Goal: Task Accomplishment & Management: Complete application form

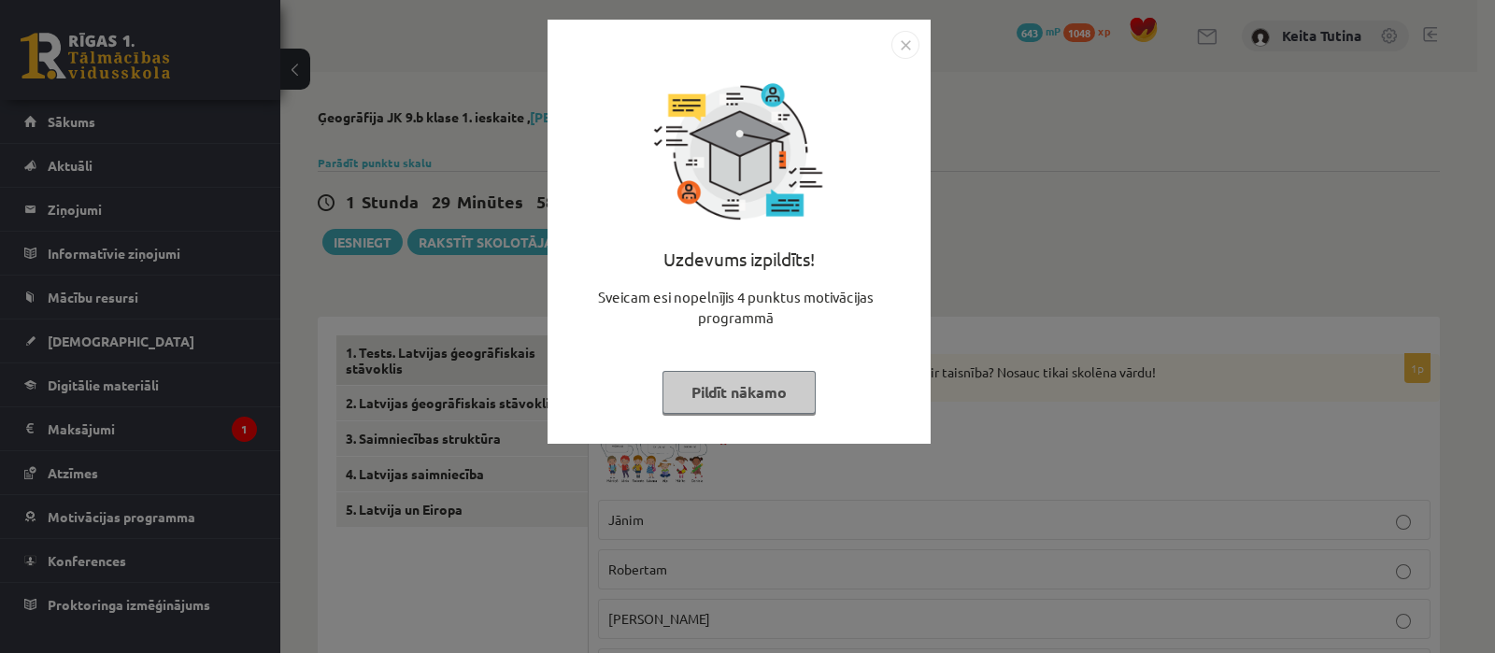
click at [757, 396] on button "Pildīt nākamo" at bounding box center [739, 392] width 153 height 43
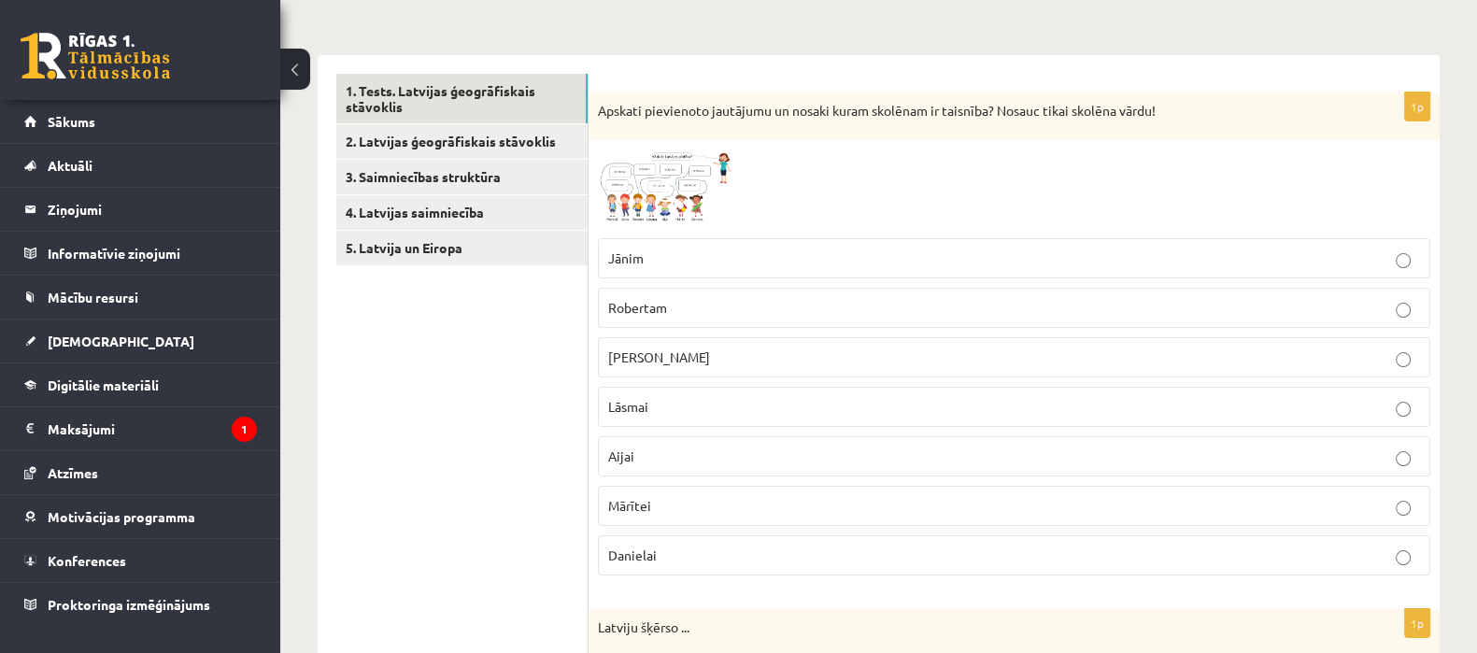
scroll to position [285, 0]
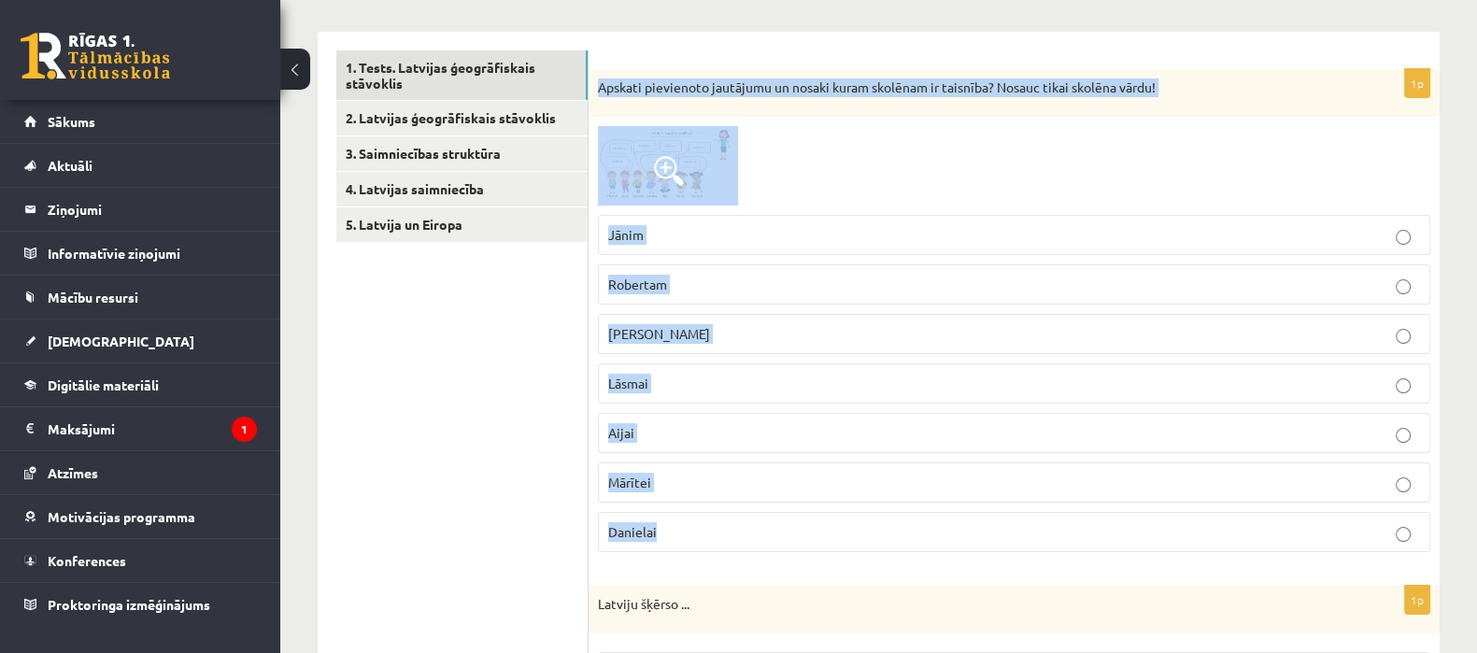
drag, startPoint x: 597, startPoint y: 82, endPoint x: 748, endPoint y: 530, distance: 472.5
click at [748, 530] on div "1p Apskati pievienoto jautājumu un nosaki kuram skolēnam ir taisnība? Nosauc ti…" at bounding box center [1014, 318] width 851 height 498
copy div "Apskati pievienoto jautājumu un nosaki kuram skolēnam ir taisnība? Nosauc tikai…"
click at [739, 225] on p "Jānim" at bounding box center [1014, 235] width 812 height 20
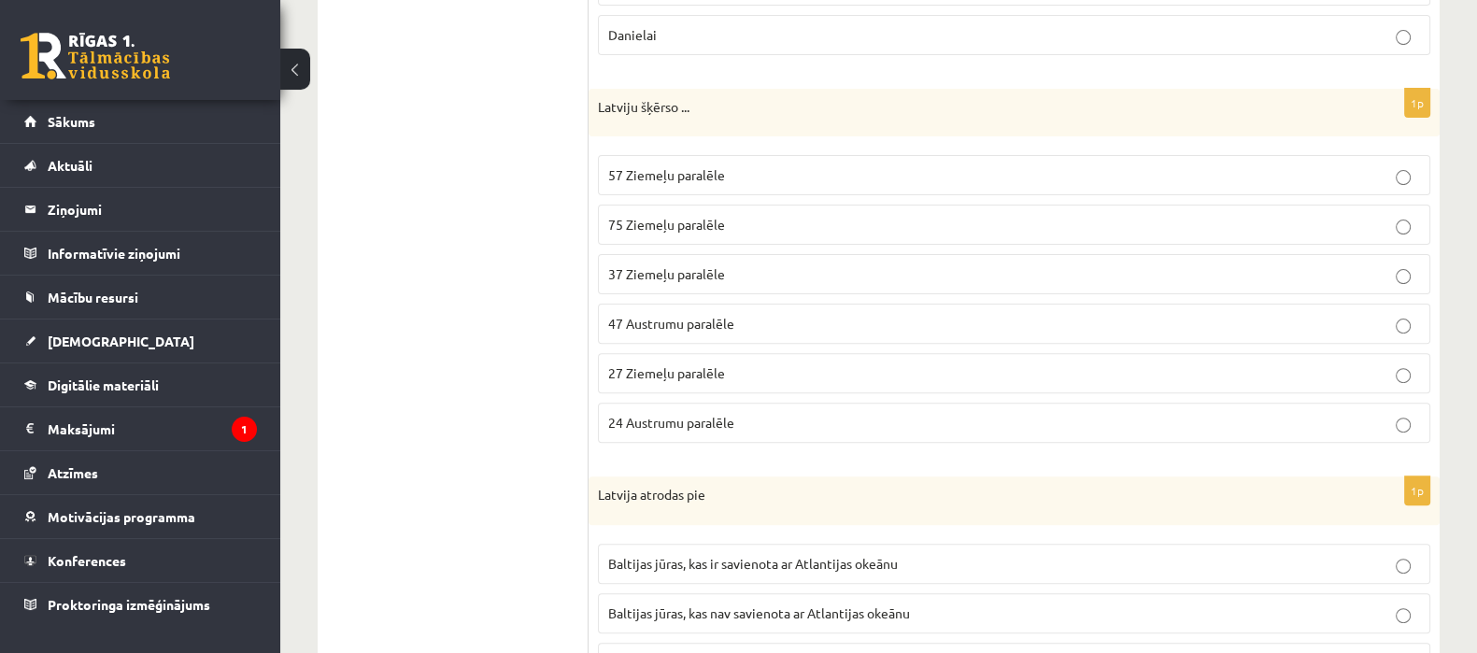
scroll to position [794, 0]
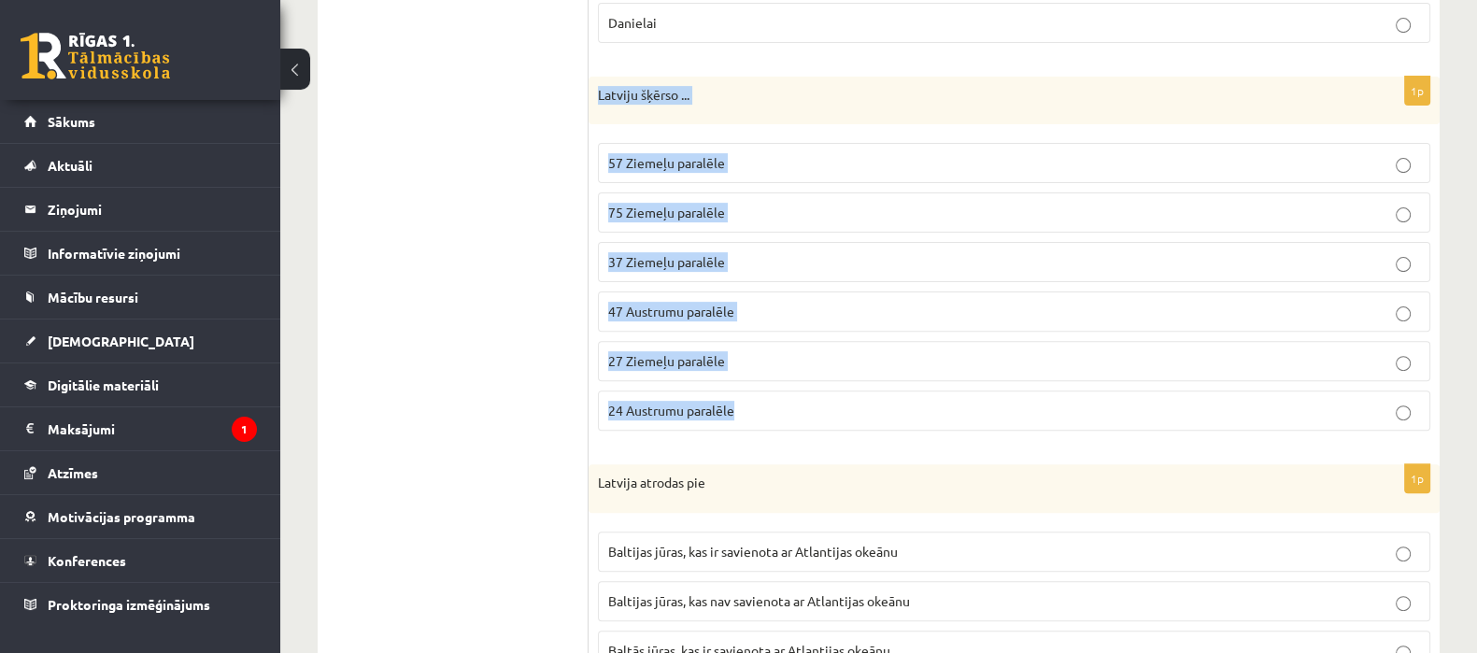
drag, startPoint x: 598, startPoint y: 93, endPoint x: 740, endPoint y: 401, distance: 339.5
click at [740, 401] on div "1p Latviju šķērso ... 57 Ziemeļu paralēle 75 Ziemeļu paralēle 37 Ziemeļu paralē…" at bounding box center [1014, 262] width 851 height 370
copy div "Latviju šķērso ... 57 Ziemeļu paralēle 75 Ziemeļu paralēle 37 Ziemeļu paralēle …"
click at [635, 156] on span "57 Ziemeļu paralēle" at bounding box center [666, 162] width 117 height 17
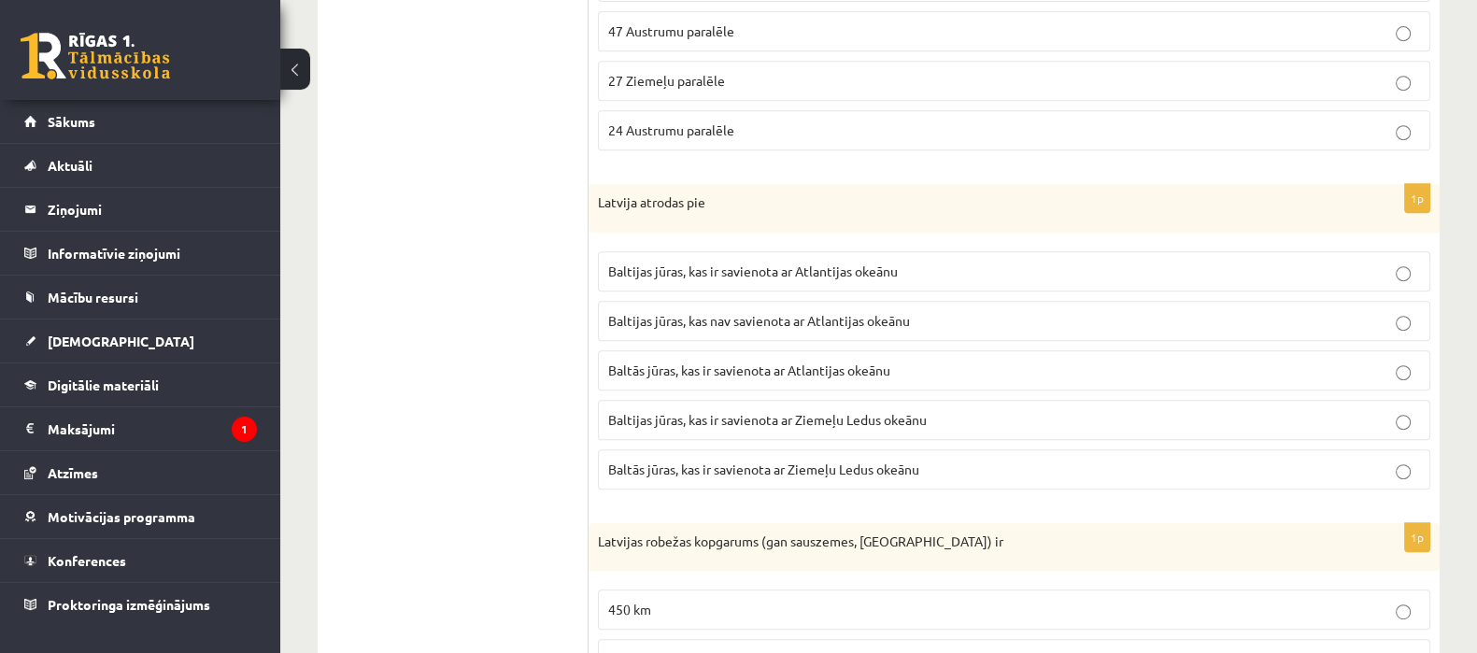
scroll to position [1080, 0]
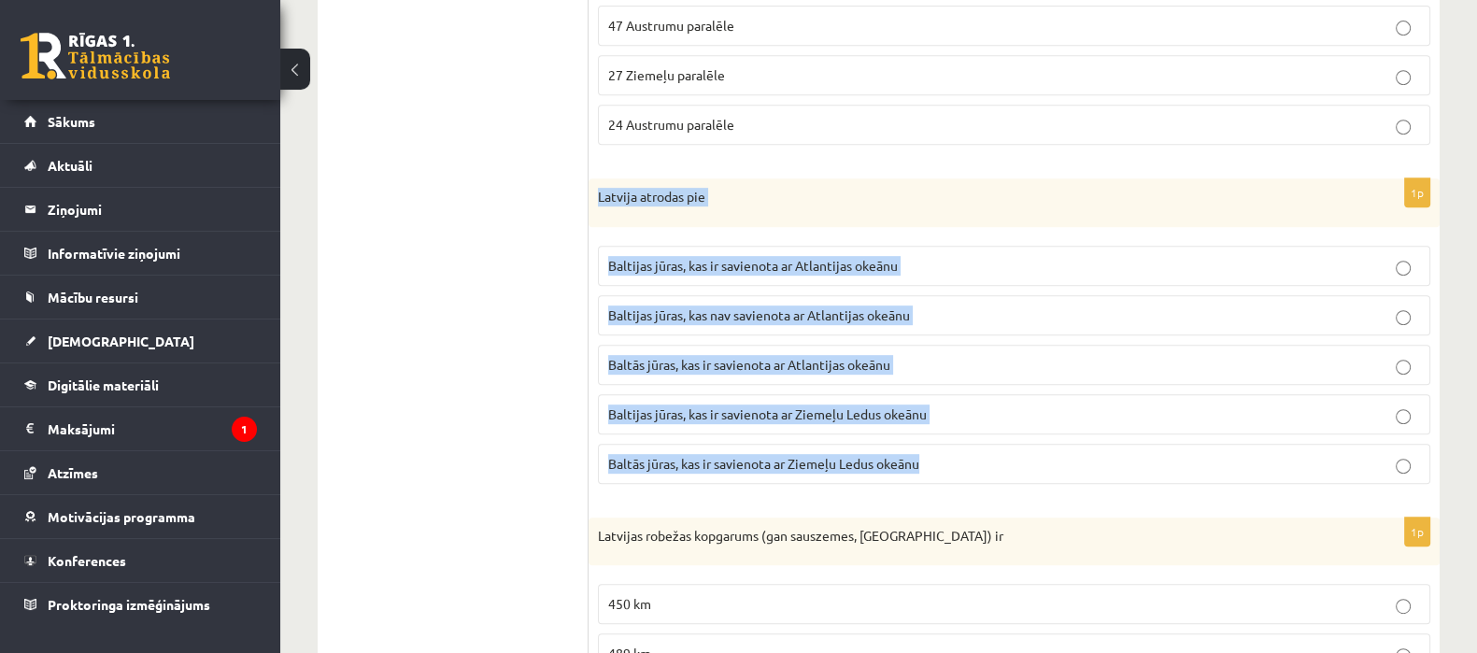
drag, startPoint x: 597, startPoint y: 192, endPoint x: 925, endPoint y: 484, distance: 439.5
click at [925, 484] on div "1p Latvija atrodas pie [GEOGRAPHIC_DATA], kas ir savienota ar Atlantijas okeānu…" at bounding box center [1014, 338] width 851 height 321
copy div "Latvija atrodas pie [GEOGRAPHIC_DATA], kas ir savienota ar Atlantijas okeānu [G…"
click at [879, 259] on span "Baltijas jūras, kas ir savienota ar Atlantijas okeānu" at bounding box center [753, 265] width 290 height 17
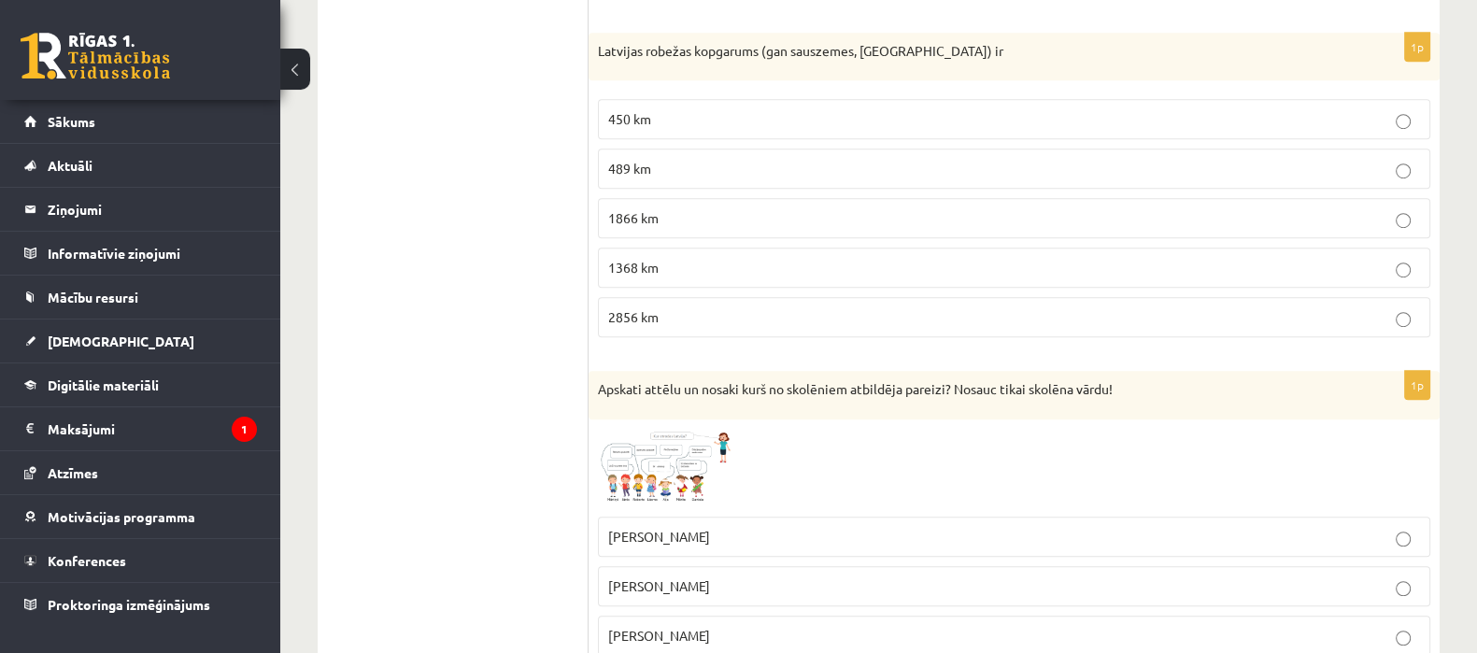
scroll to position [1583, 0]
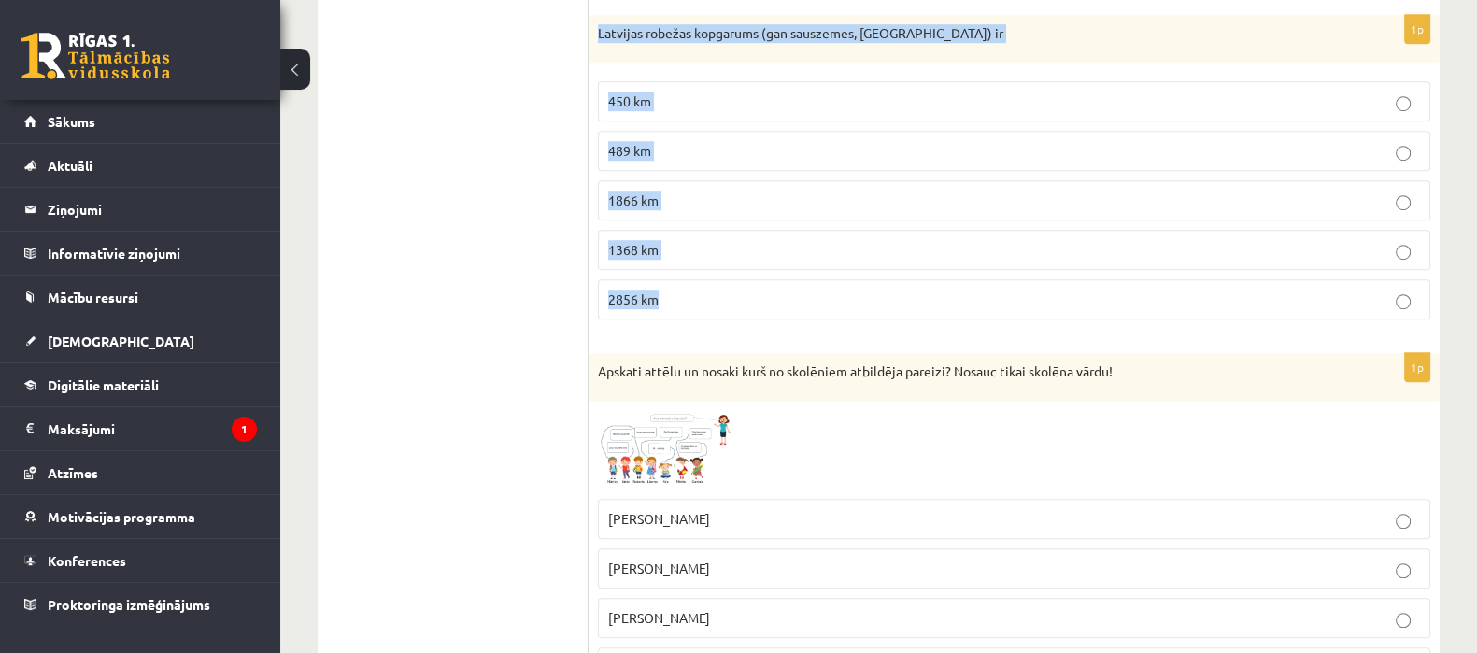
drag, startPoint x: 593, startPoint y: 28, endPoint x: 789, endPoint y: 283, distance: 321.3
click at [789, 283] on div "1p Latvijas robežas kopgarums (gan sauszemes, [GEOGRAPHIC_DATA]) ir 450 km 489 …" at bounding box center [1014, 175] width 851 height 321
copy div "Latvijas robežas kopgarums (gan sauszemes, [GEOGRAPHIC_DATA]) ir 450 km 489 km …"
click at [691, 202] on p "1866 km" at bounding box center [1014, 201] width 812 height 20
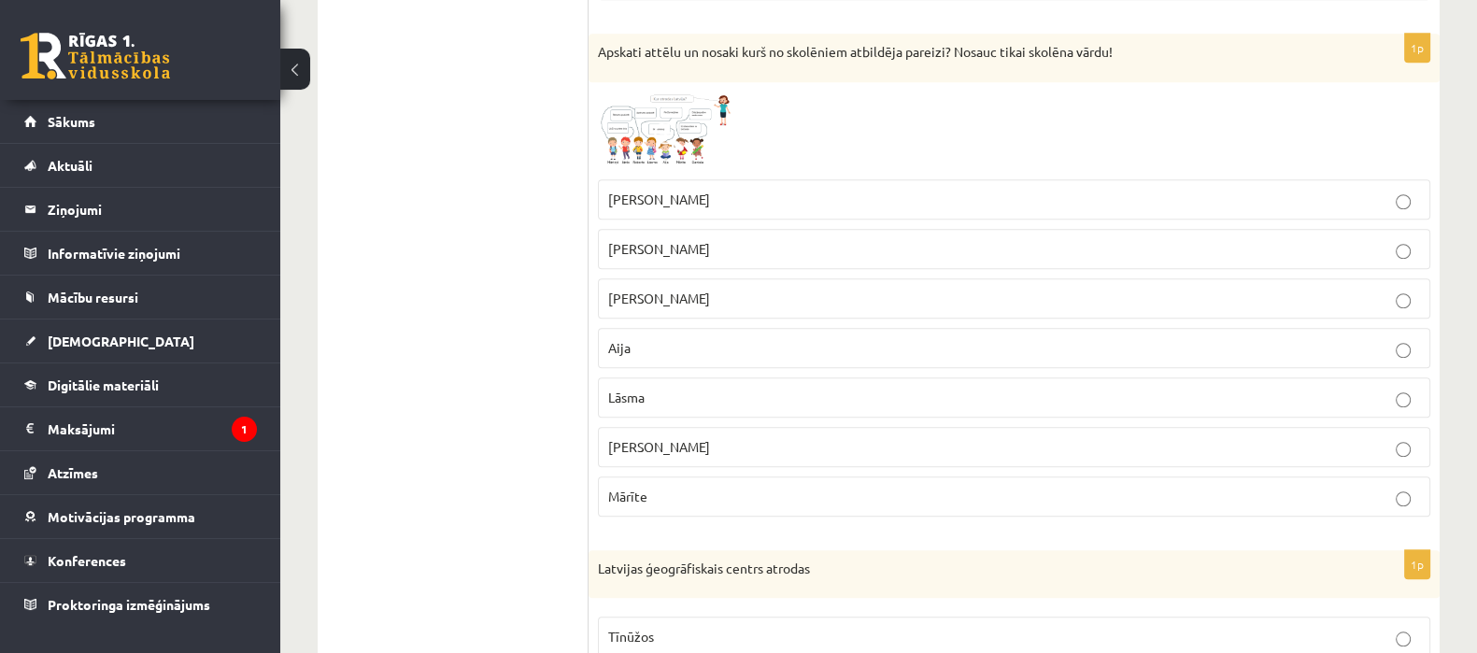
scroll to position [1896, 0]
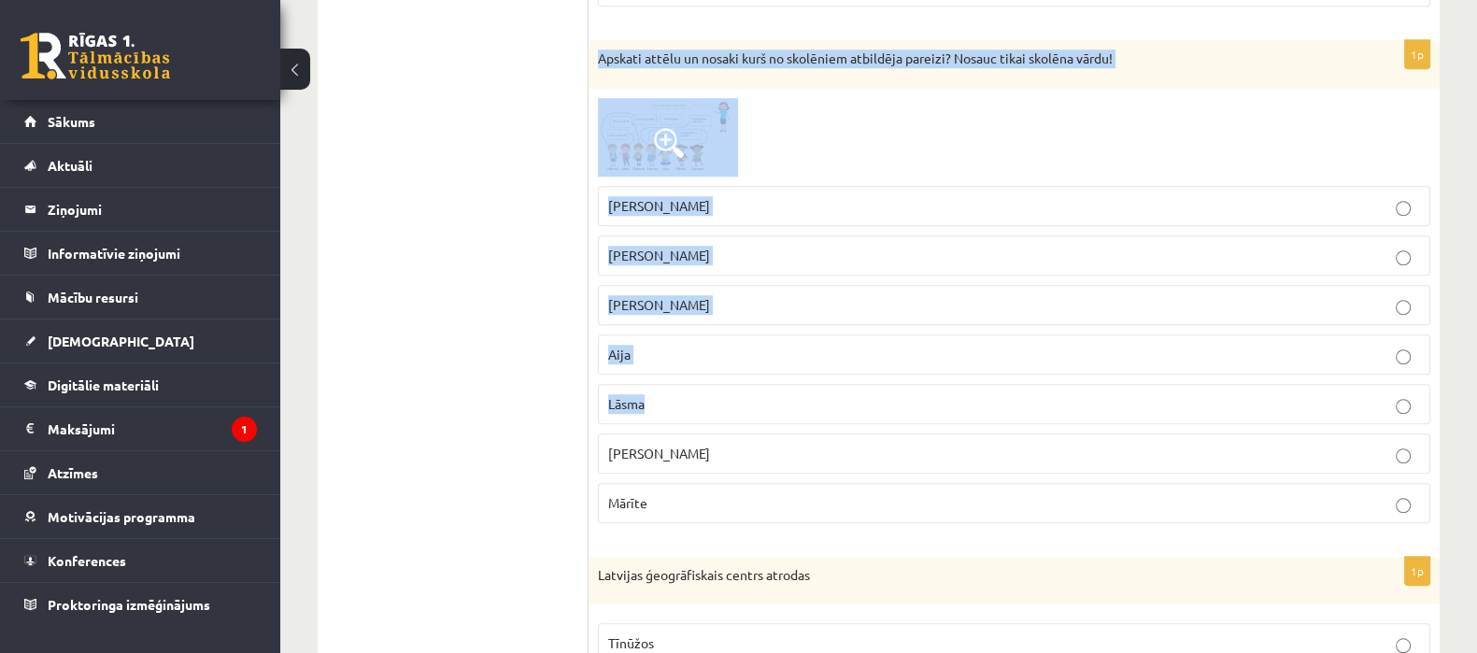
drag, startPoint x: 594, startPoint y: 43, endPoint x: 743, endPoint y: 398, distance: 384.9
click at [743, 387] on div "1p Apskati attēlu un nosaki kurš no skolēniem atbildēja pareizi? Nosauc tikai s…" at bounding box center [1014, 288] width 851 height 497
click at [681, 483] on label "Mārīte" at bounding box center [1014, 503] width 833 height 40
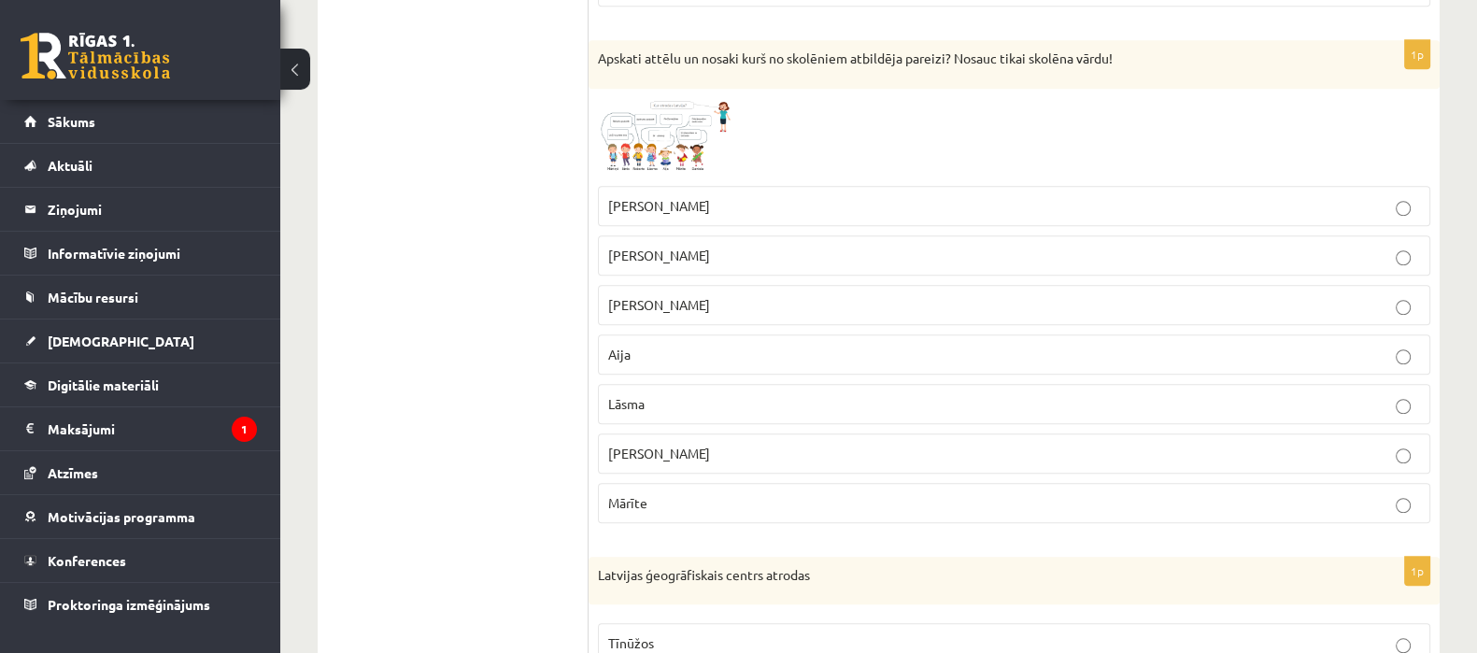
drag, startPoint x: 678, startPoint y: 478, endPoint x: 672, endPoint y: 464, distance: 14.6
click at [673, 466] on fieldset "[PERSON_NAME] [GEOGRAPHIC_DATA][PERSON_NAME] [PERSON_NAME][GEOGRAPHIC_DATA]" at bounding box center [1014, 353] width 833 height 352
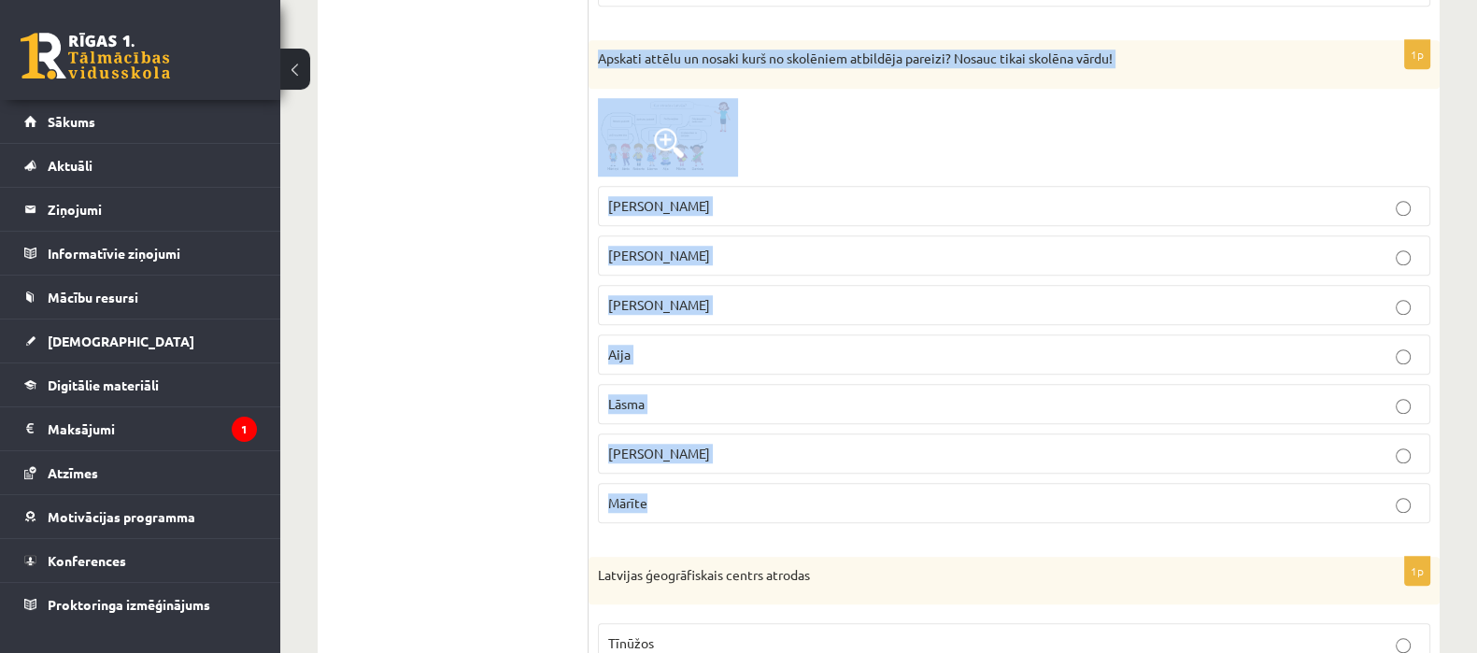
drag, startPoint x: 597, startPoint y: 49, endPoint x: 710, endPoint y: 484, distance: 449.9
click at [710, 484] on div "1p Apskati attēlu un nosaki kurš no skolēniem atbildēja pareizi? Nosauc tikai s…" at bounding box center [1014, 288] width 851 height 497
copy div "Apskati attēlu un nosaki kurš no skolēniem atbildēja pareizi? Nosauc tikai skol…"
click at [787, 384] on label "Lāsma" at bounding box center [1014, 404] width 833 height 40
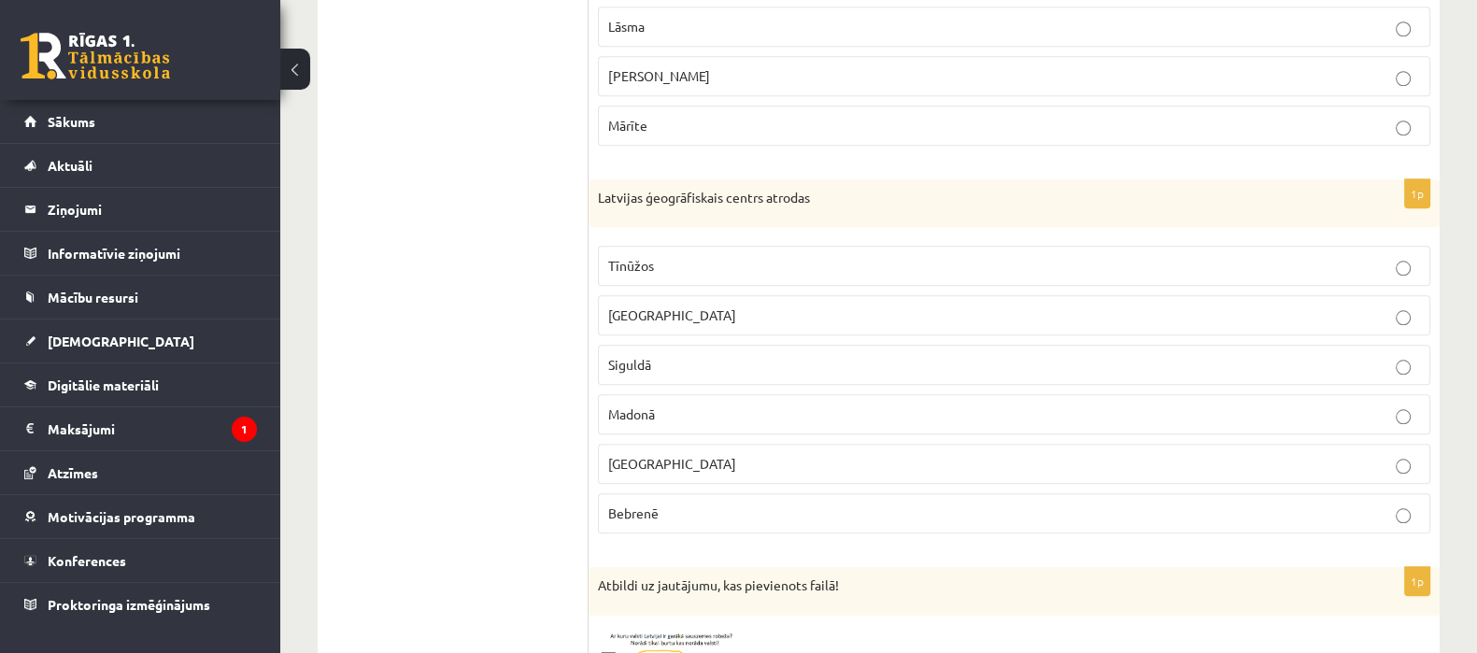
scroll to position [2279, 0]
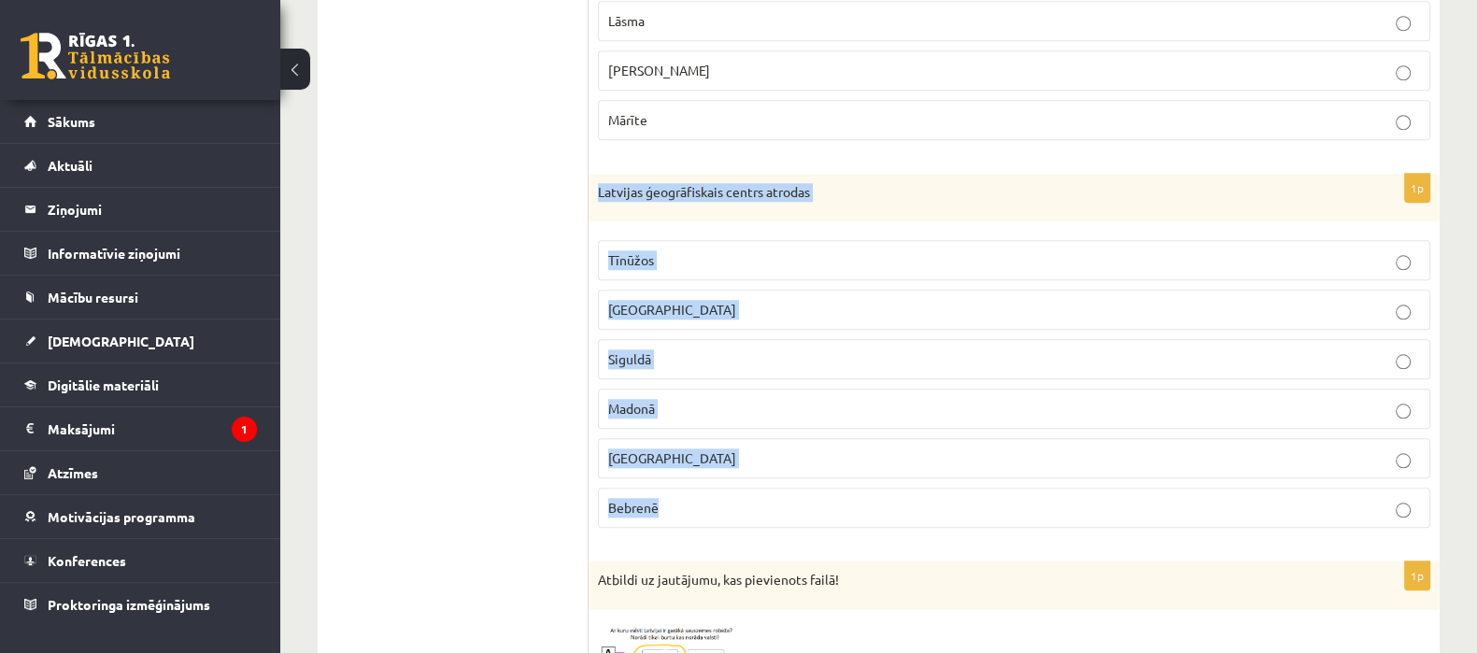
drag, startPoint x: 595, startPoint y: 176, endPoint x: 723, endPoint y: 469, distance: 320.1
click at [723, 469] on div "1p Latvijas ģeogrāfiskais centrs atrodas [GEOGRAPHIC_DATA] [GEOGRAPHIC_DATA] [G…" at bounding box center [1014, 359] width 851 height 370
copy div "Latvijas ģeogrāfiskais centrs atrodas [GEOGRAPHIC_DATA] [GEOGRAPHIC_DATA] [GEOG…"
click at [948, 240] on label "Tīnūžos" at bounding box center [1014, 260] width 833 height 40
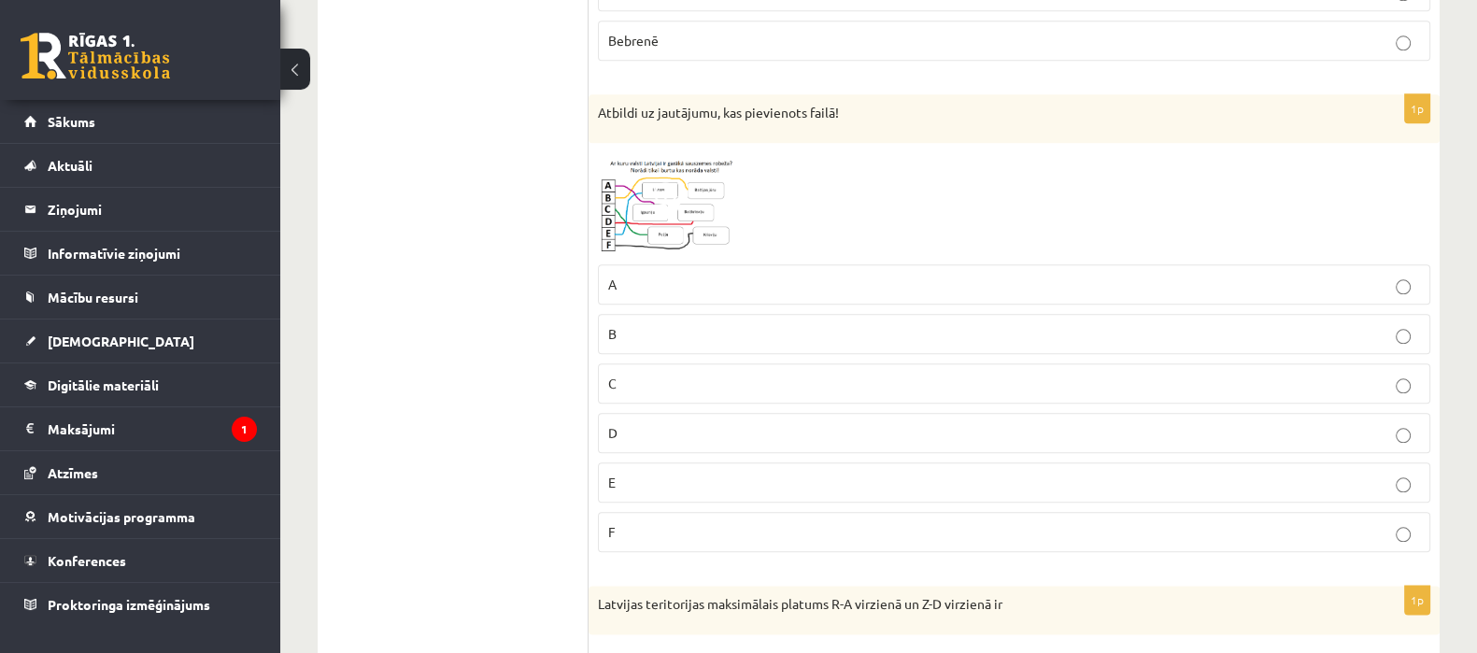
scroll to position [2771, 0]
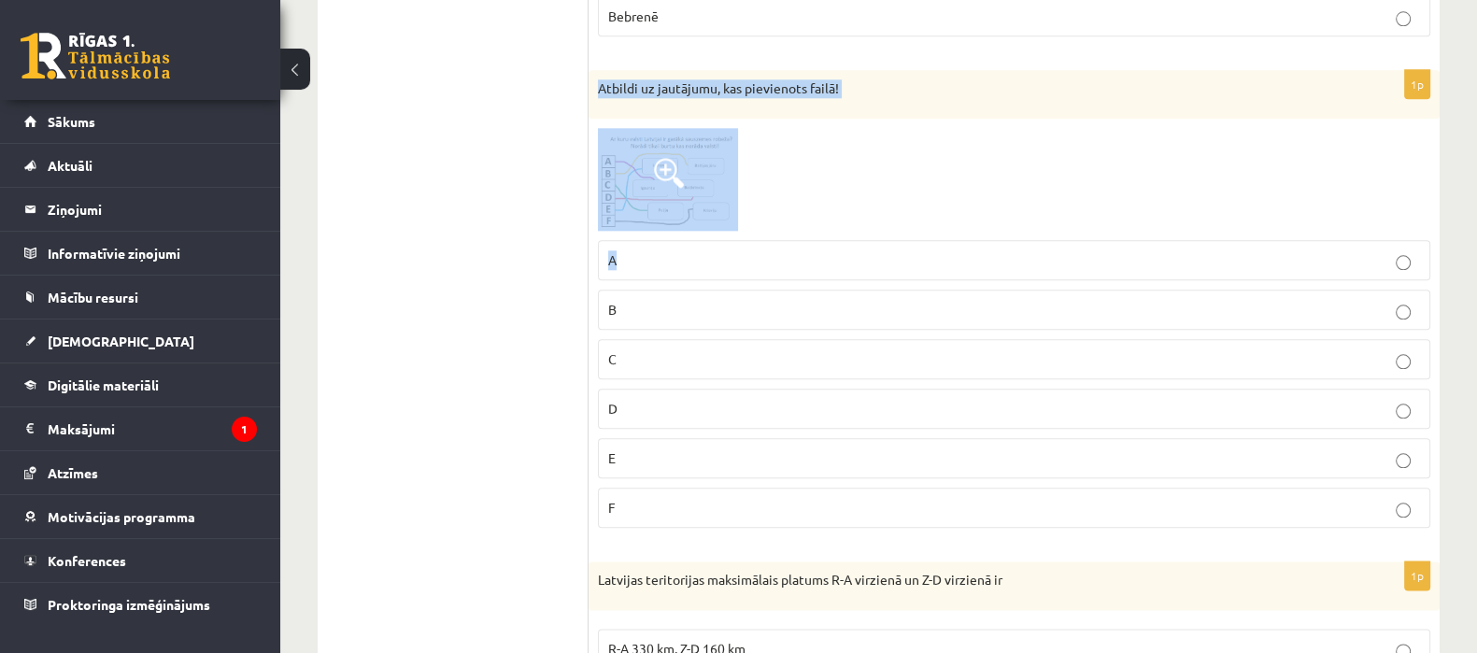
drag, startPoint x: 591, startPoint y: 67, endPoint x: 720, endPoint y: 246, distance: 220.7
click at [720, 246] on div "1p Atbildi uz jautājumu, kas pievienots failā! A B C D E F" at bounding box center [1014, 306] width 851 height 473
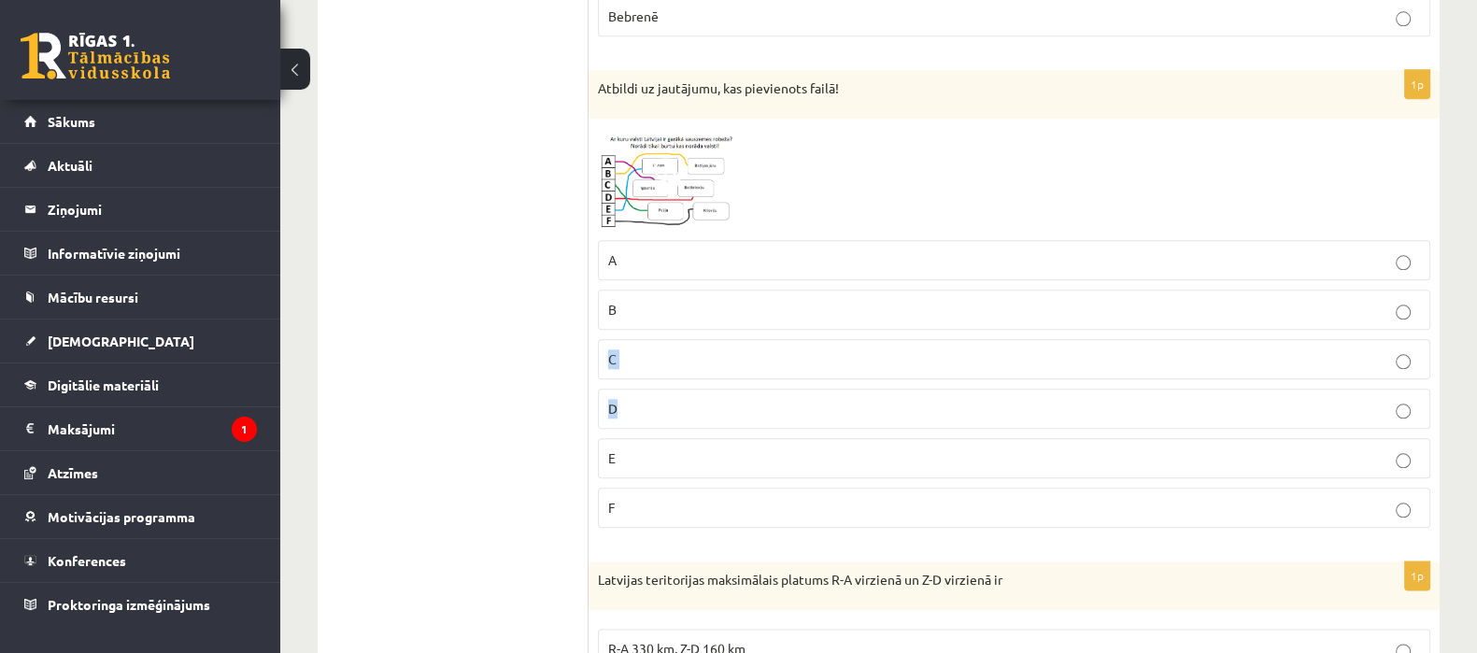
drag, startPoint x: 731, startPoint y: 329, endPoint x: 732, endPoint y: 371, distance: 42.1
click at [732, 371] on fieldset "A B C D E F" at bounding box center [1014, 382] width 833 height 303
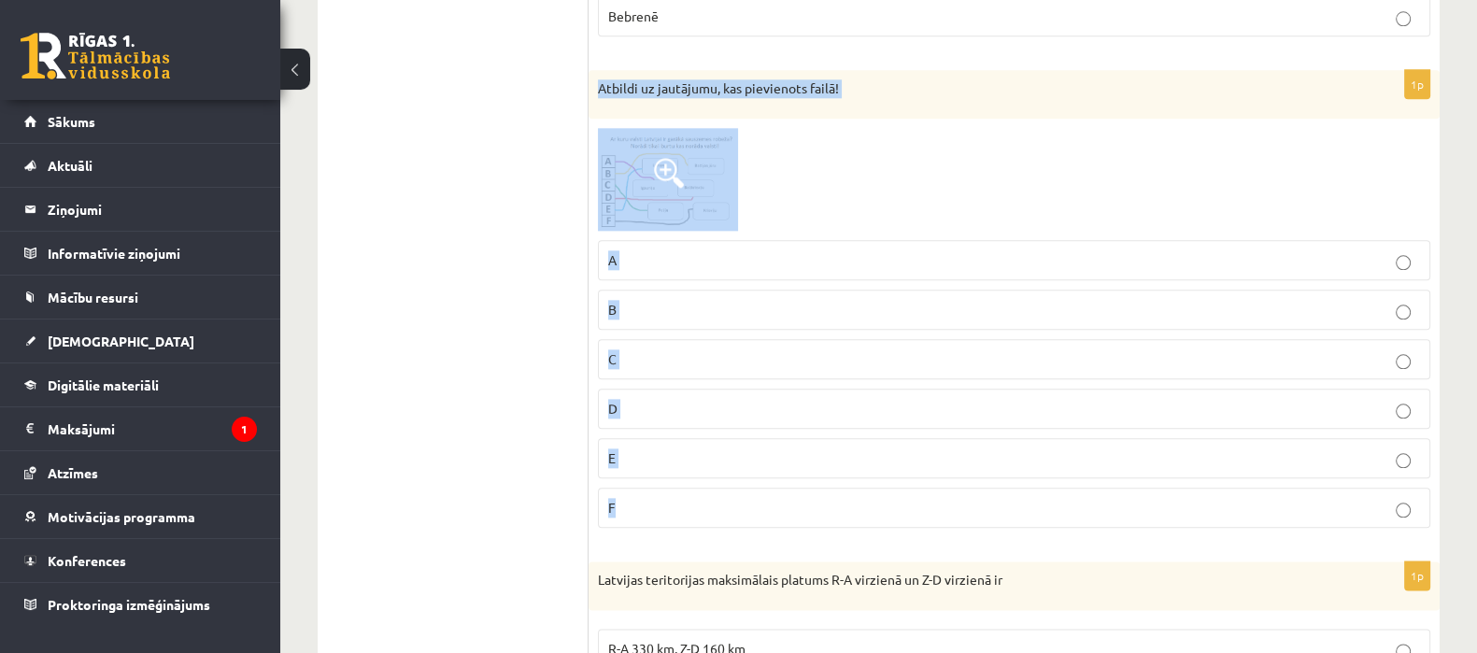
drag, startPoint x: 602, startPoint y: 73, endPoint x: 673, endPoint y: 478, distance: 411.7
click at [673, 478] on div "1p Atbildi uz jautājumu, kas pievienots failā! A B C D E F" at bounding box center [1014, 306] width 851 height 473
copy div "Atbildi uz jautājumu, kas pievienots failā! A B C D E F"
click at [810, 399] on p "D" at bounding box center [1014, 409] width 812 height 20
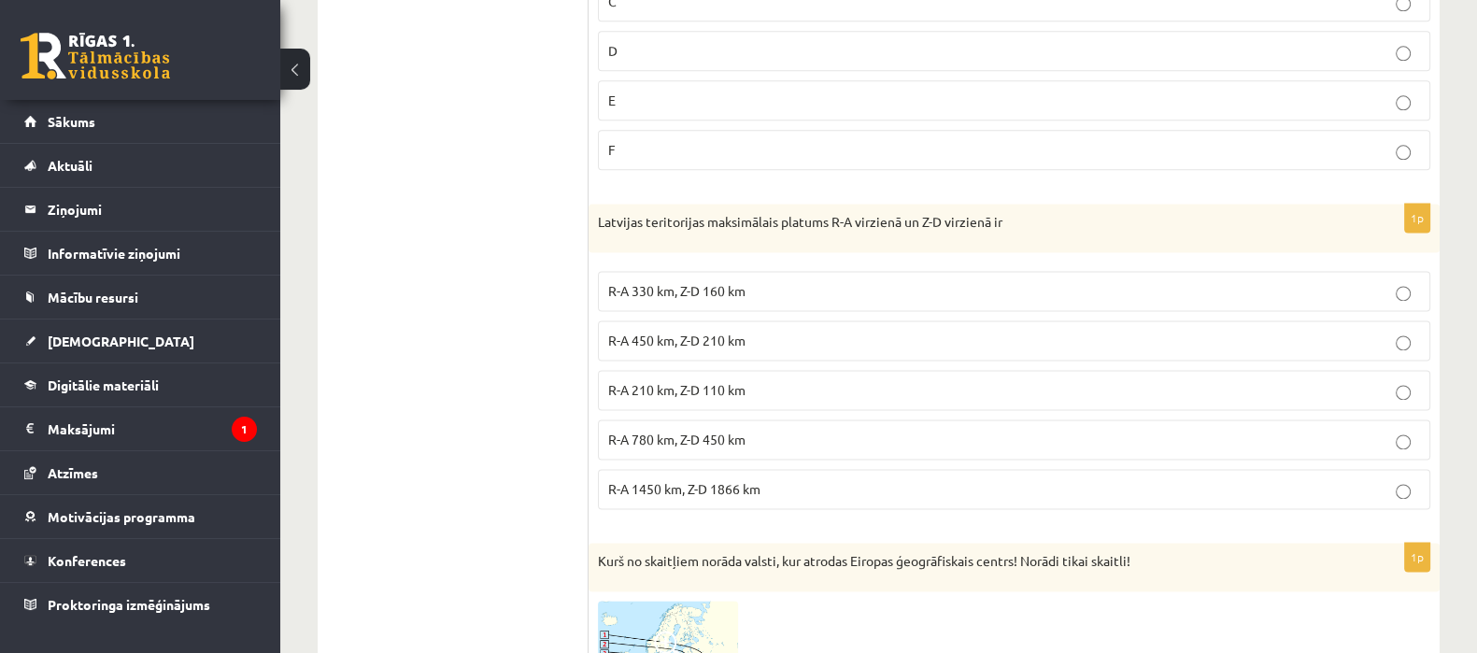
scroll to position [3134, 0]
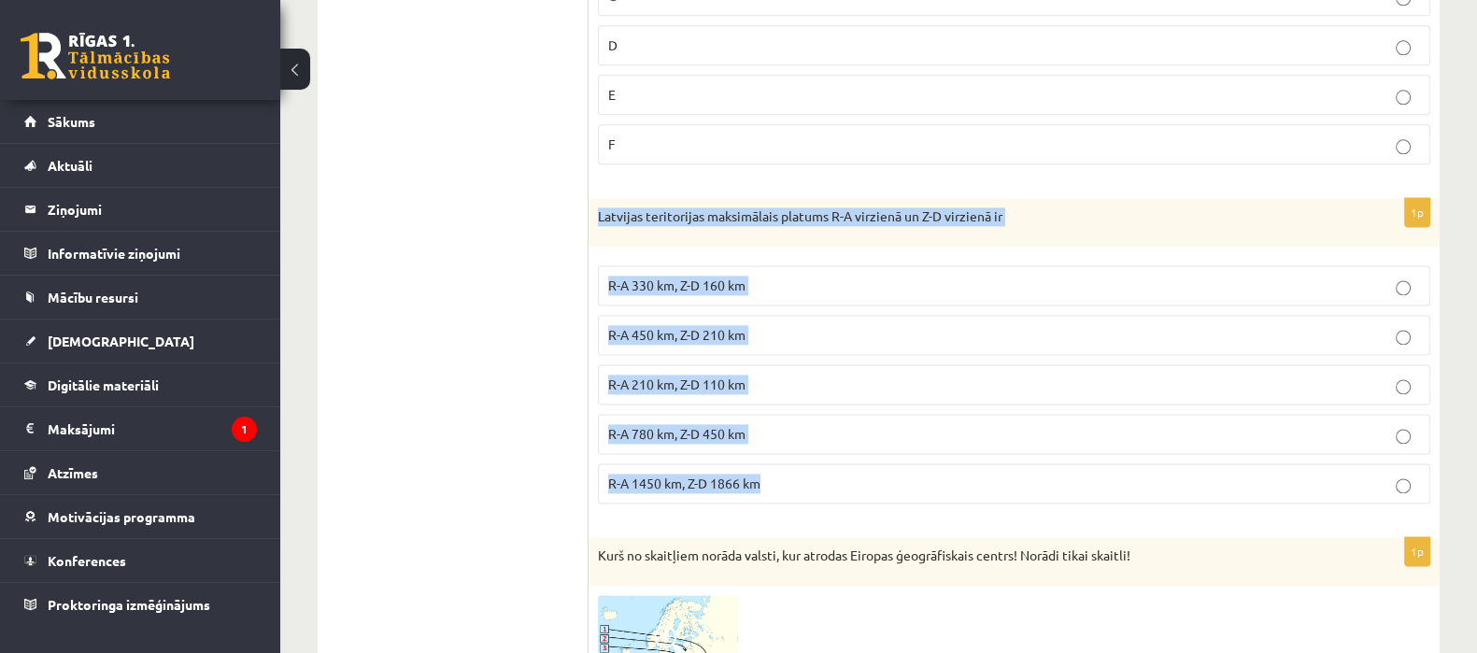
drag, startPoint x: 598, startPoint y: 203, endPoint x: 771, endPoint y: 457, distance: 307.4
click at [771, 457] on div "1p Latvijas teritorijas maksimālais platums R-A virzienā un Z-D virzienā ir R-A…" at bounding box center [1014, 358] width 851 height 321
copy div "Latvijas teritorijas maksimālais platums R-A virzienā un Z-D virzienā ir R-A 33…"
click at [763, 329] on p "R-A 450 km, Z-D 210 km" at bounding box center [1014, 335] width 812 height 20
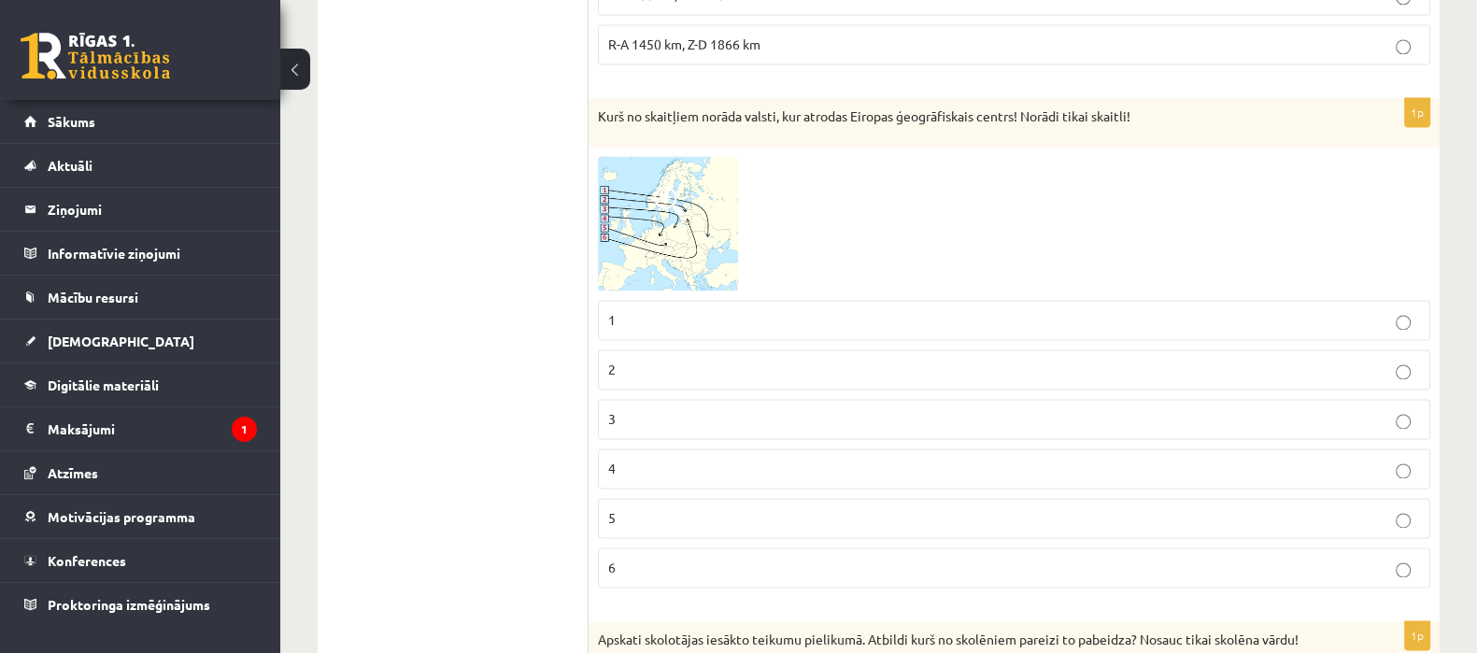
scroll to position [3634, 0]
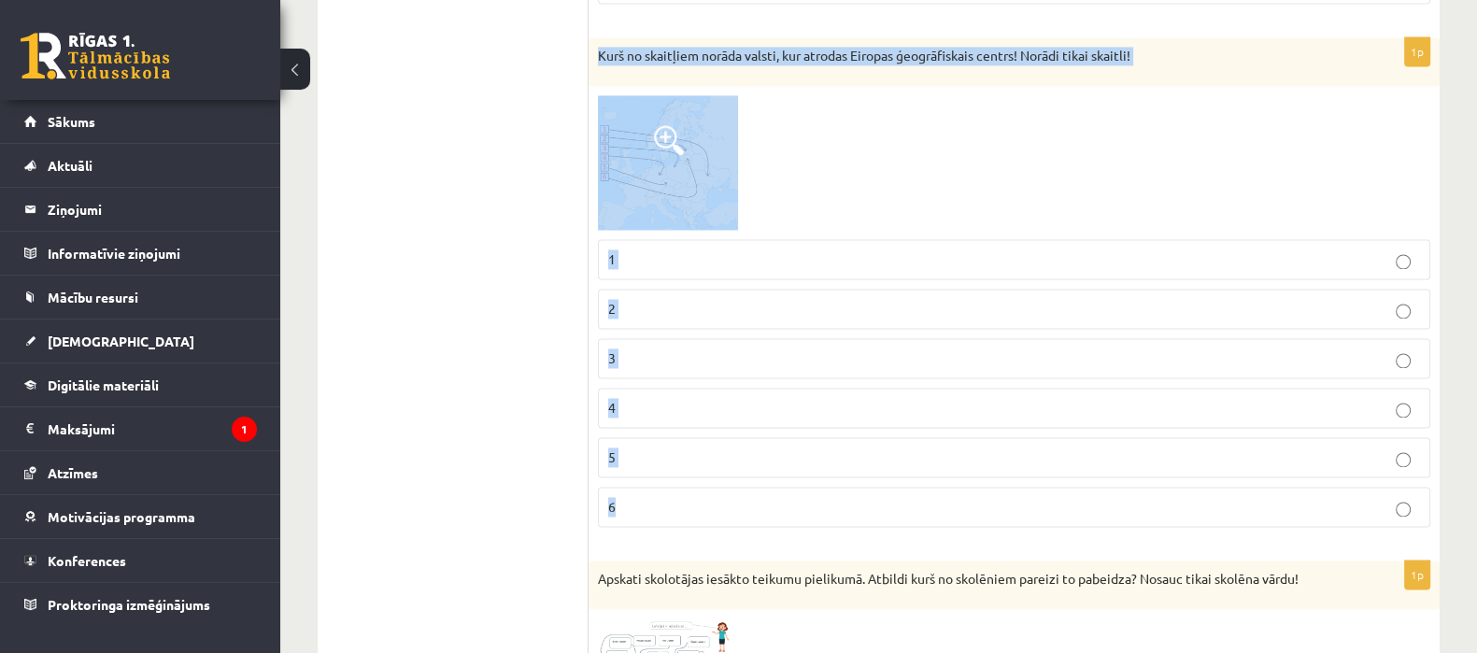
drag, startPoint x: 594, startPoint y: 37, endPoint x: 677, endPoint y: 478, distance: 447.7
click at [677, 478] on div "1p Kurš no skaitļiem norāda valsti, kur atrodas Eiropas ģeogrāfiskais centrs! N…" at bounding box center [1014, 289] width 851 height 505
copy div "Kurš no skaitļiem norāda valsti, kur atrodas Eiropas ģeogrāfiskais centrs! Norā…"
click at [741, 487] on label "6" at bounding box center [1014, 507] width 833 height 40
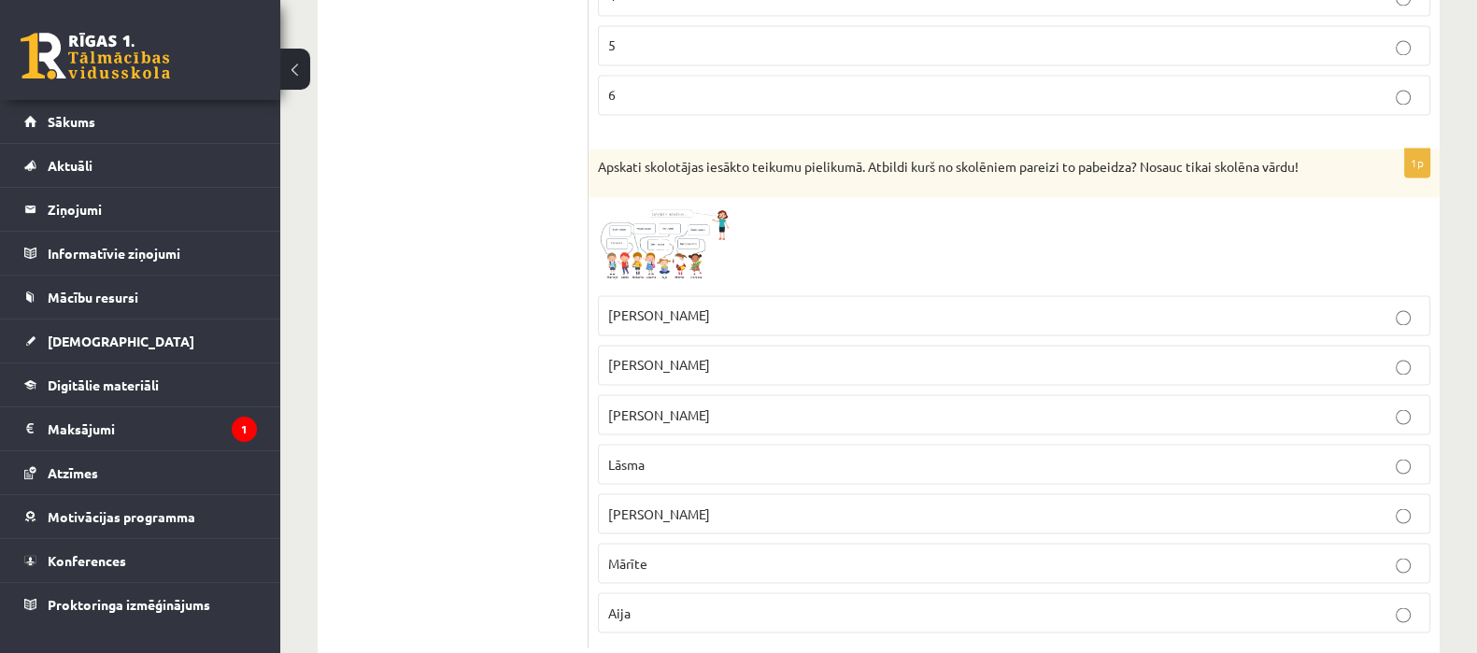
scroll to position [4077, 0]
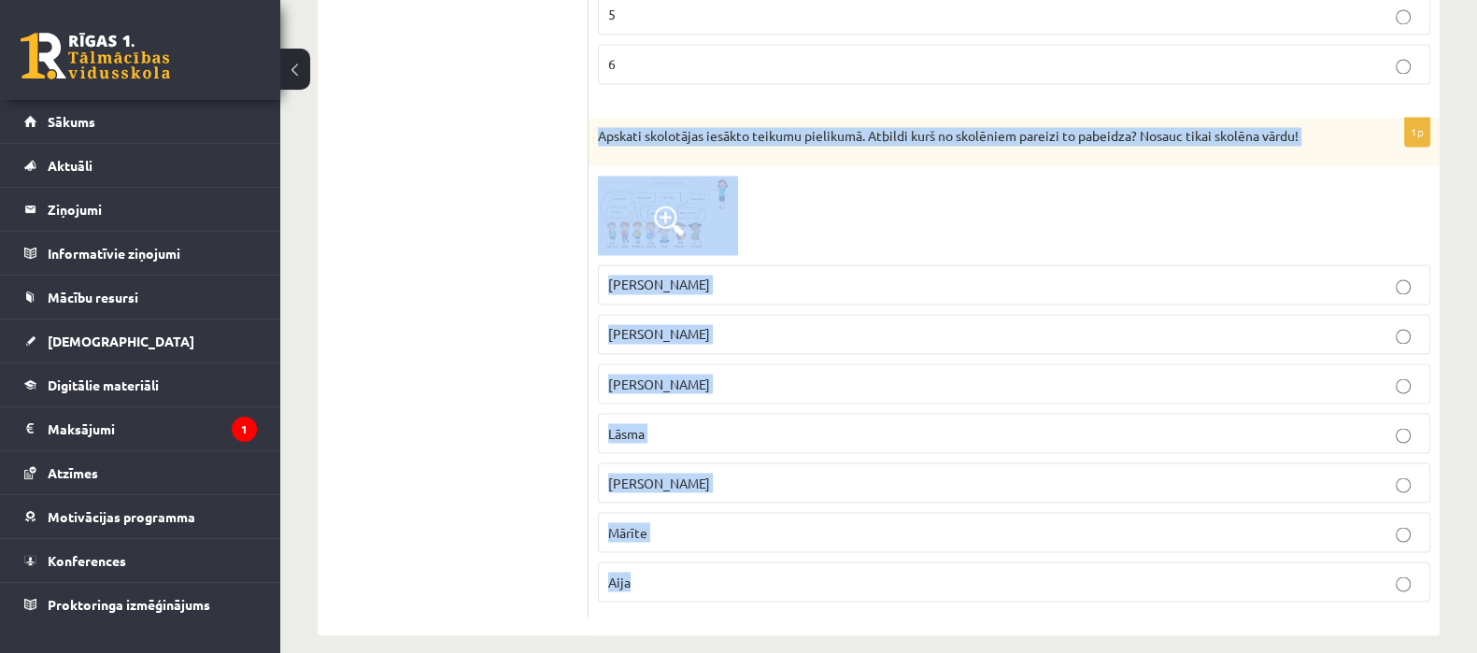
drag, startPoint x: 601, startPoint y: 123, endPoint x: 671, endPoint y: 651, distance: 532.6
copy div "Apskati skolotājas iesākto teikumu pielikumā. Atbildi kurš no skolēniem pareizi…"
click at [706, 374] on p "[PERSON_NAME]" at bounding box center [1014, 384] width 812 height 20
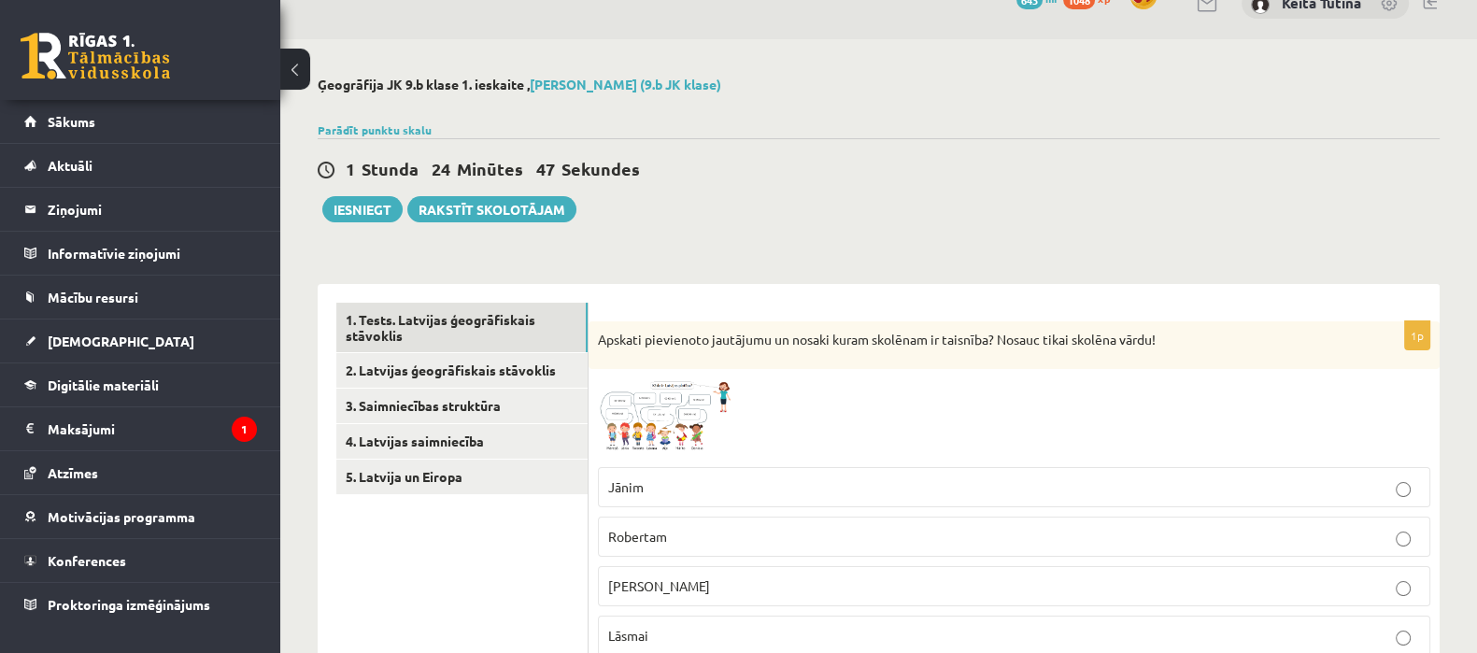
scroll to position [0, 0]
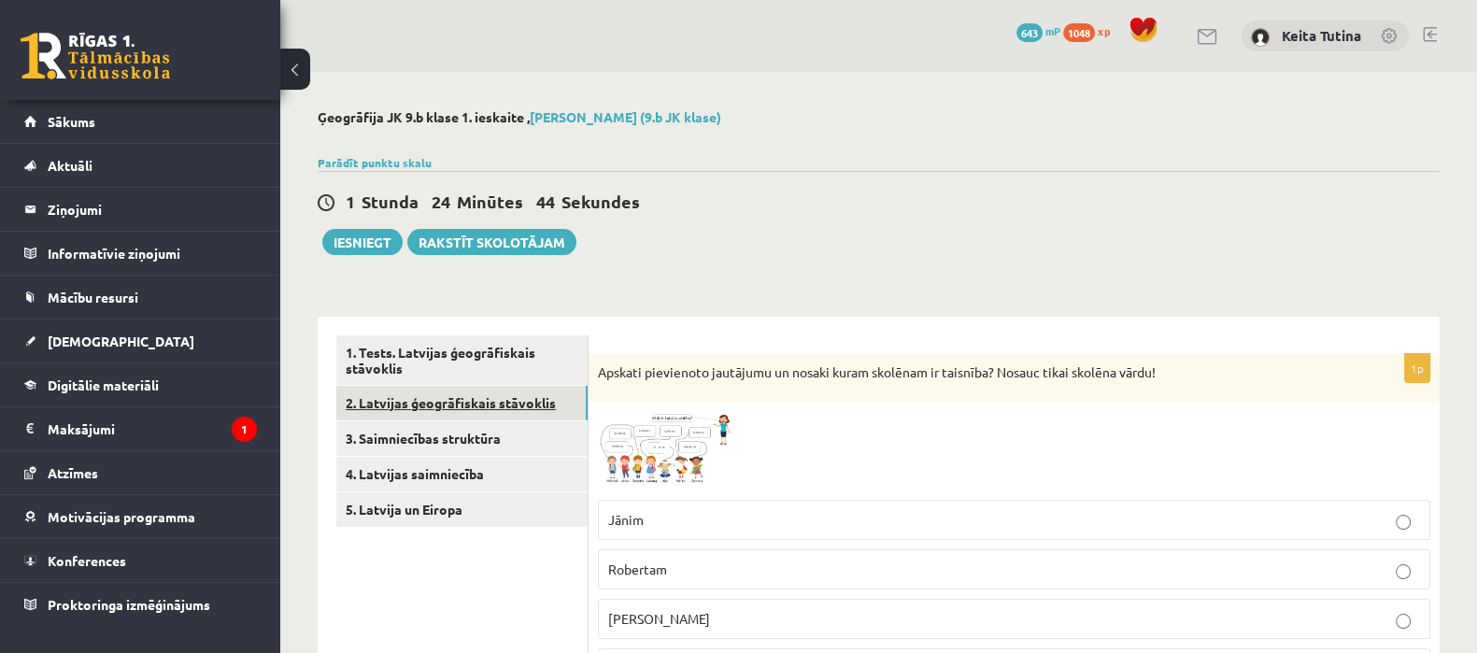
click at [552, 396] on link "2. Latvijas ģeogrāfiskais stāvoklis" at bounding box center [461, 403] width 251 height 35
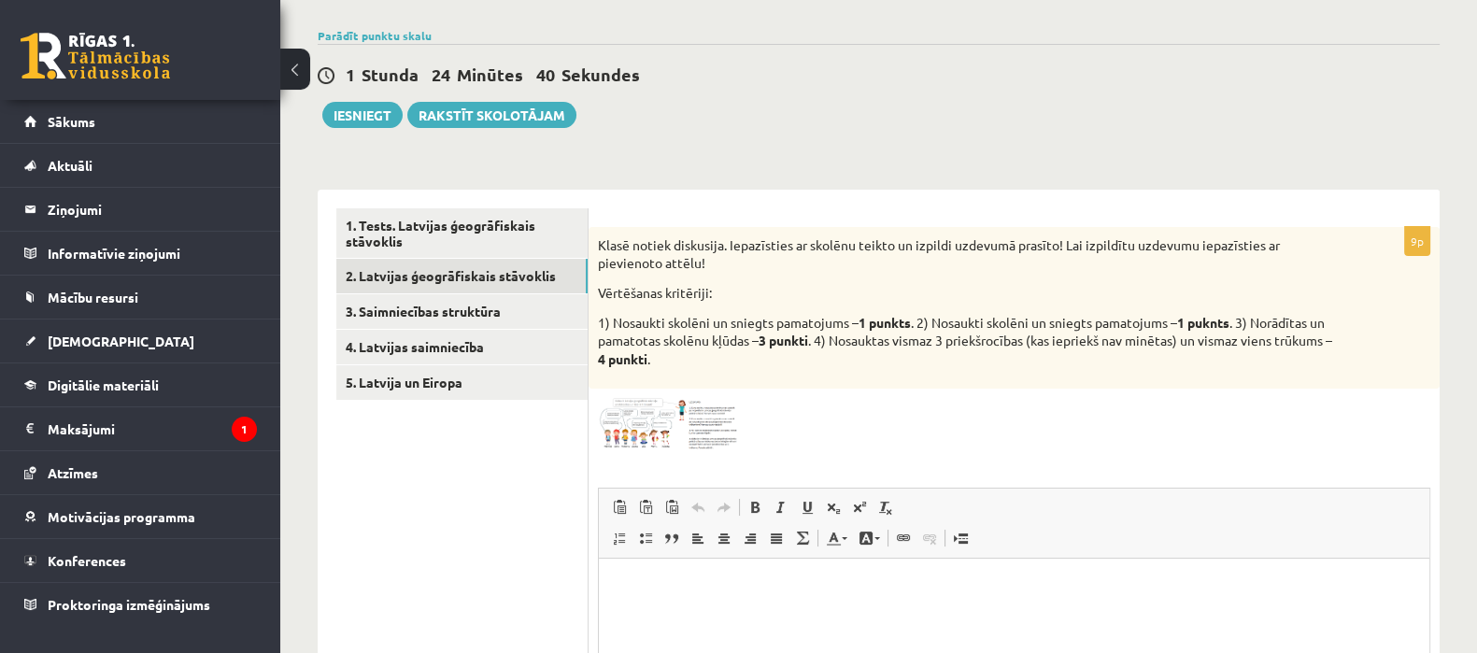
scroll to position [130, 0]
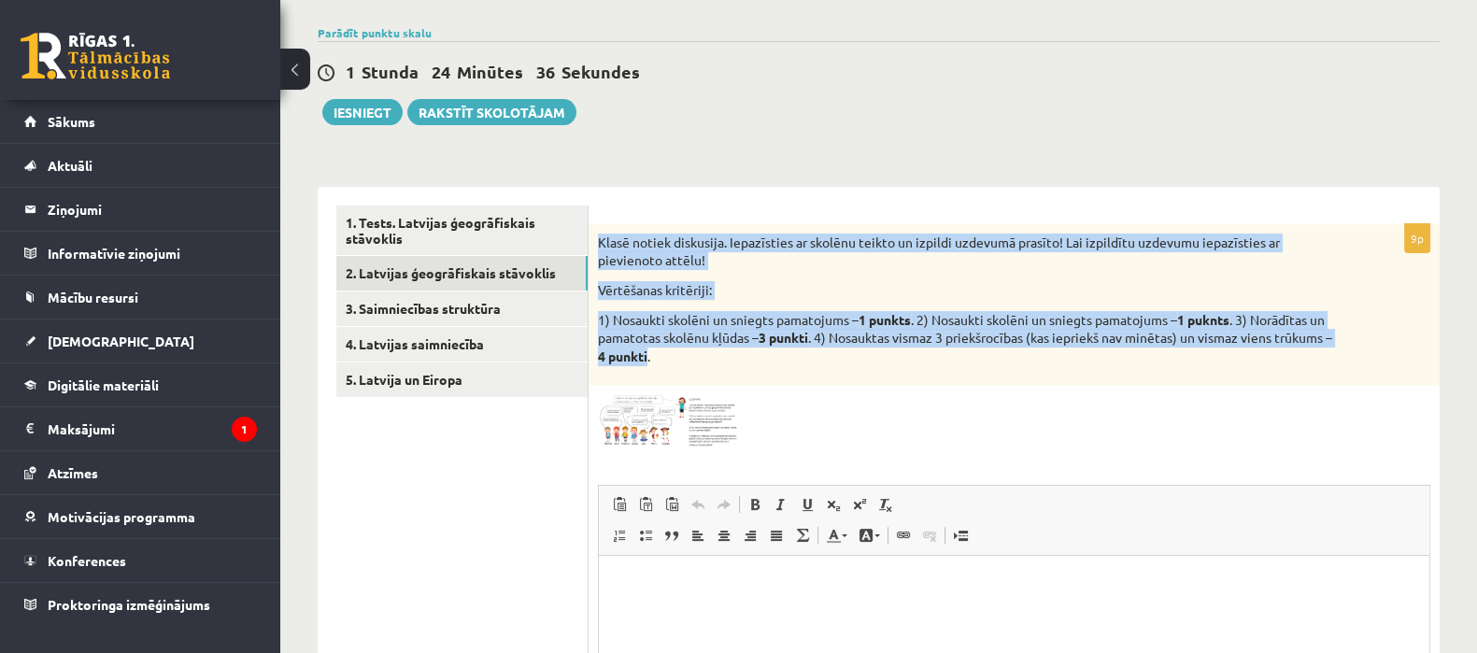
drag, startPoint x: 598, startPoint y: 245, endPoint x: 711, endPoint y: 356, distance: 158.6
click at [711, 356] on div "Klasē notiek diskusija. Iepazīsties ar skolēnu teikto un izpildi uzdevumā prasī…" at bounding box center [1014, 305] width 851 height 163
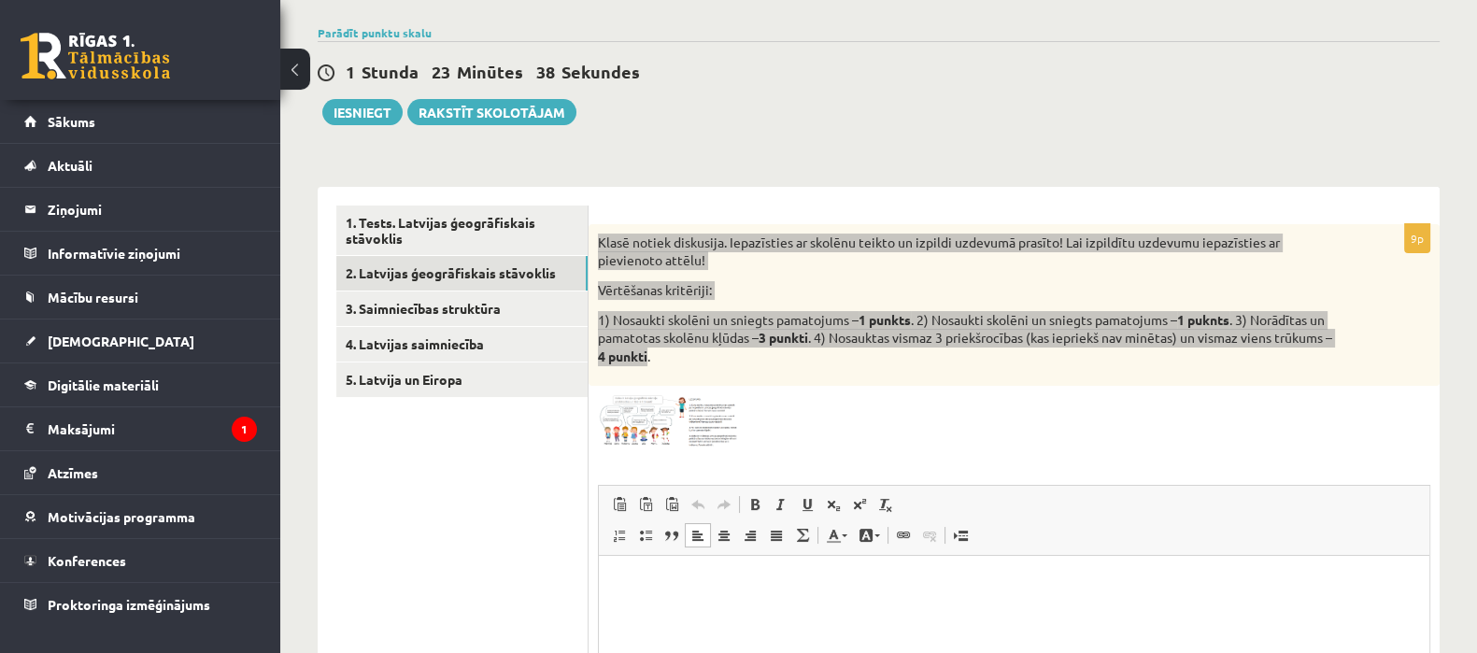
click at [817, 565] on html at bounding box center [1014, 584] width 831 height 57
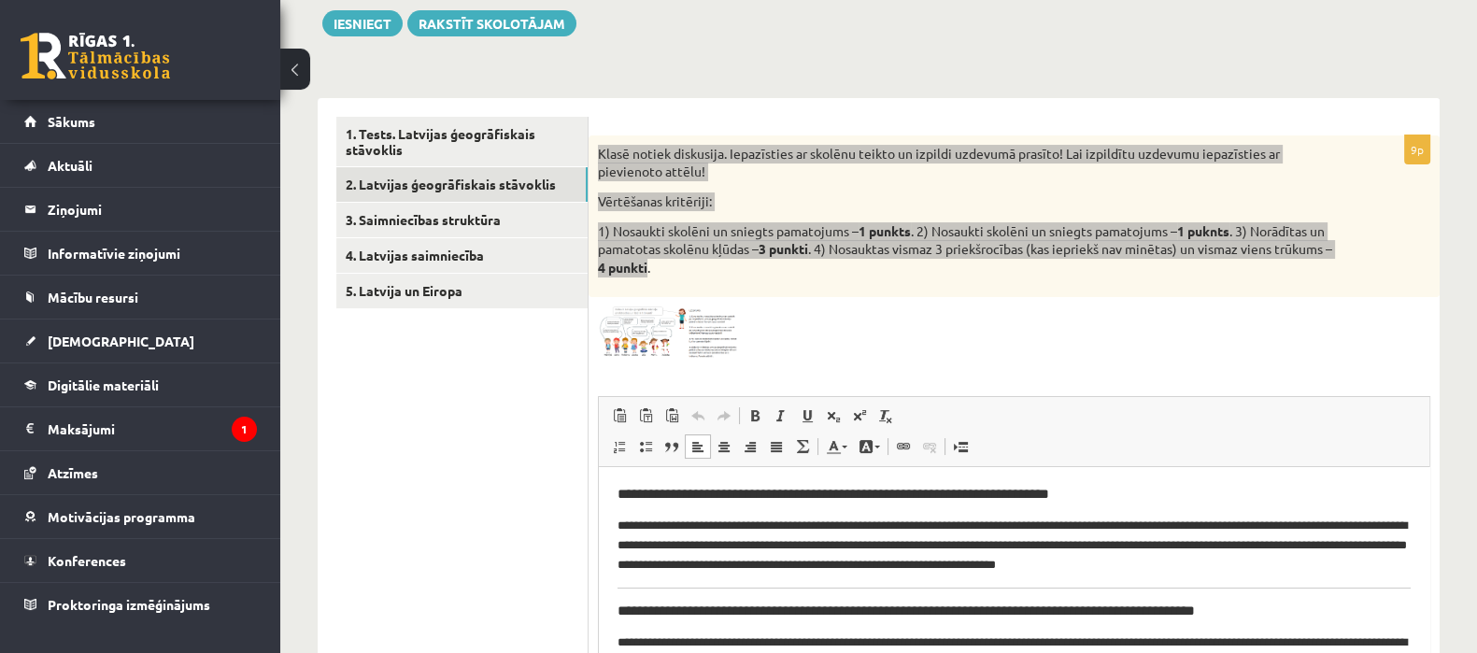
scroll to position [304, 0]
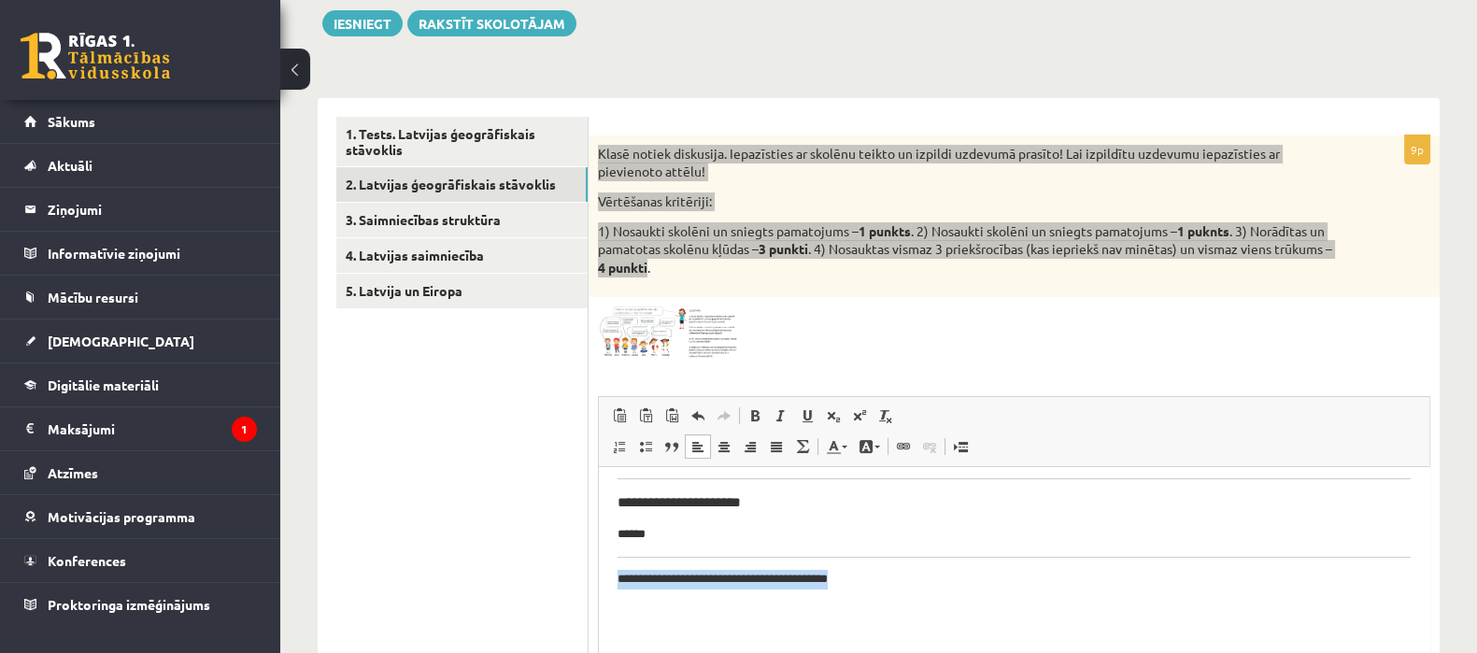
drag, startPoint x: 867, startPoint y: 582, endPoint x: 606, endPoint y: 577, distance: 260.8
click at [606, 577] on html "**********" at bounding box center [1014, 411] width 831 height 495
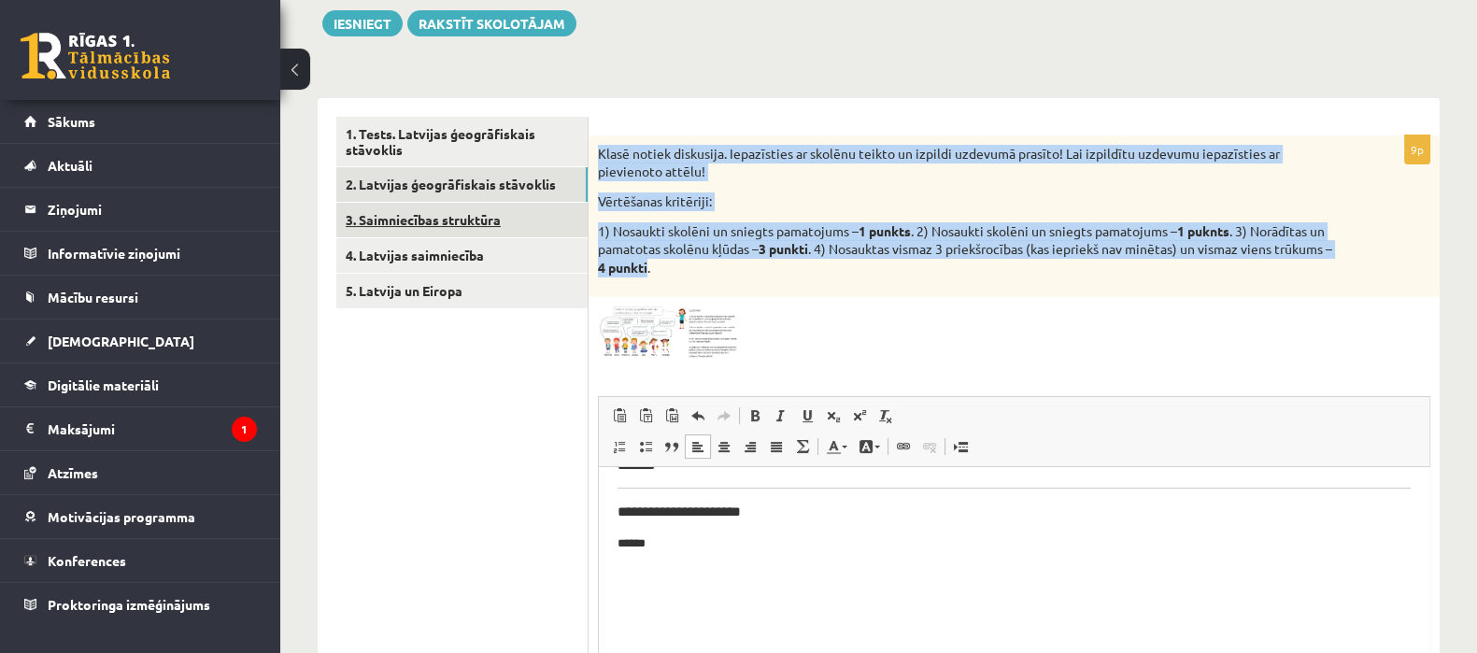
click at [449, 212] on link "3. Saimniecības struktūra" at bounding box center [461, 220] width 251 height 35
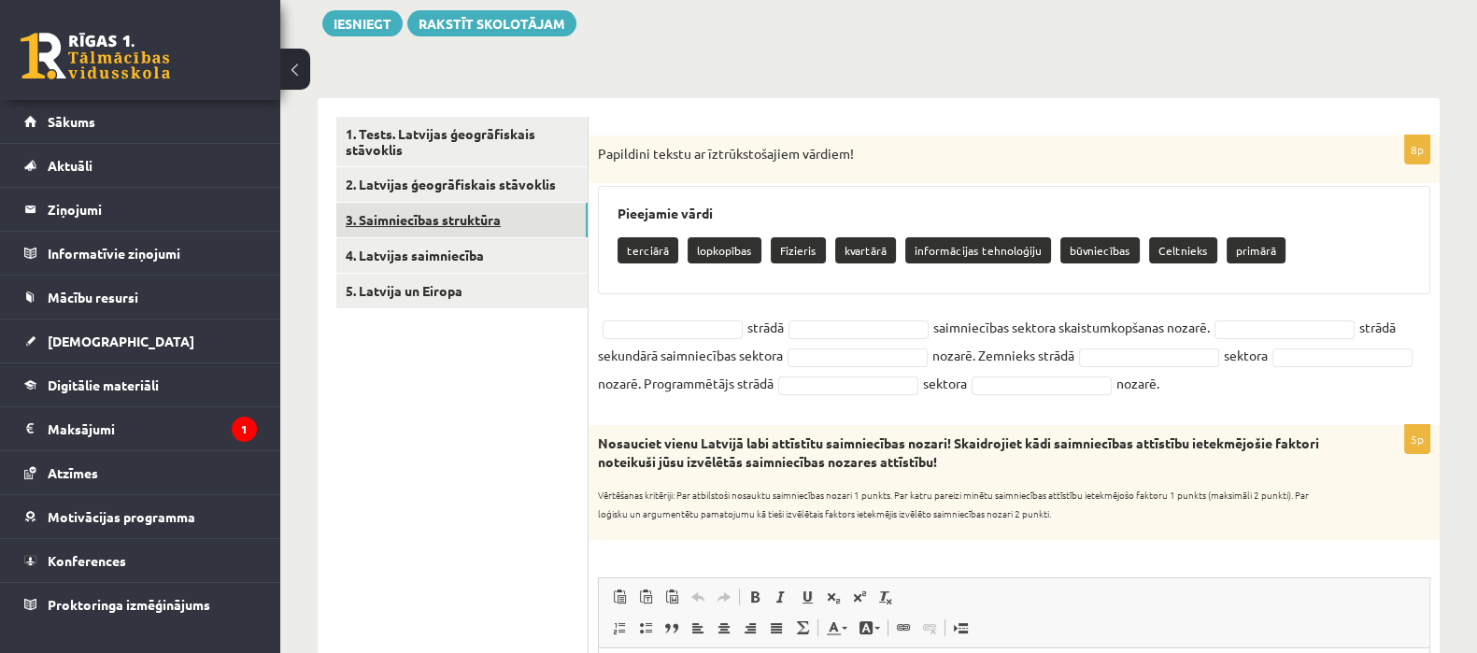
scroll to position [0, 0]
drag, startPoint x: 595, startPoint y: 146, endPoint x: 1355, endPoint y: 382, distance: 795.6
click at [1355, 382] on div "8p Papildini tekstu ar īztrūkstošajiem vārdiem! Pieejamie vārdi terciārā lopkop…" at bounding box center [1014, 270] width 851 height 271
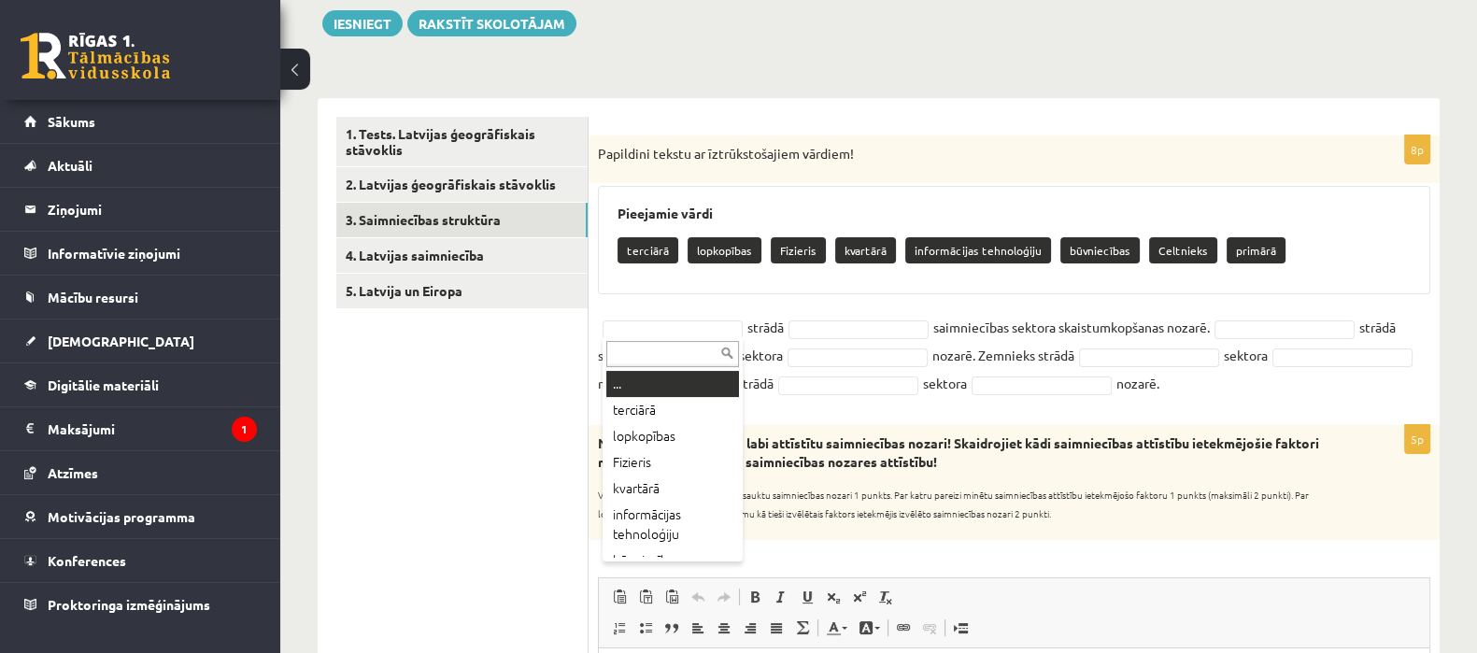
type input "*"
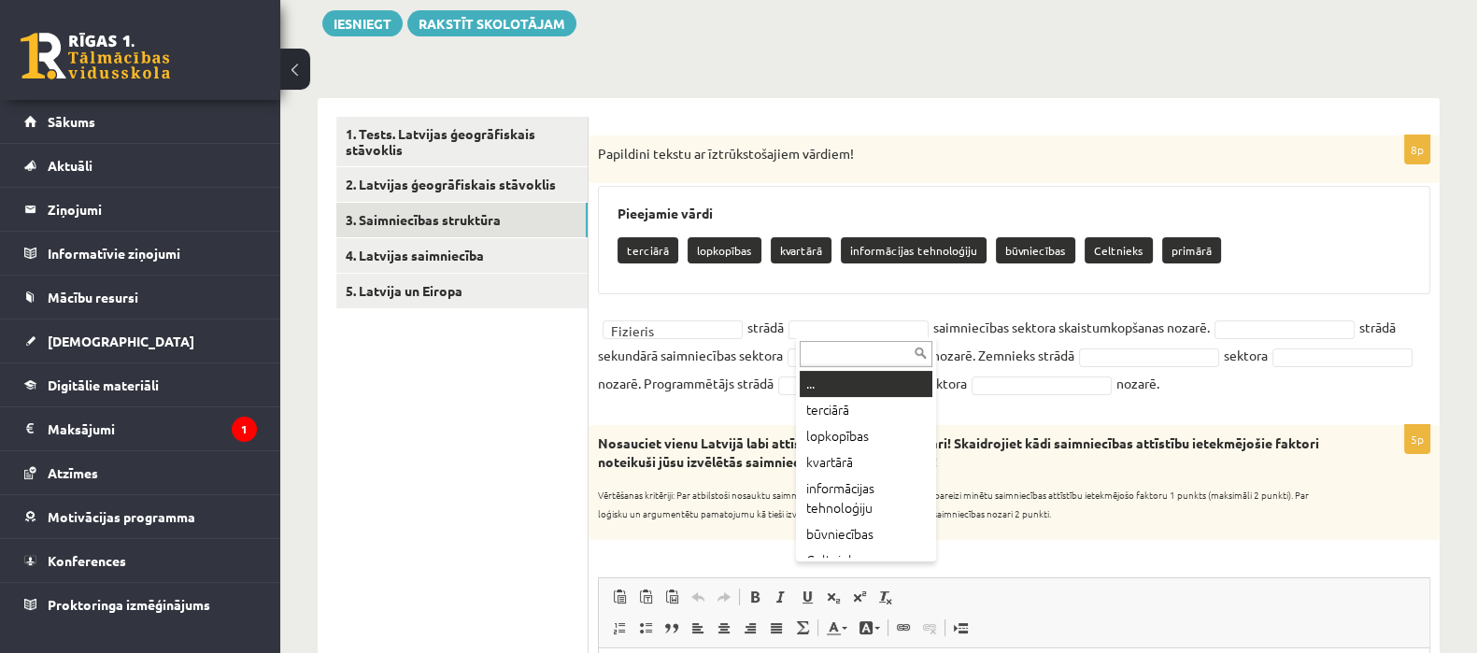
type input "*"
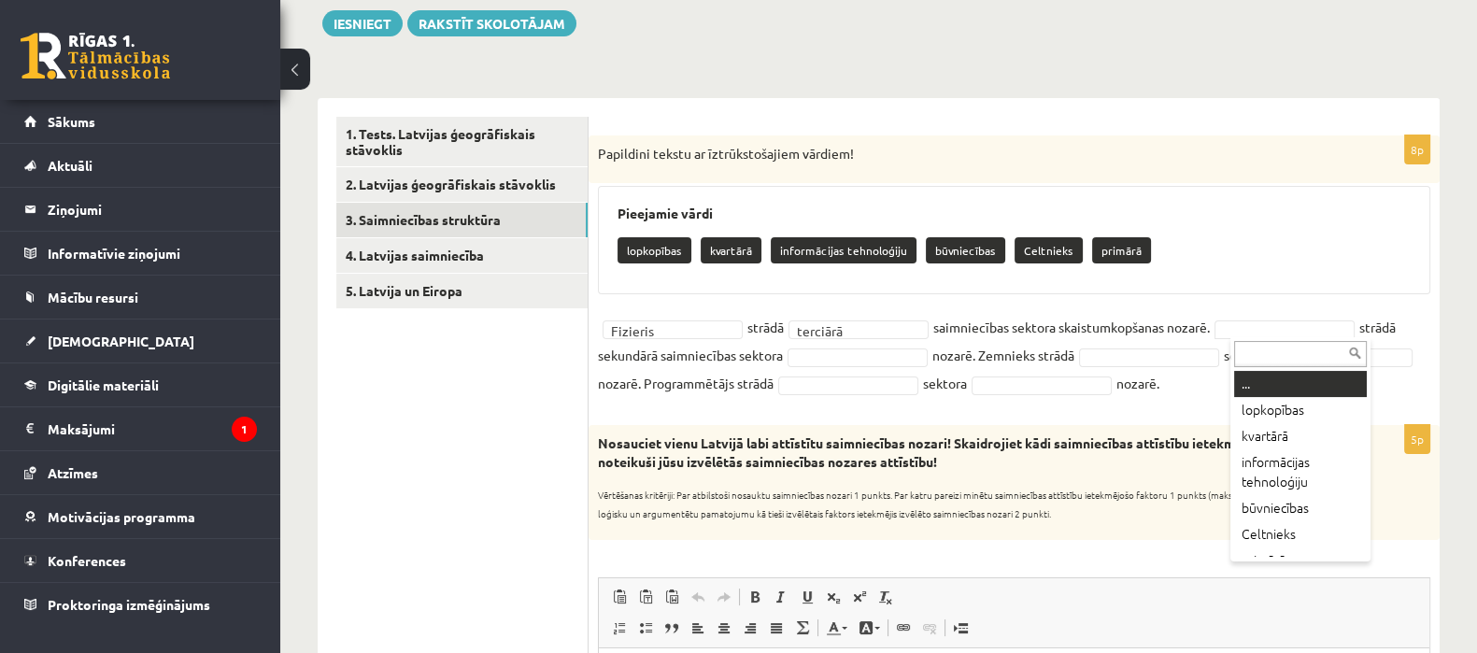
type input "*"
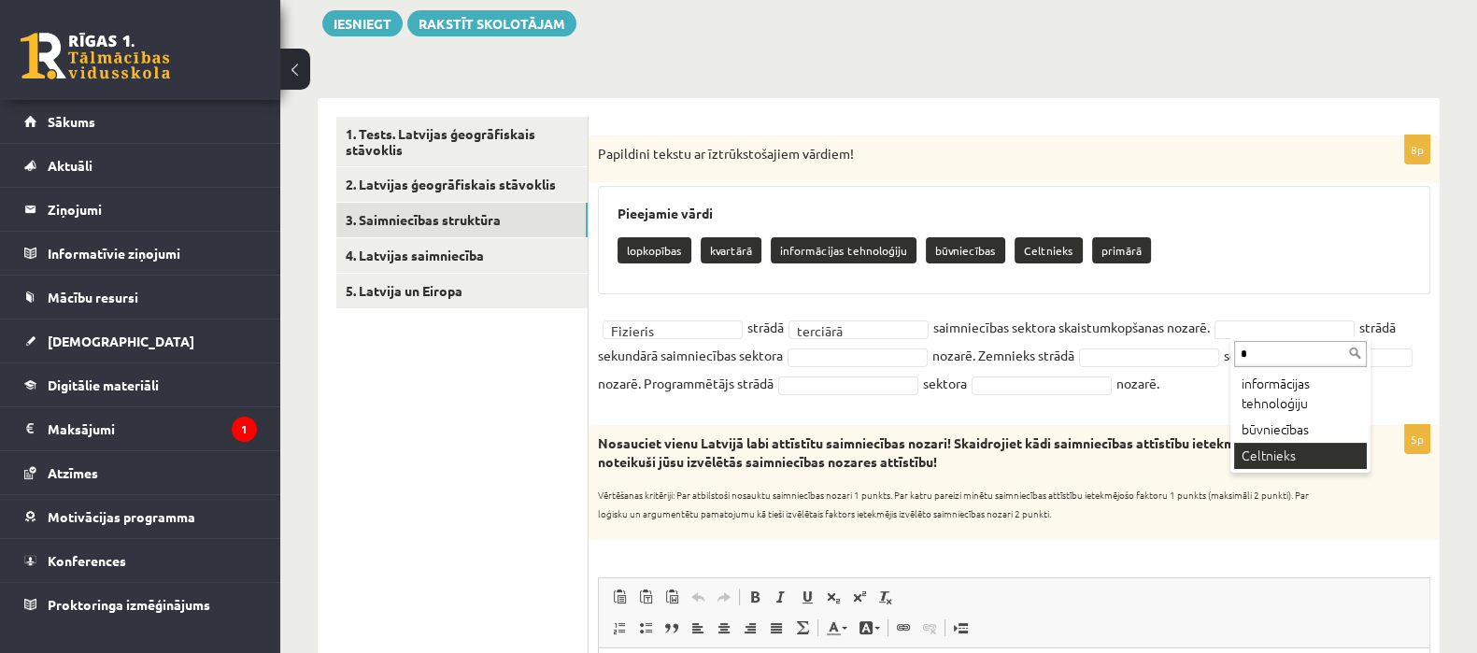
type input "*"
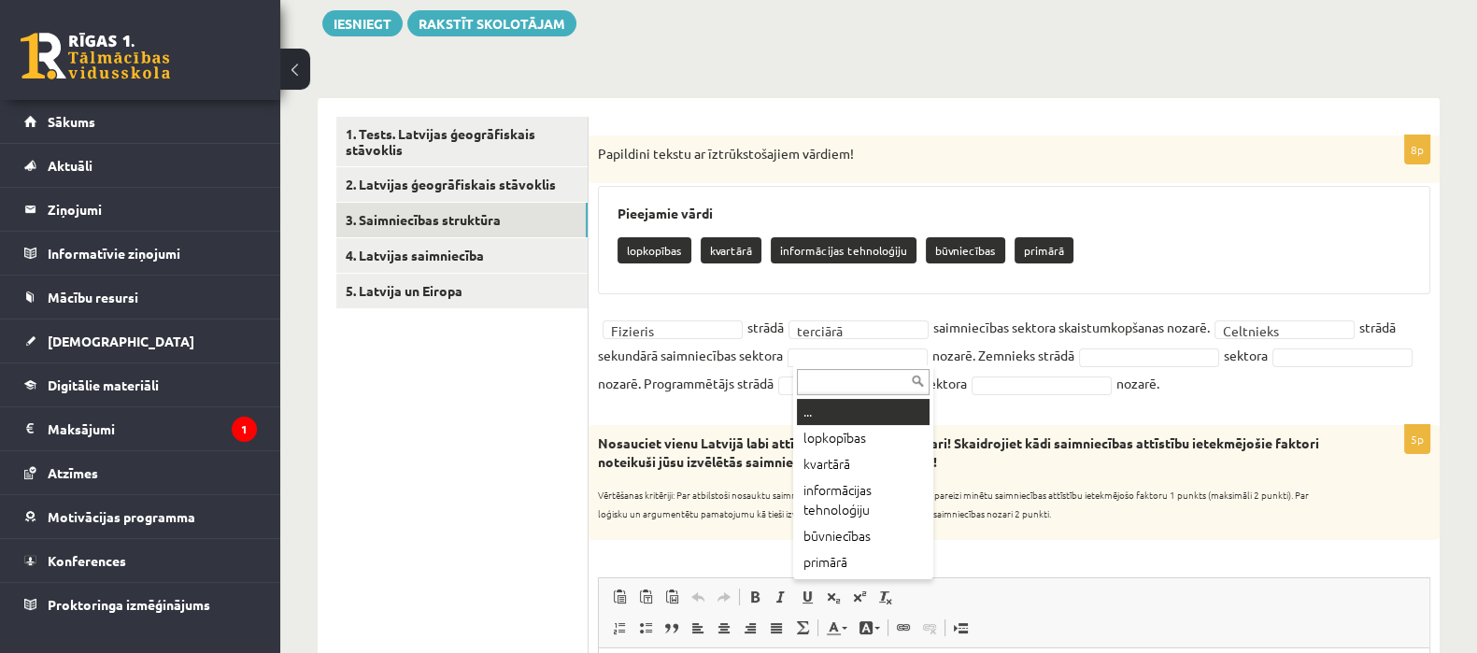
type input "*"
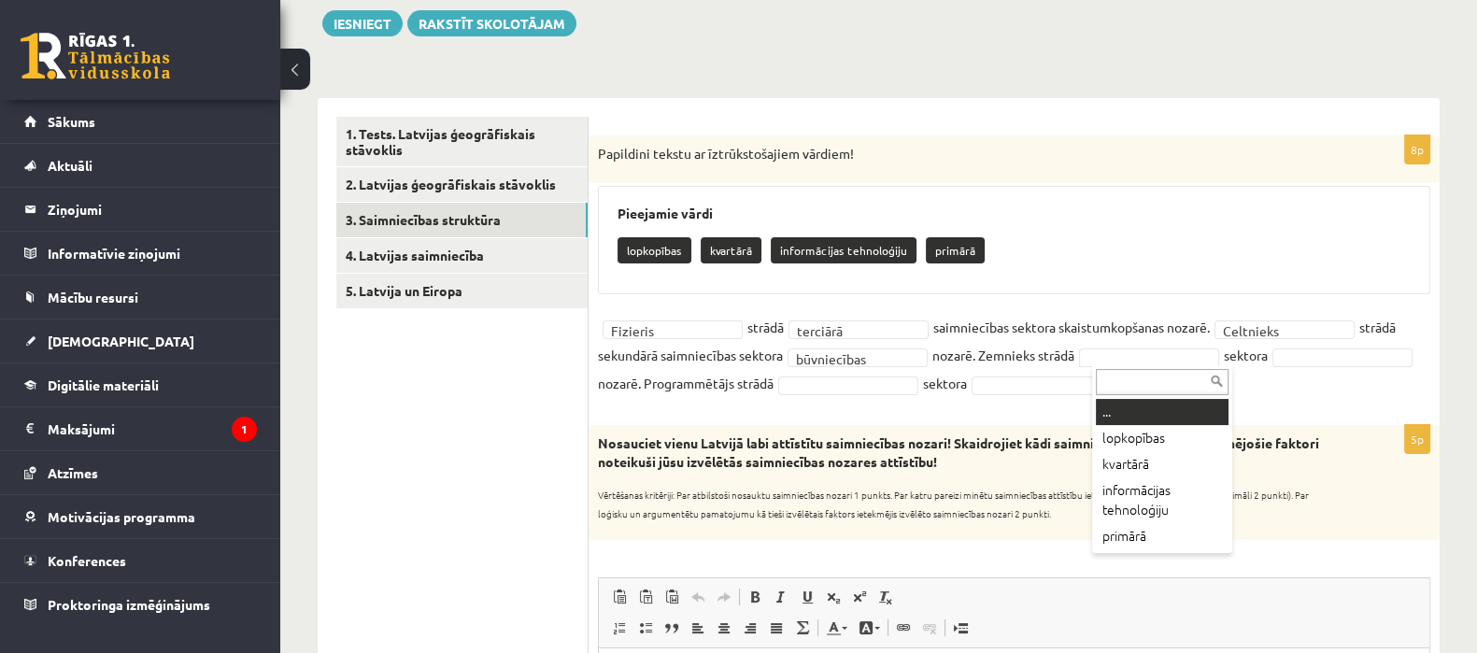
type input "*"
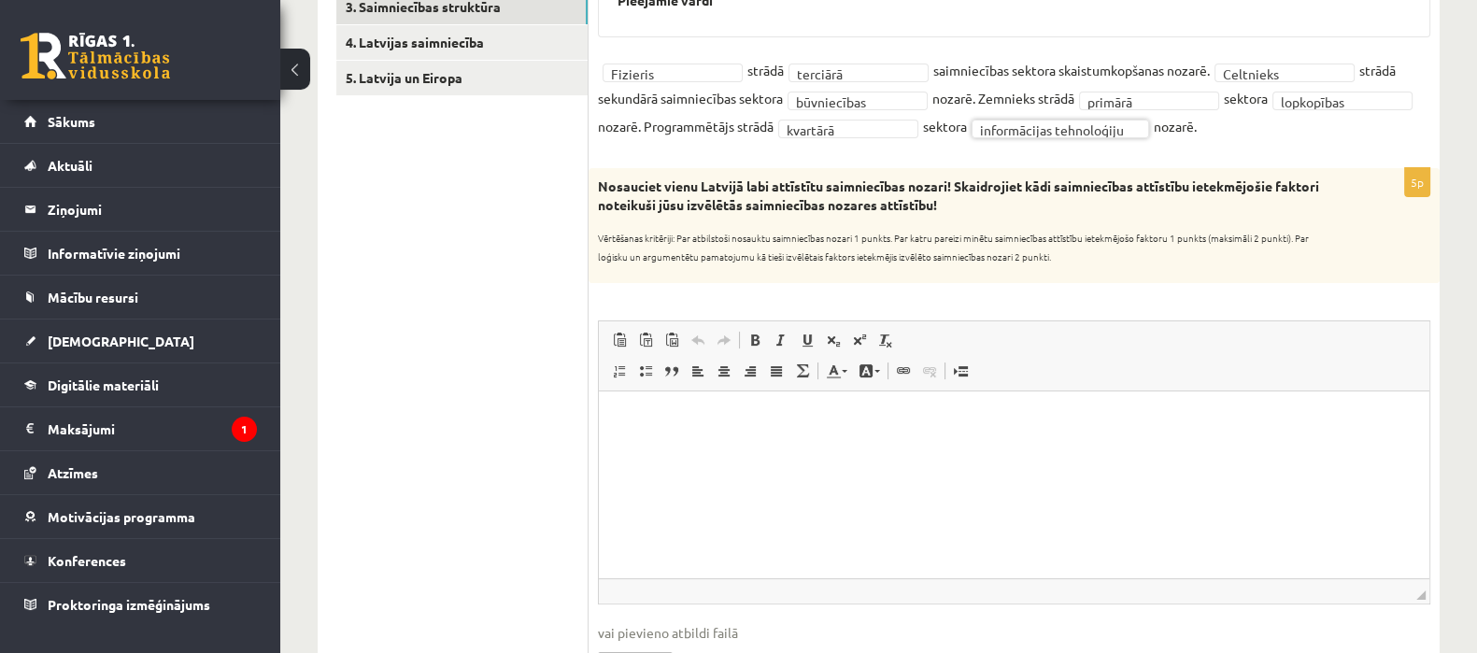
scroll to position [448, 0]
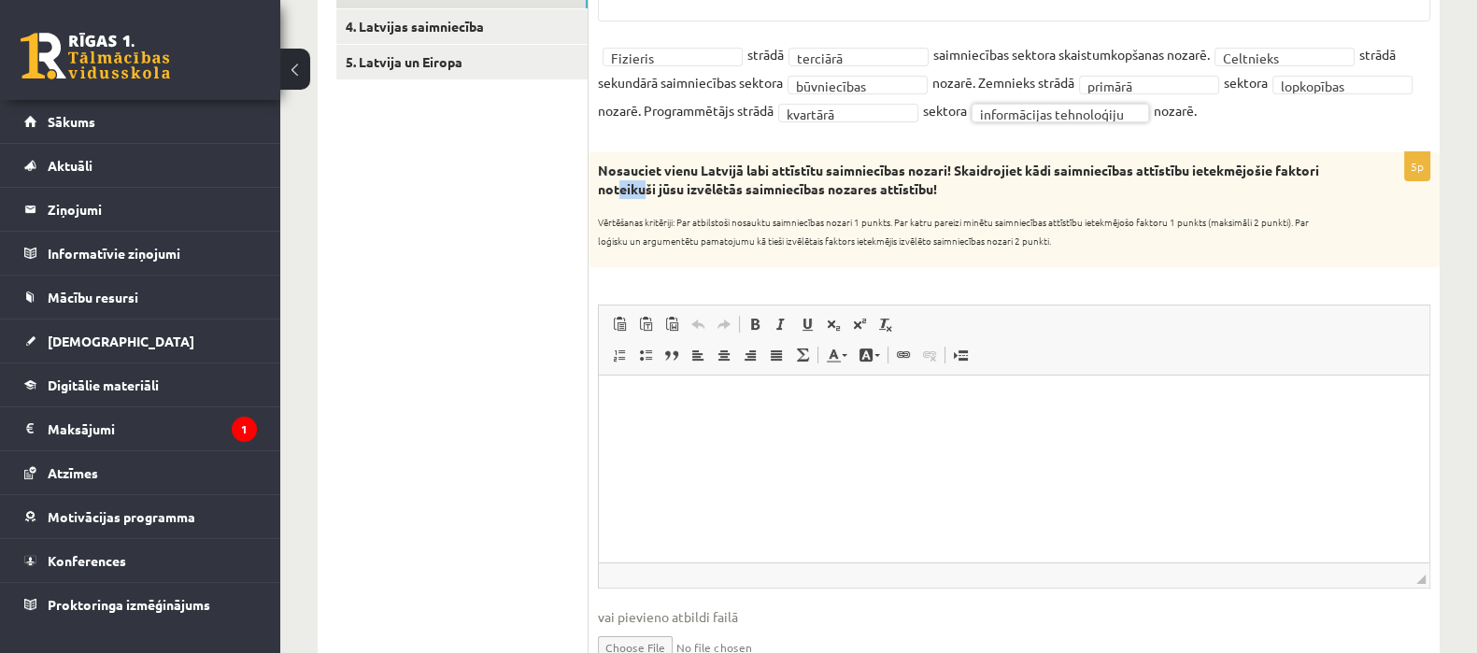
drag, startPoint x: 617, startPoint y: 197, endPoint x: 606, endPoint y: 197, distance: 10.3
click at [609, 197] on p "Nosauciet vienu Latvijā labi attīstītu saimniecības nozari! Skaidrojiet kādi sa…" at bounding box center [967, 180] width 739 height 36
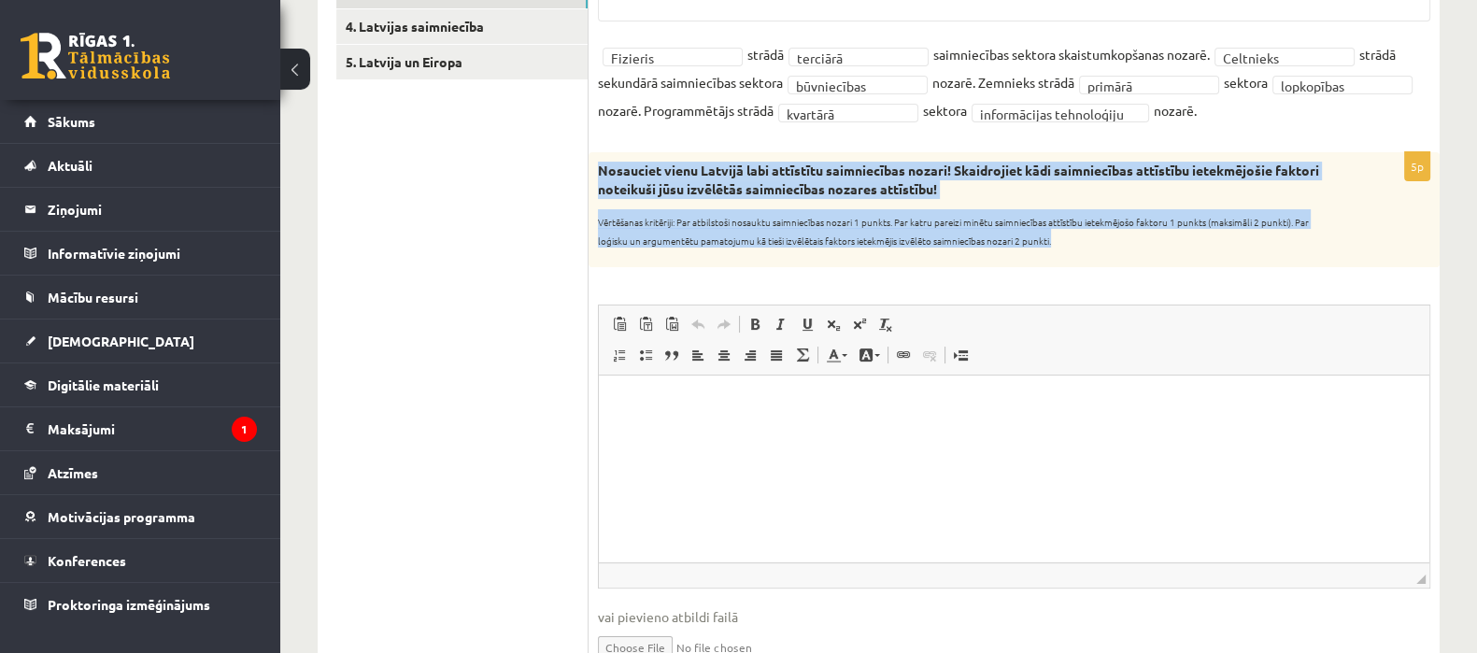
drag, startPoint x: 594, startPoint y: 172, endPoint x: 1073, endPoint y: 243, distance: 483.7
click at [1073, 243] on div "Nosauciet vienu Latvijā labi attīstītu saimniecības nozari! Skaidrojiet kādi sa…" at bounding box center [1014, 209] width 851 height 114
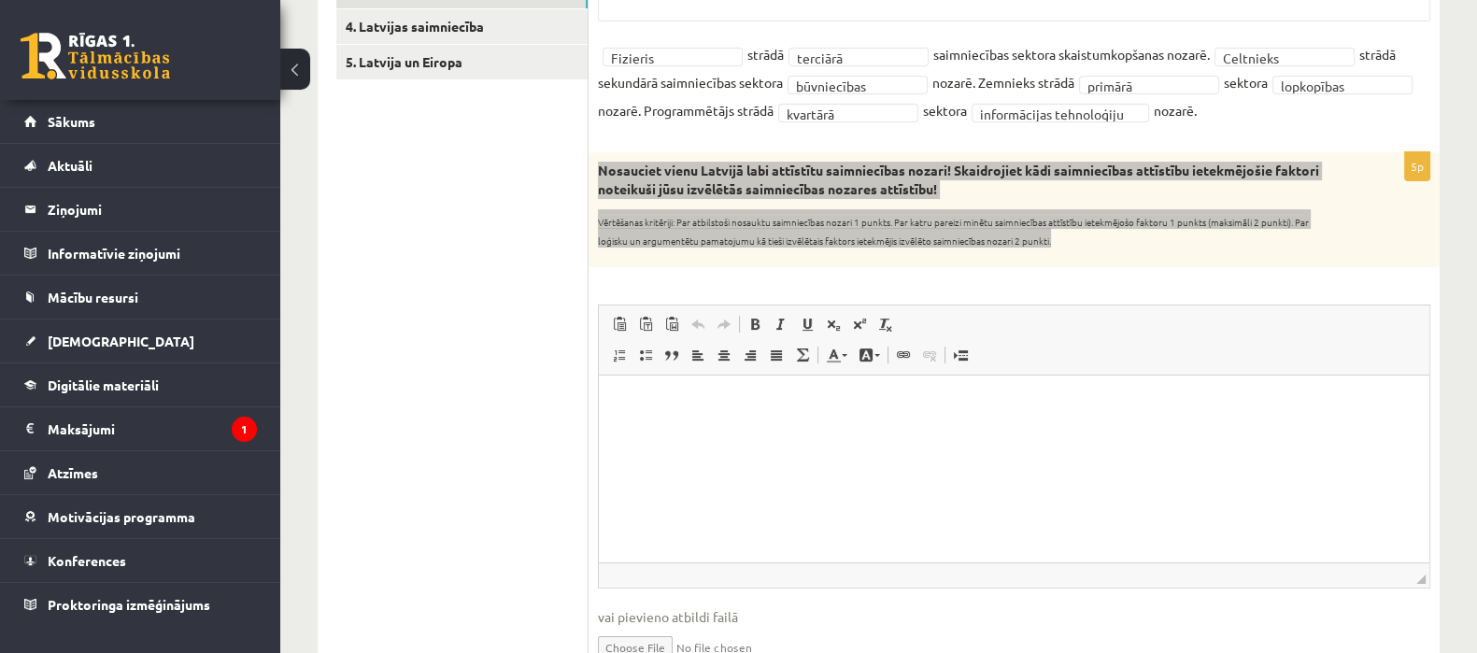
click at [734, 432] on html at bounding box center [1014, 403] width 831 height 57
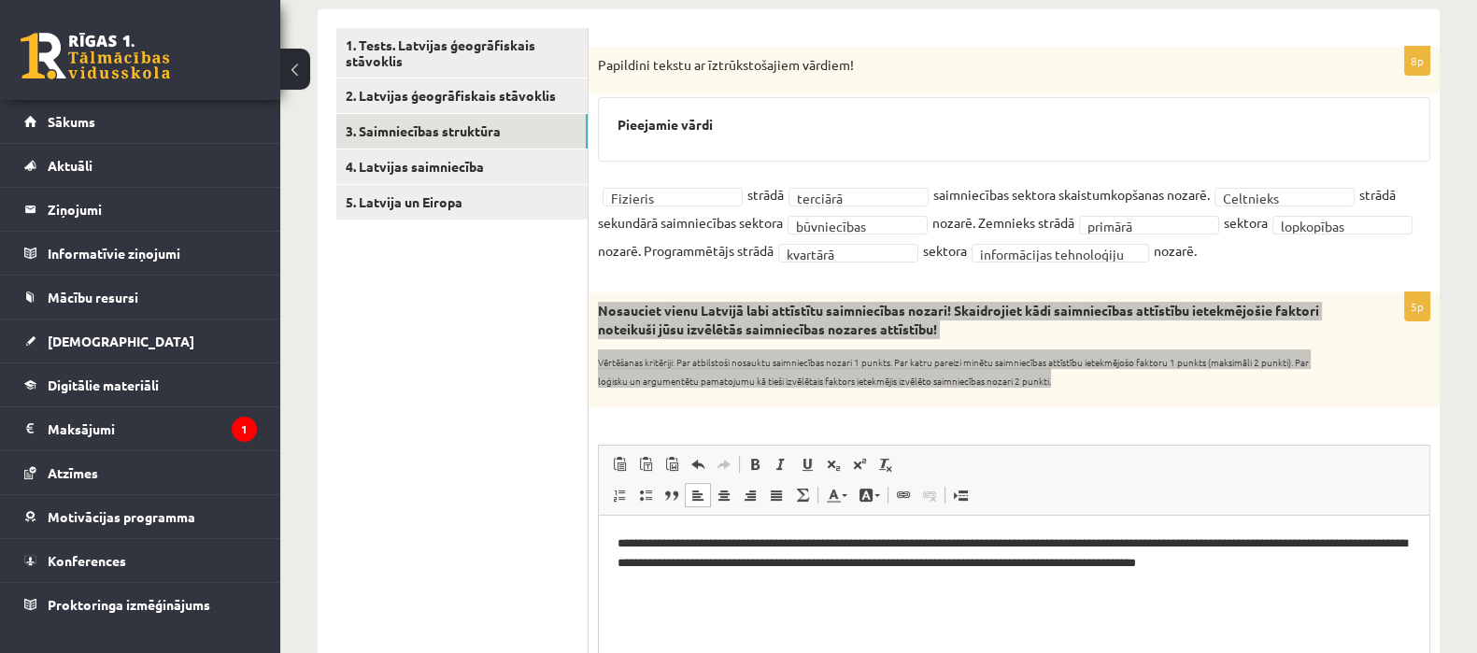
scroll to position [305, 0]
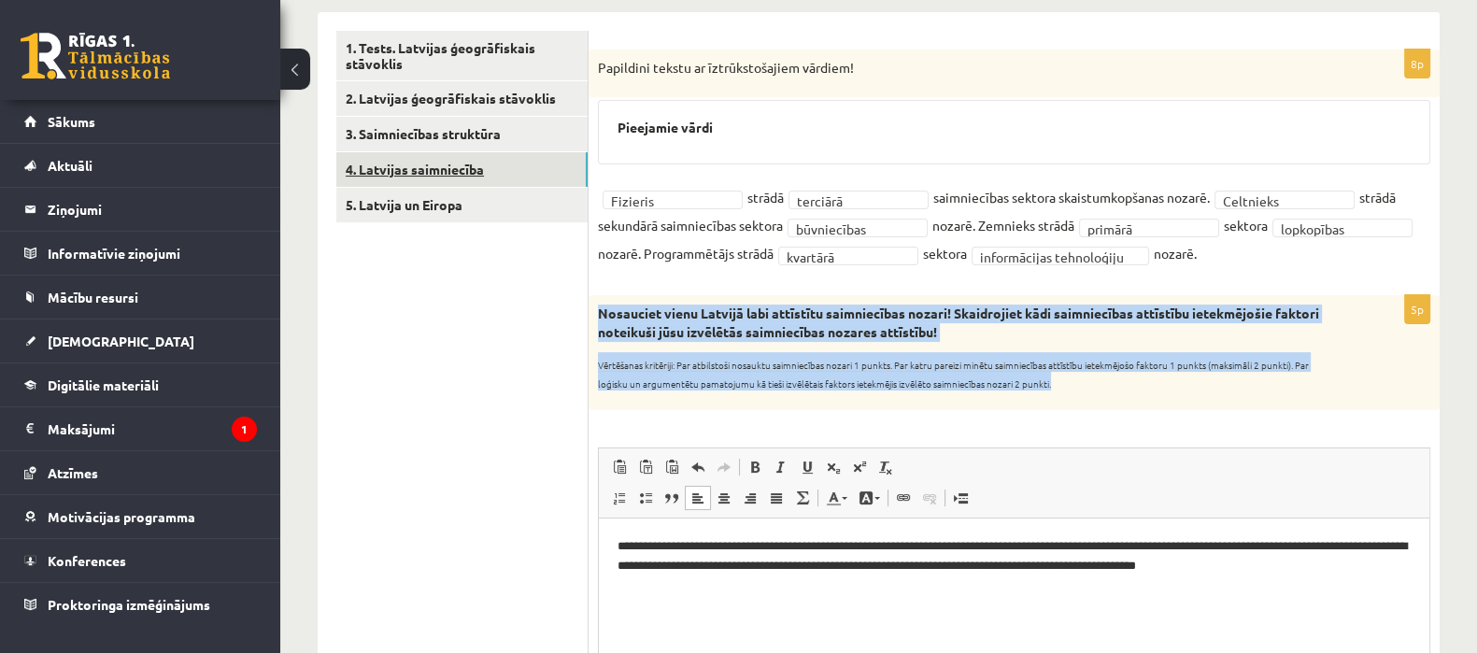
click at [532, 159] on link "4. Latvijas saimniecība" at bounding box center [461, 169] width 251 height 35
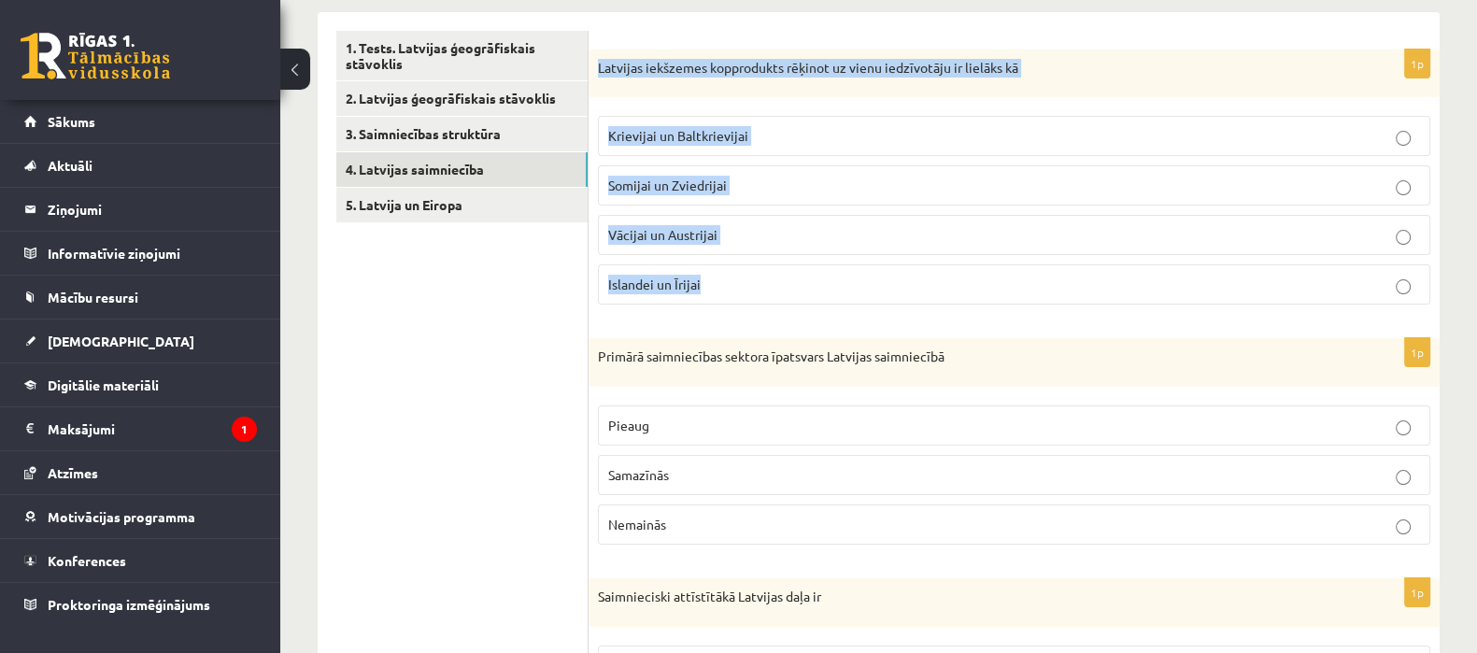
drag, startPoint x: 598, startPoint y: 68, endPoint x: 810, endPoint y: 268, distance: 291.5
click at [810, 268] on div "1p Latvijas iekšzemes kopprodukts rēķinot uz vienu iedzīvotāju ir lielāks kā Kr…" at bounding box center [1014, 185] width 851 height 271
click at [723, 144] on p "Krievijai un Baltkrievijai" at bounding box center [1014, 136] width 812 height 20
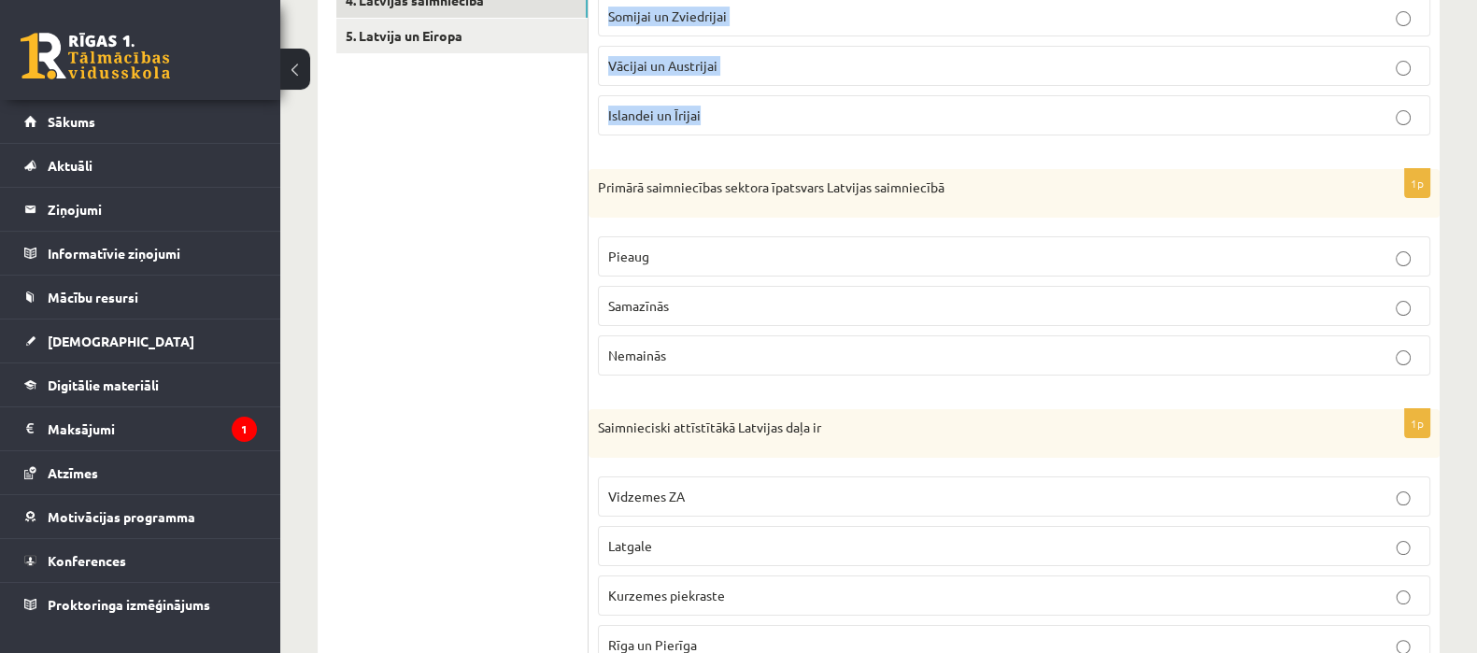
scroll to position [476, 0]
drag, startPoint x: 588, startPoint y: 179, endPoint x: 666, endPoint y: 268, distance: 118.5
click at [666, 268] on div "**********" at bounding box center [879, 533] width 1122 height 1385
click at [523, 221] on ul "1. Tests. Latvijas ģeogrāfiskais stāvoklis 2. Latvijas ģeogrāfiskais stāvoklis …" at bounding box center [462, 533] width 252 height 1347
click at [566, 198] on ul "1. Tests. Latvijas ģeogrāfiskais stāvoklis 2. Latvijas ģeogrāfiskais stāvoklis …" at bounding box center [462, 533] width 252 height 1347
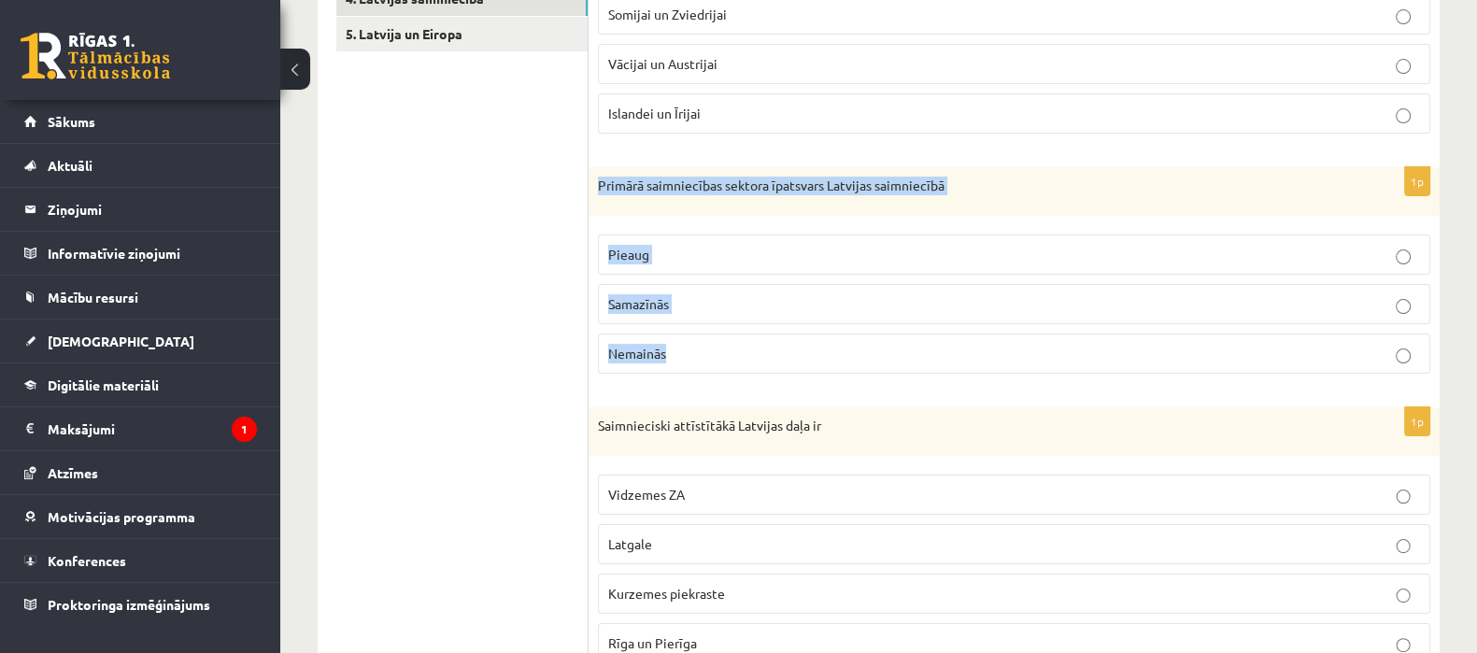
drag, startPoint x: 593, startPoint y: 186, endPoint x: 672, endPoint y: 341, distance: 173.8
click at [672, 341] on div "1p Primārā saimniecības sektora īpatsvars Latvijas saimniecībā [GEOGRAPHIC_DATA…" at bounding box center [1014, 277] width 851 height 221
click at [828, 301] on p "Samazīnās" at bounding box center [1014, 304] width 812 height 20
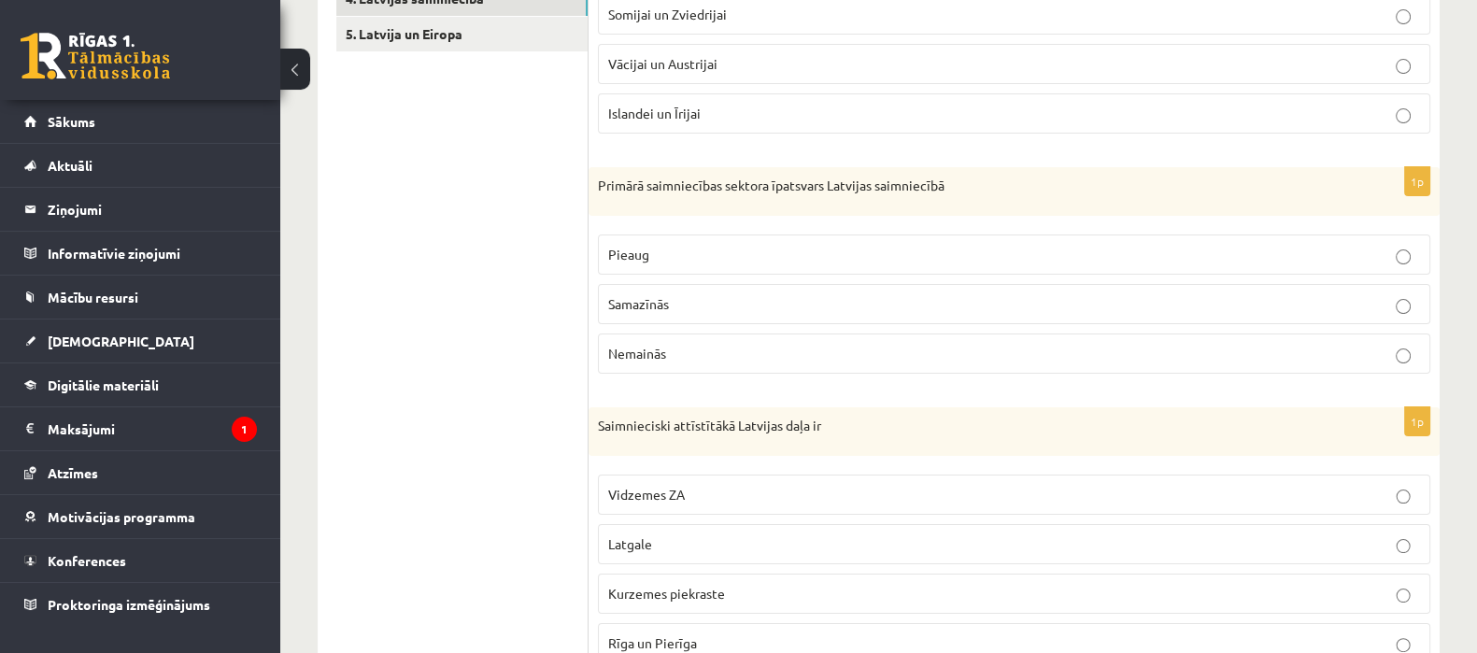
click at [828, 302] on p "Samazīnās" at bounding box center [1014, 304] width 812 height 20
drag, startPoint x: 828, startPoint y: 302, endPoint x: 1348, endPoint y: 302, distance: 520.5
click at [1348, 302] on p "Samazīnās" at bounding box center [1014, 304] width 812 height 20
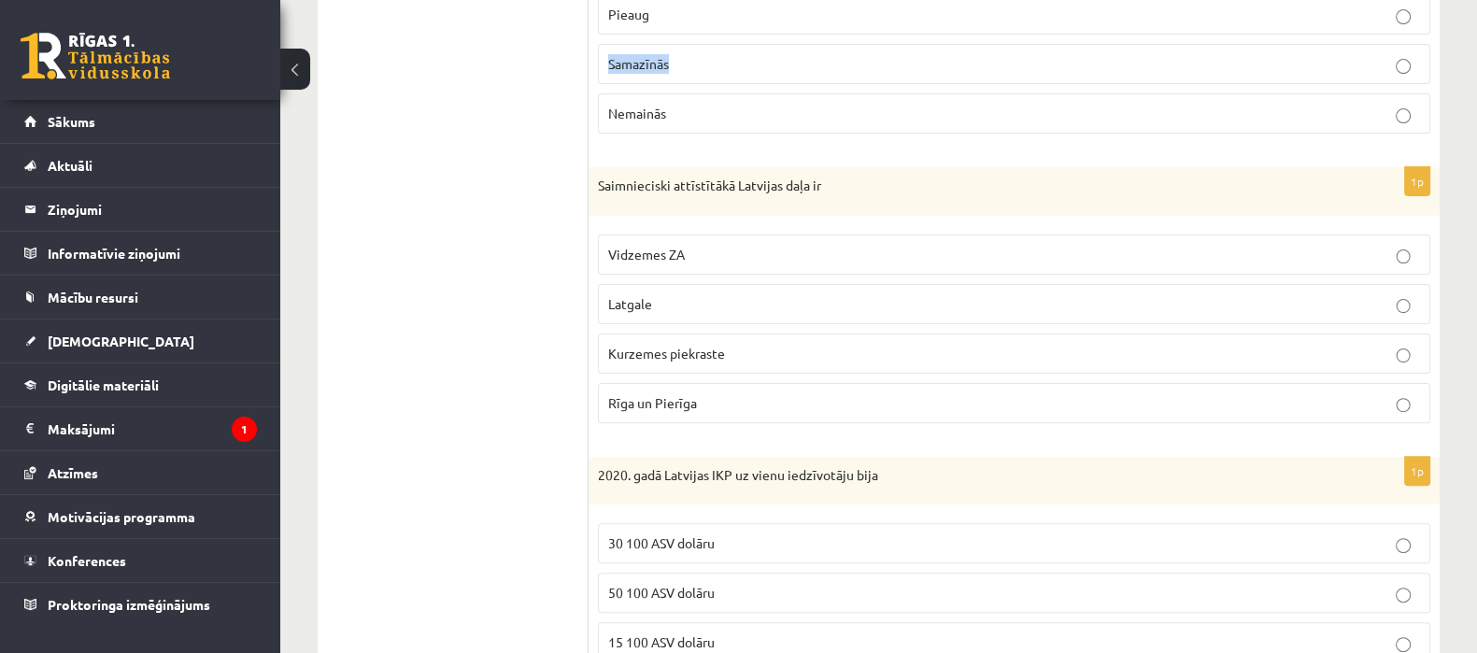
scroll to position [761, 0]
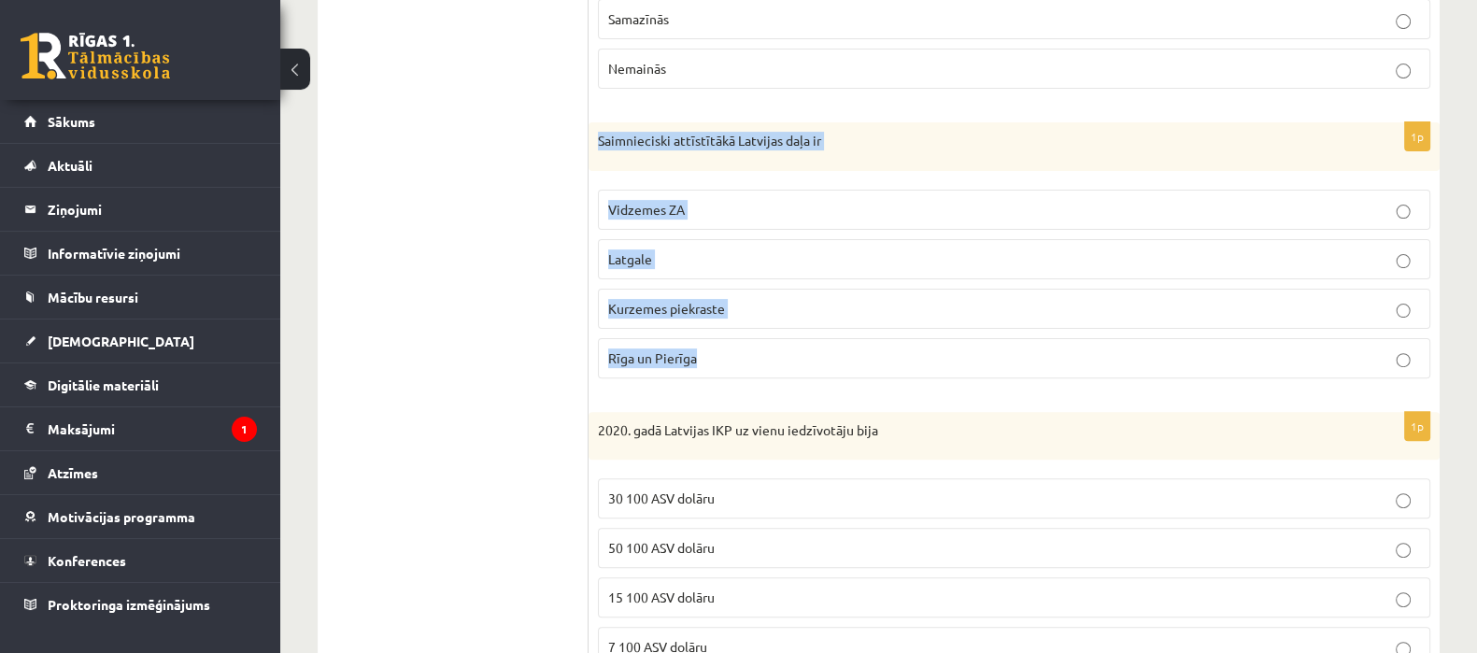
drag, startPoint x: 598, startPoint y: 136, endPoint x: 712, endPoint y: 362, distance: 252.4
click at [712, 362] on div "1p Saimnieciski attīstītākā Latvijas daļa ir [GEOGRAPHIC_DATA] ZA Latgale Kurze…" at bounding box center [1014, 257] width 851 height 271
click at [751, 354] on p "Rīga un Pierīga" at bounding box center [1014, 359] width 812 height 20
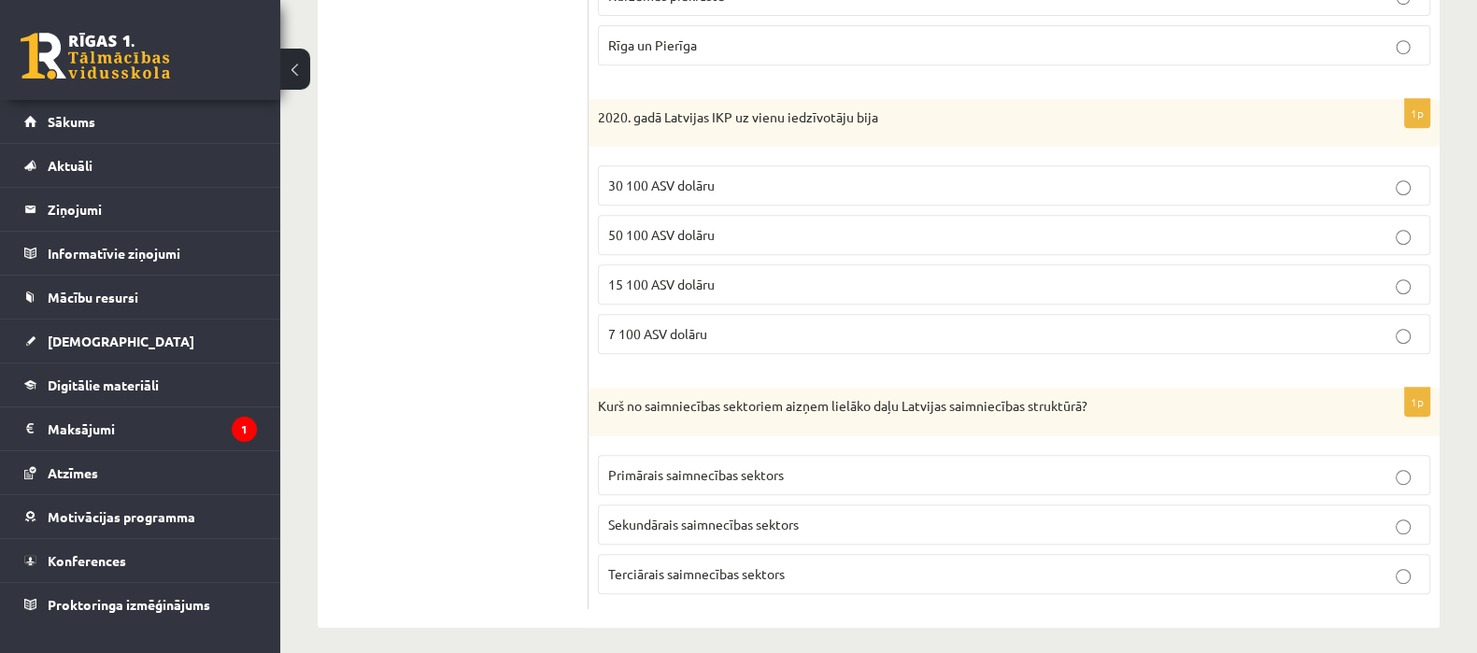
scroll to position [1080, 0]
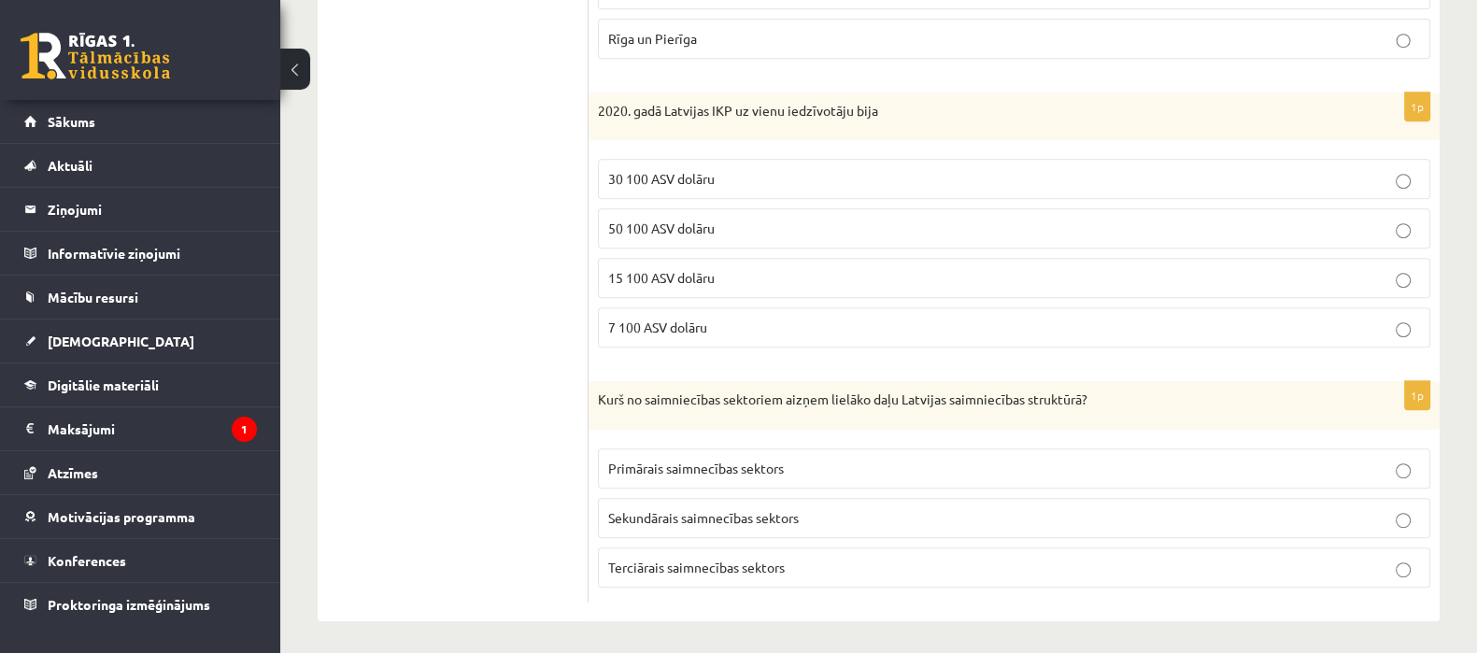
drag, startPoint x: 588, startPoint y: 111, endPoint x: 706, endPoint y: 231, distance: 167.8
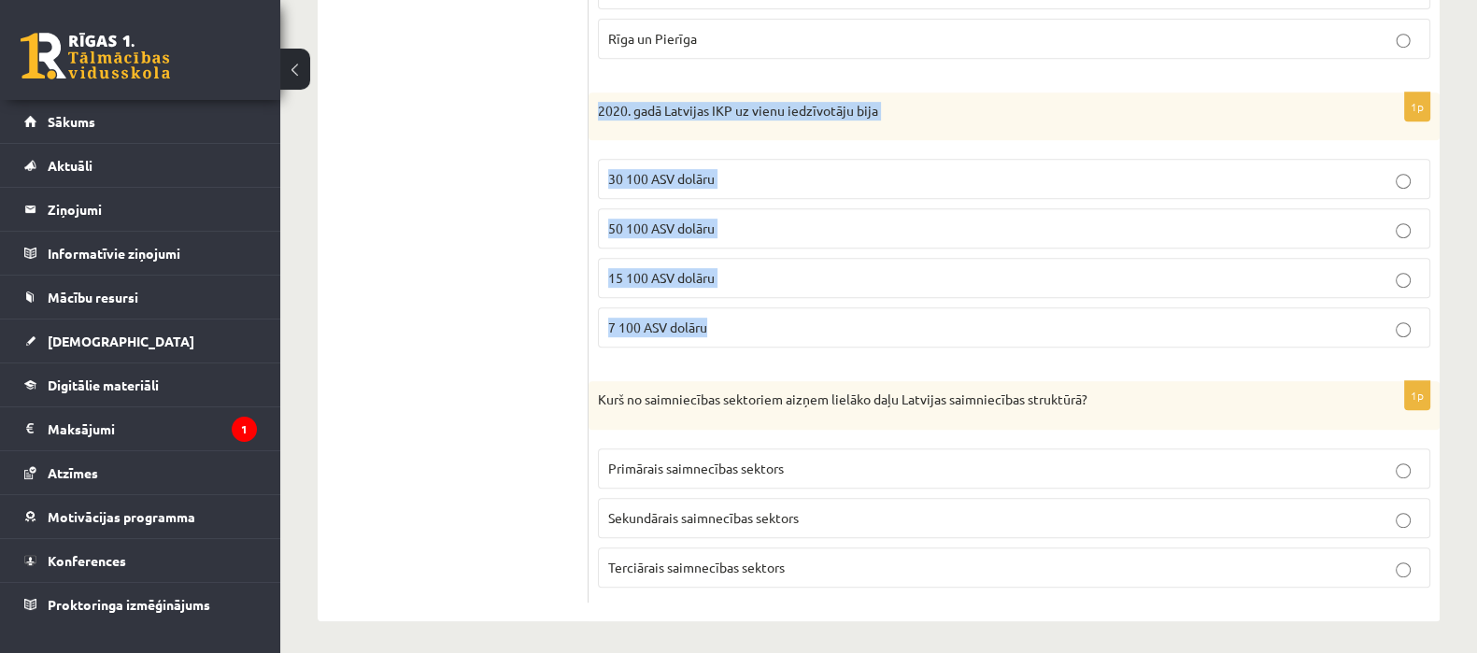
drag, startPoint x: 597, startPoint y: 89, endPoint x: 724, endPoint y: 301, distance: 247.3
click at [724, 301] on div "1p 2020. gadā Latvijas IKP uz vienu iedzīvotāju bija 30 100 ASV dolāru 50 100 A…" at bounding box center [1014, 228] width 851 height 271
click at [705, 268] on p "15 100 ASV dolāru" at bounding box center [1014, 278] width 812 height 20
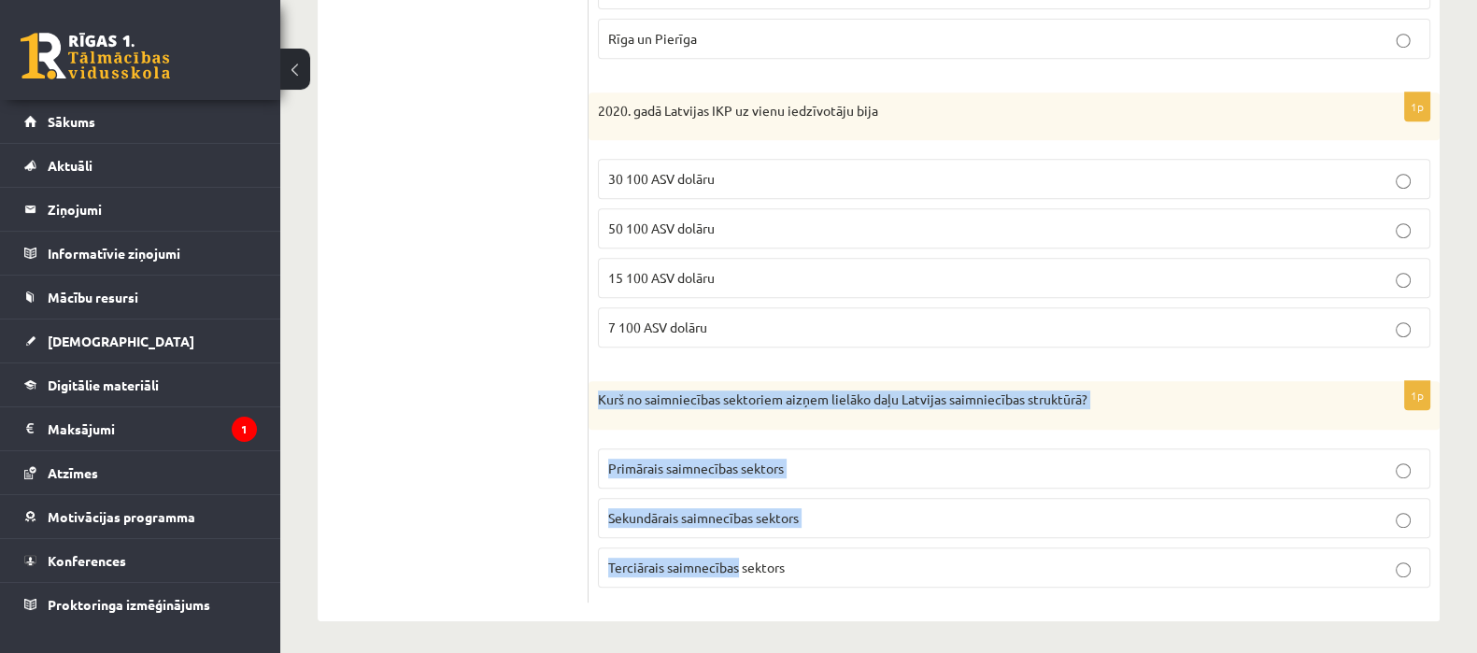
drag, startPoint x: 595, startPoint y: 394, endPoint x: 738, endPoint y: 570, distance: 226.5
click at [738, 570] on div "1p Kurš no saimniecības sektoriem aizņem lielāko daļu Latvijas saimniecības str…" at bounding box center [1014, 491] width 851 height 221
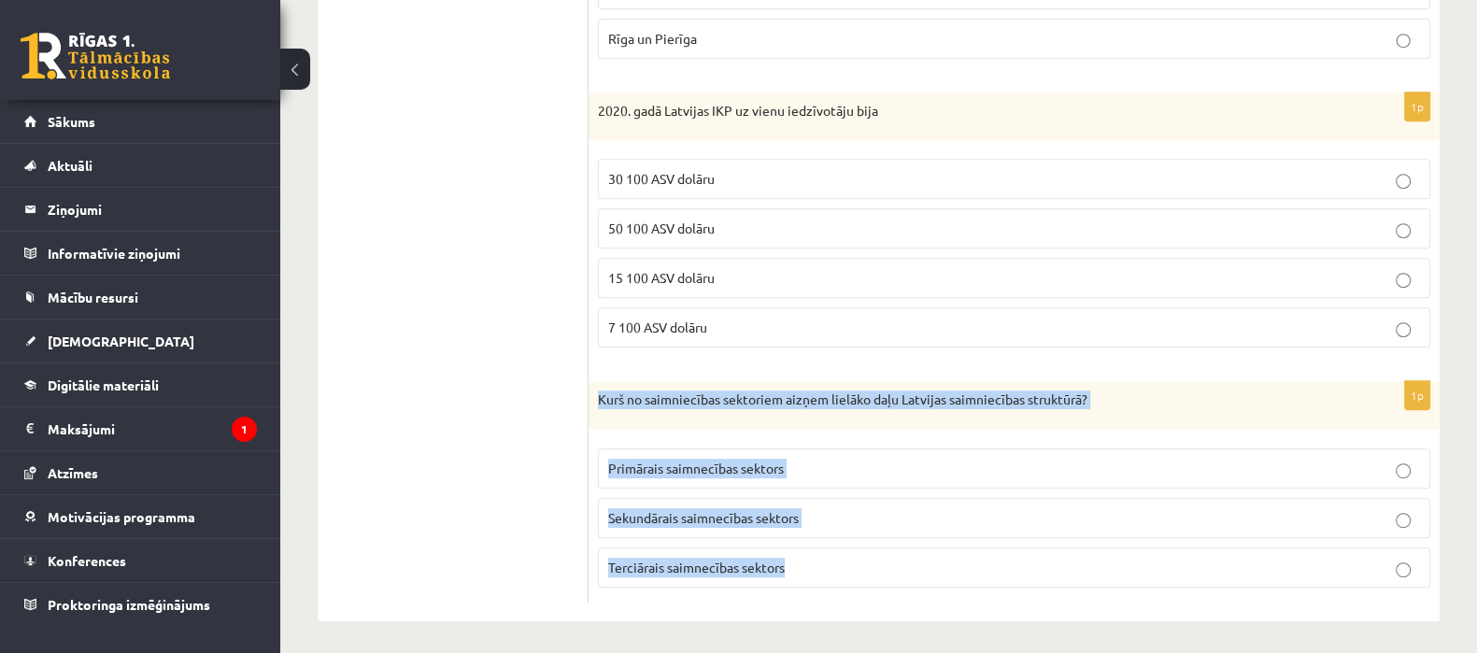
drag, startPoint x: 595, startPoint y: 394, endPoint x: 795, endPoint y: 546, distance: 250.8
click at [795, 546] on div "1p Kurš no saimniecības sektoriem aizņem lielāko daļu Latvijas saimniecības str…" at bounding box center [1014, 491] width 851 height 221
click at [673, 568] on p "Terciārais saimnecības sektors" at bounding box center [1014, 568] width 812 height 20
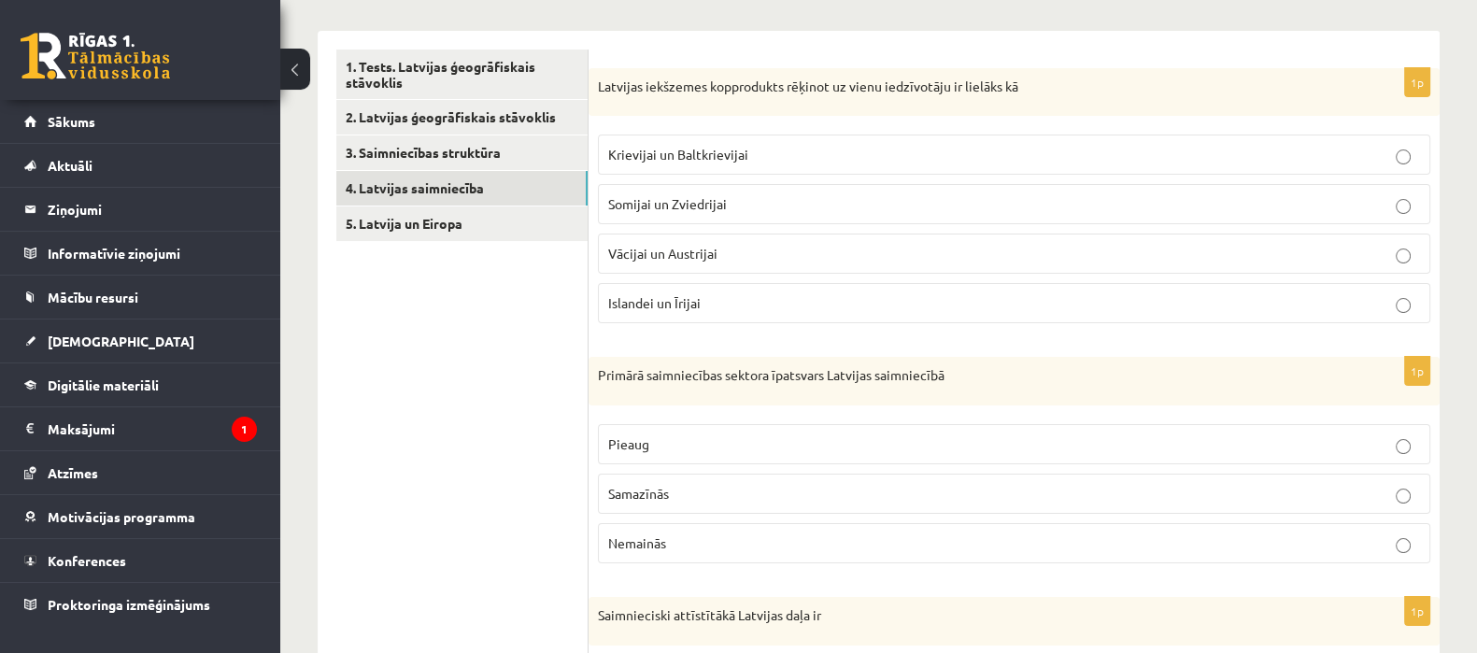
scroll to position [275, 0]
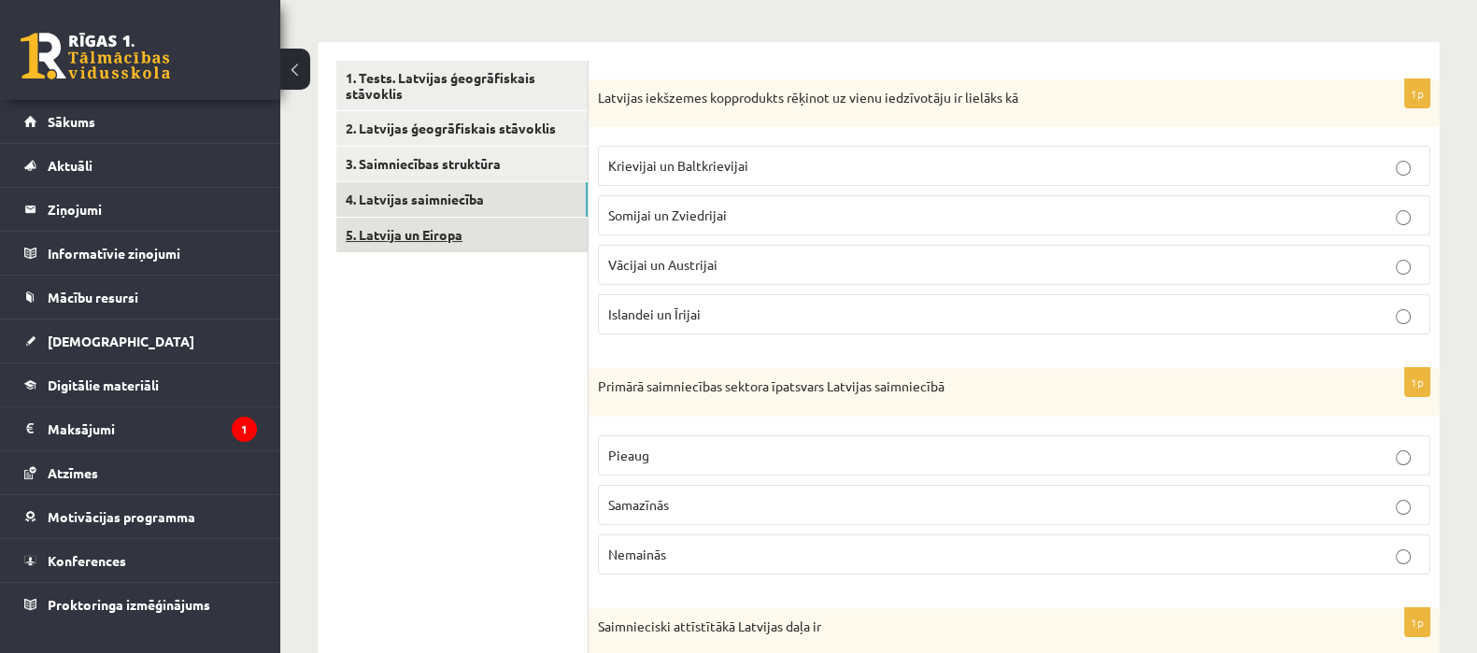
click at [554, 226] on link "5. Latvija un Eiropa" at bounding box center [461, 235] width 251 height 35
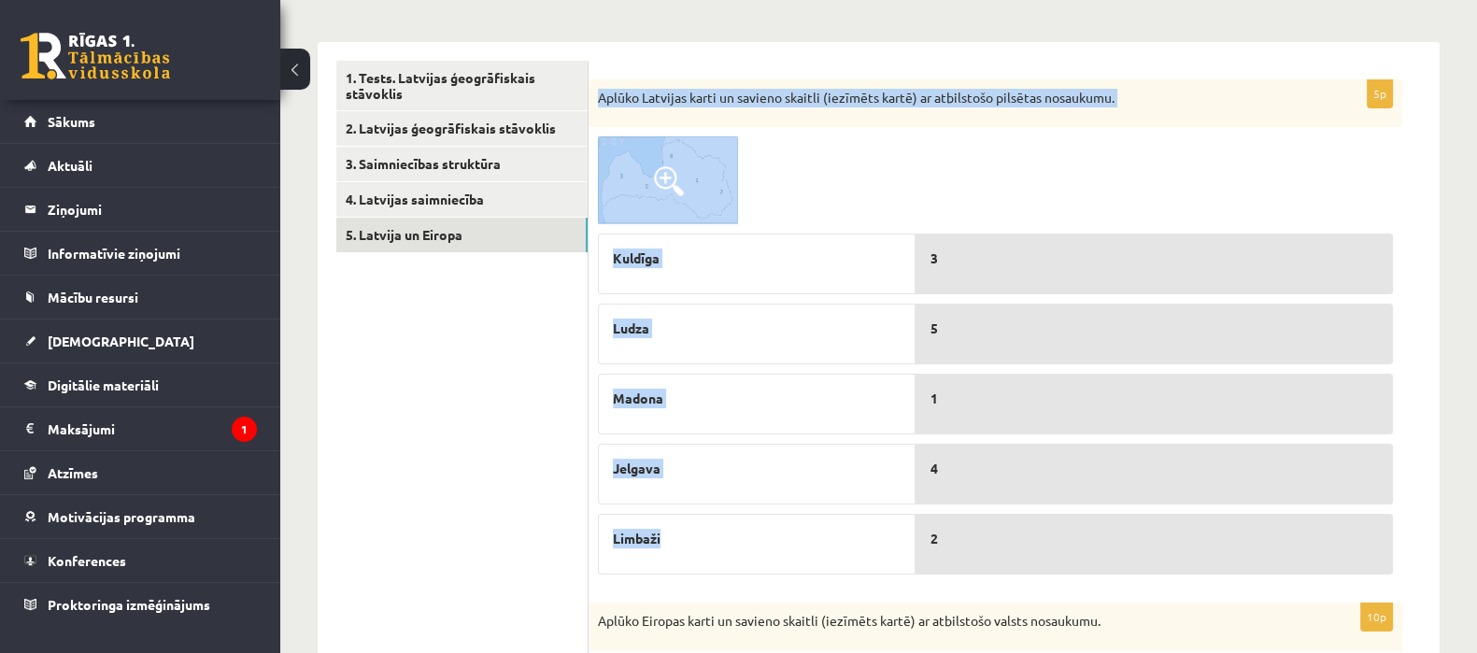
drag, startPoint x: 598, startPoint y: 95, endPoint x: 704, endPoint y: 572, distance: 488.1
click at [704, 572] on div "5p Aplūko Latvijas karti un savieno skaitli (iezīmēts kartē) ar atbilstošo pils…" at bounding box center [996, 331] width 814 height 505
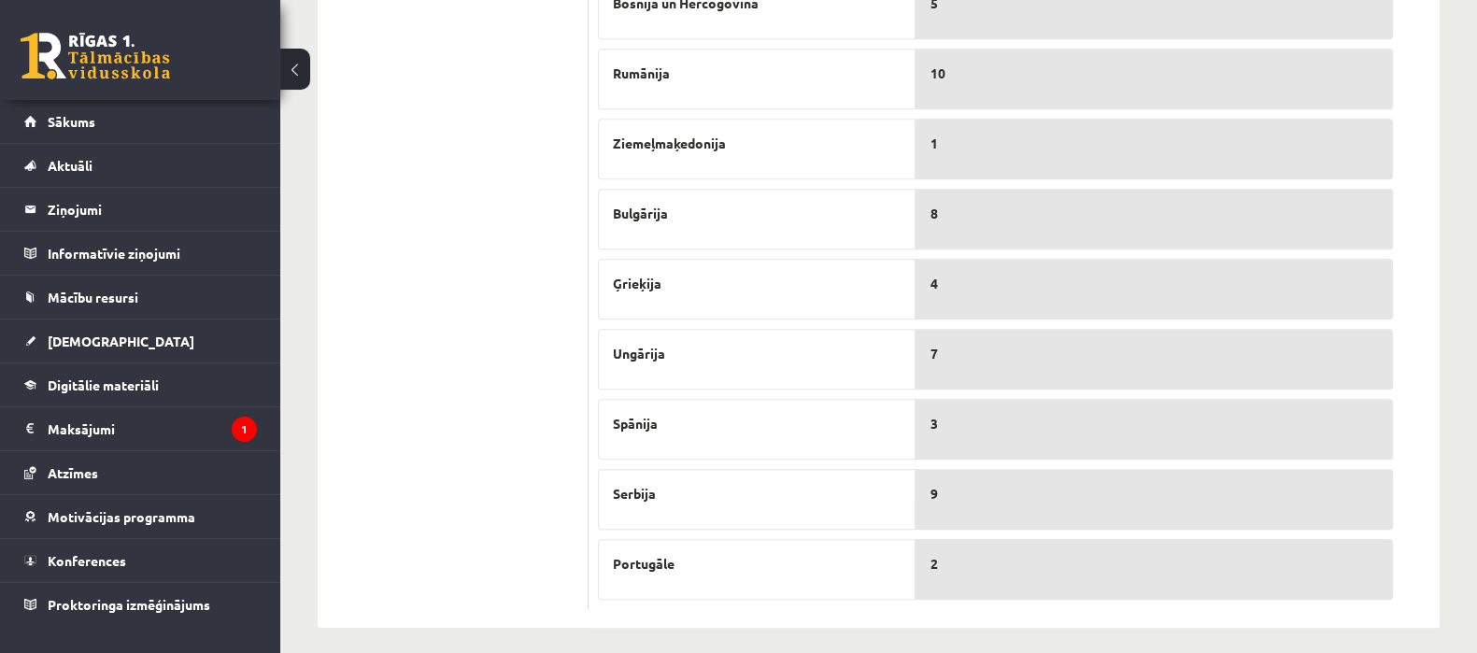
scroll to position [1168, 0]
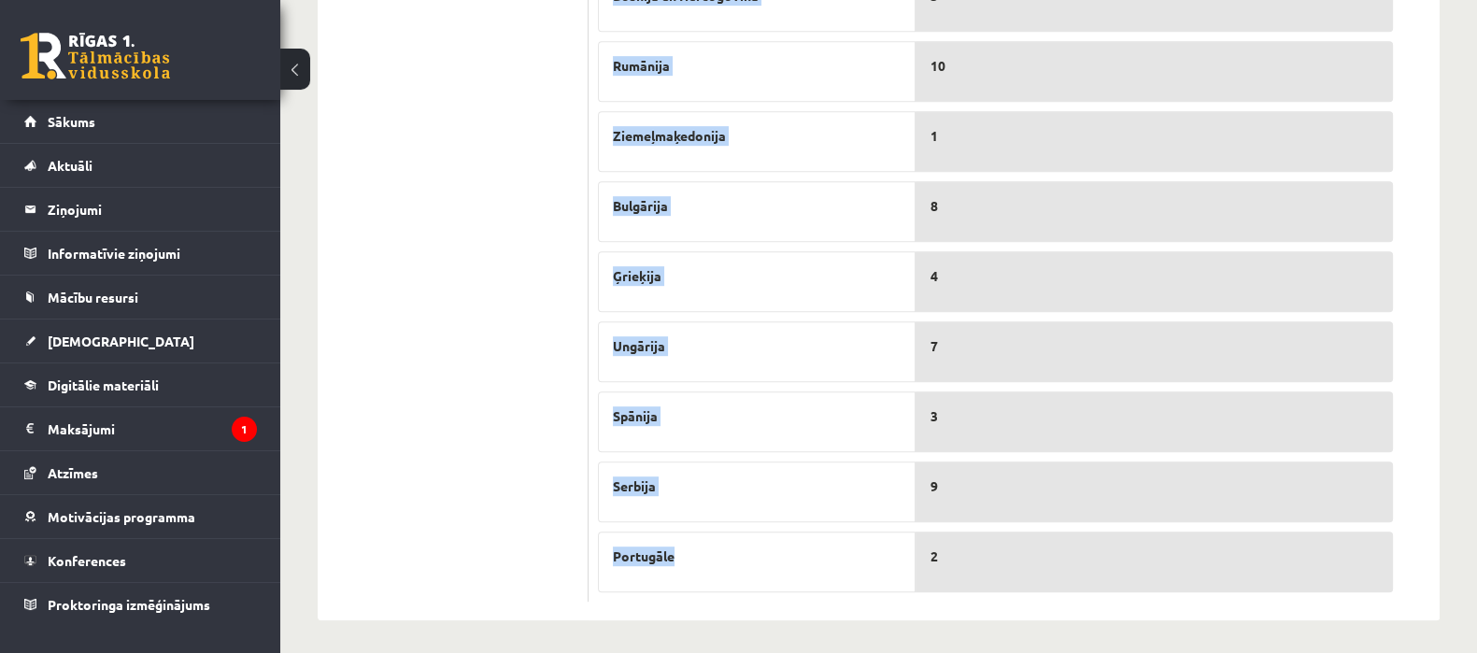
drag, startPoint x: 595, startPoint y: 187, endPoint x: 723, endPoint y: 567, distance: 401.3
click at [723, 567] on div "10p Aplūko Eiropas karti un savieno skaitli (iezīmēts kartē) ar atbilstošo vals…" at bounding box center [996, 155] width 814 height 892
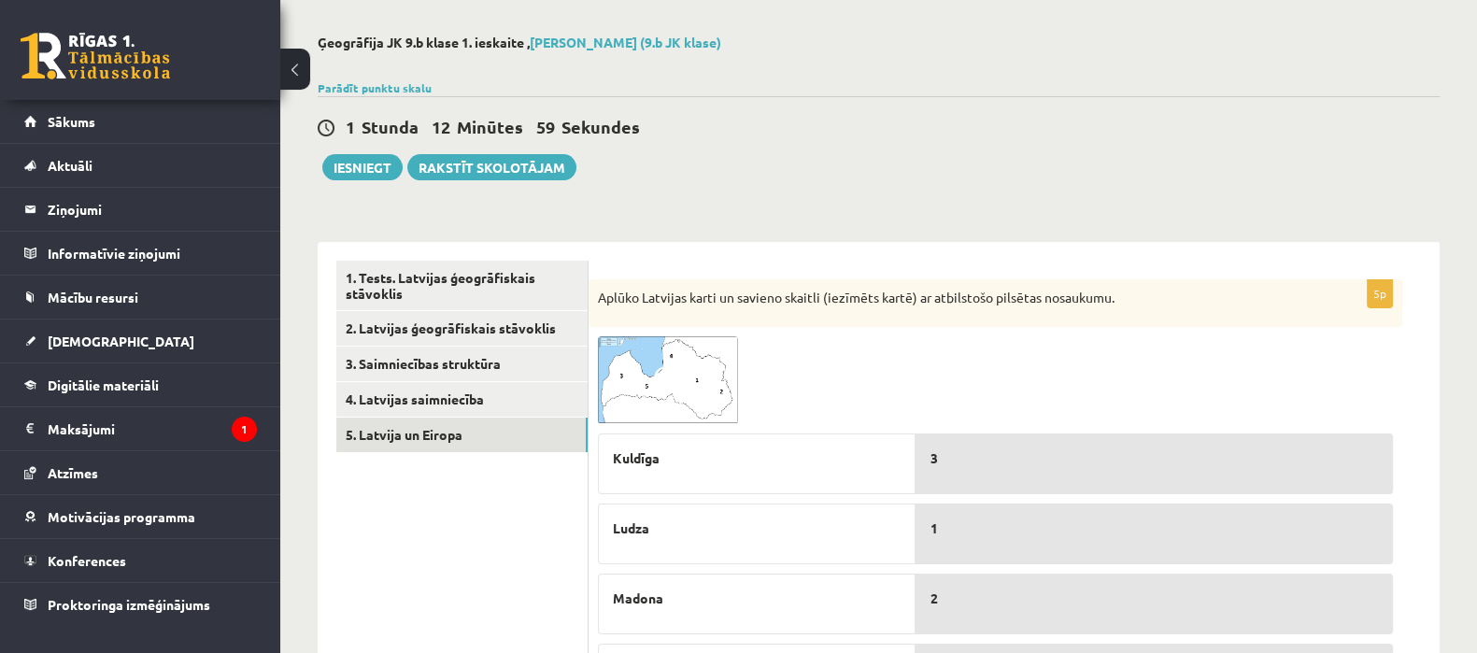
scroll to position [70, 0]
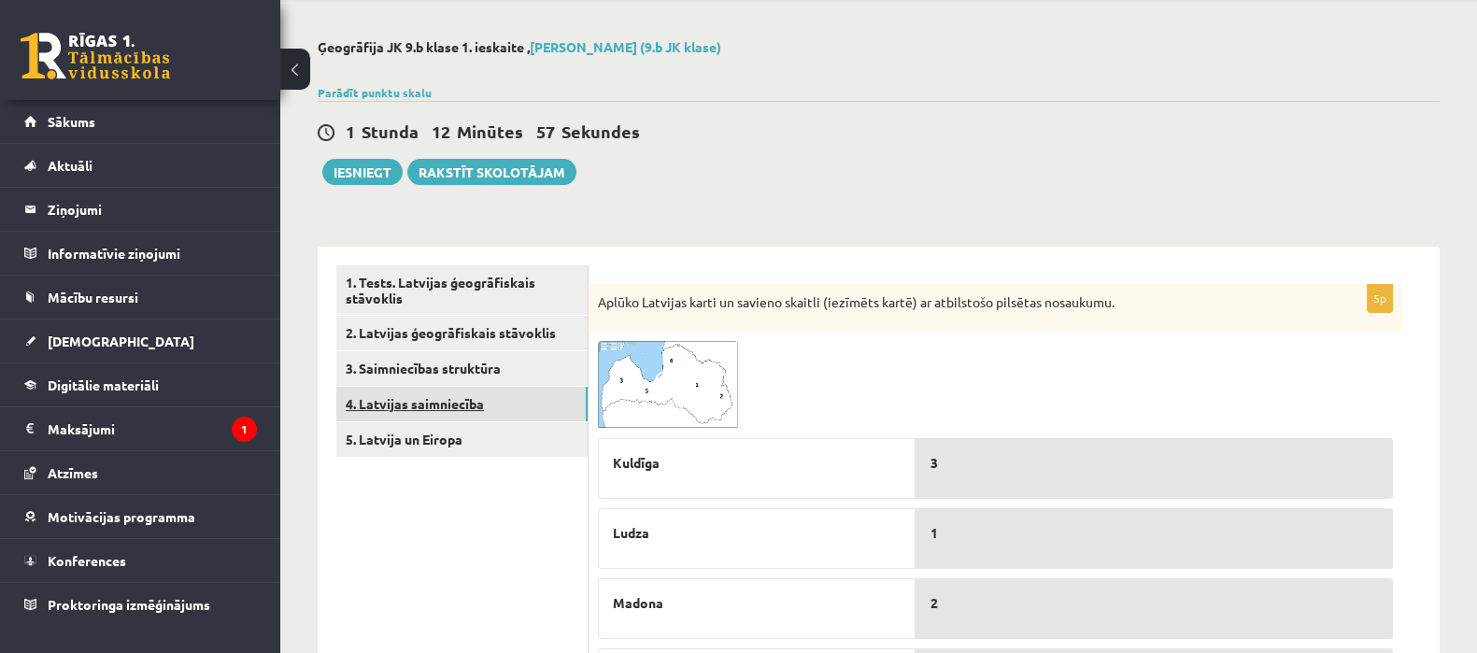
click at [505, 398] on link "4. Latvijas saimniecība" at bounding box center [461, 404] width 251 height 35
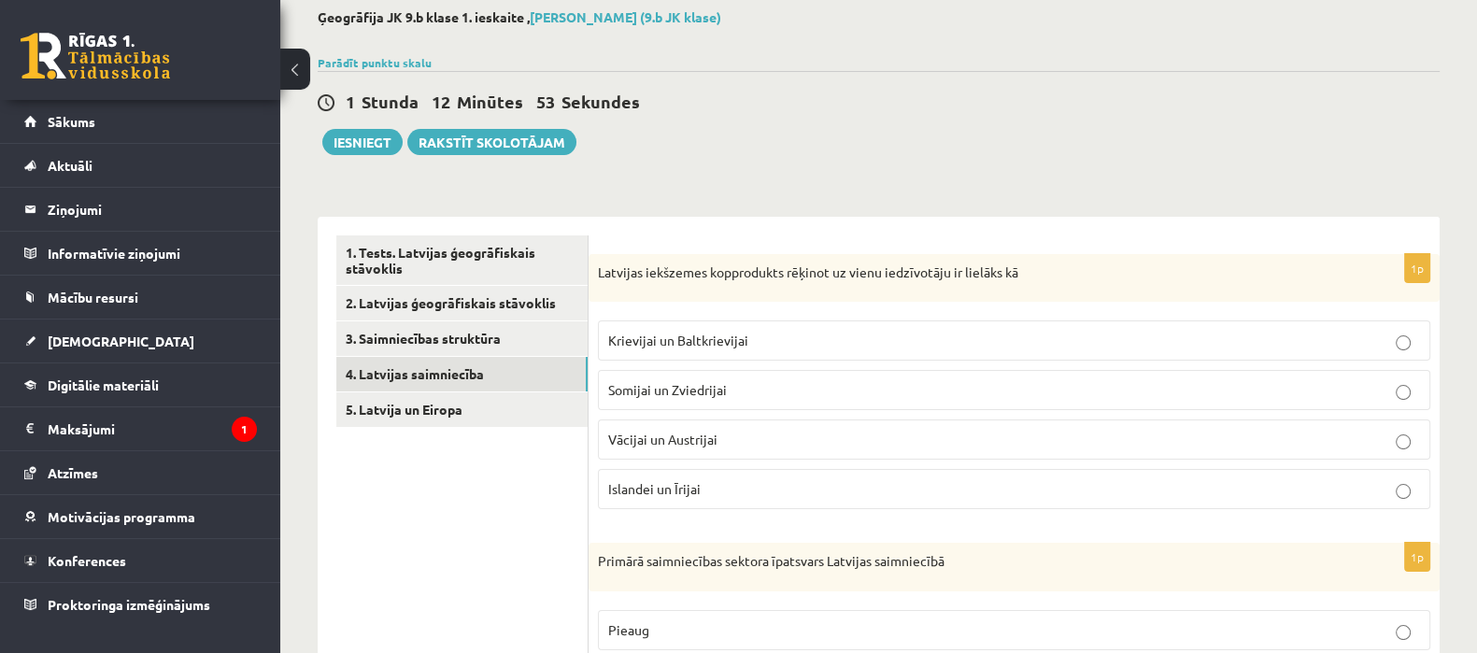
scroll to position [97, 0]
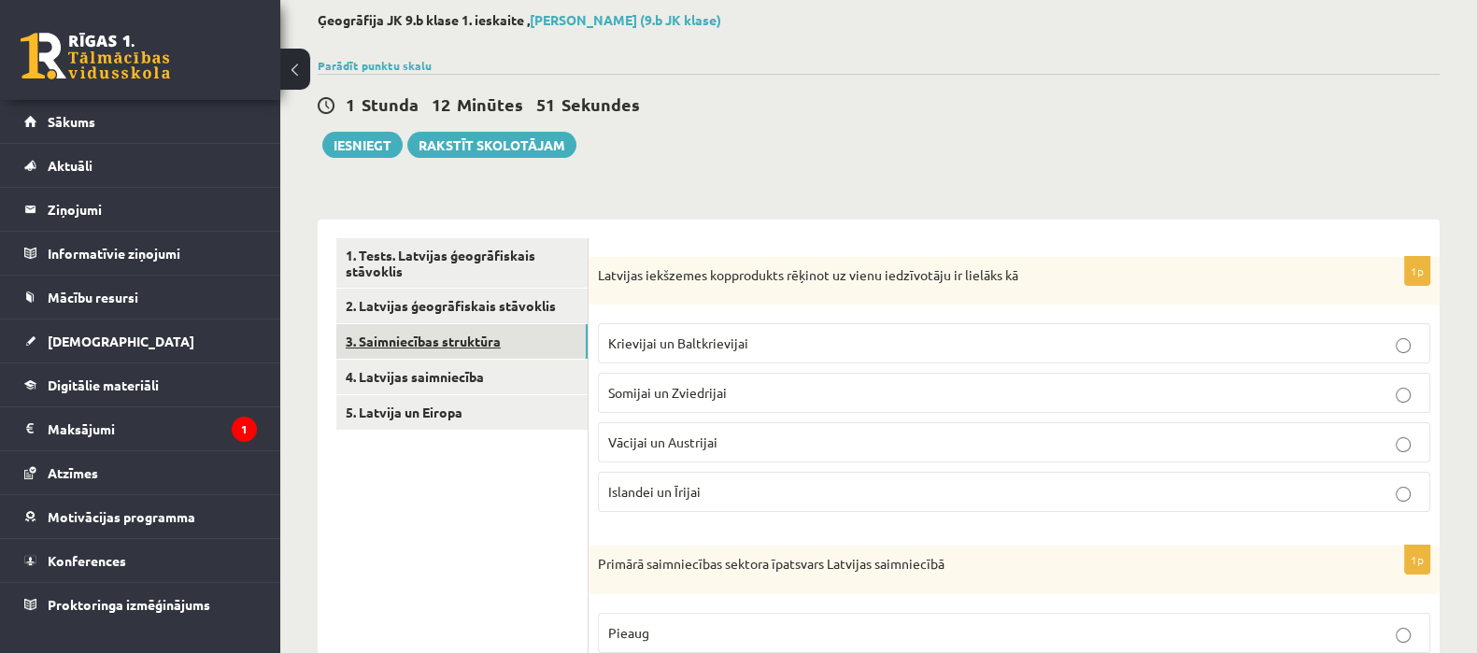
click at [541, 350] on link "3. Saimniecības struktūra" at bounding box center [461, 341] width 251 height 35
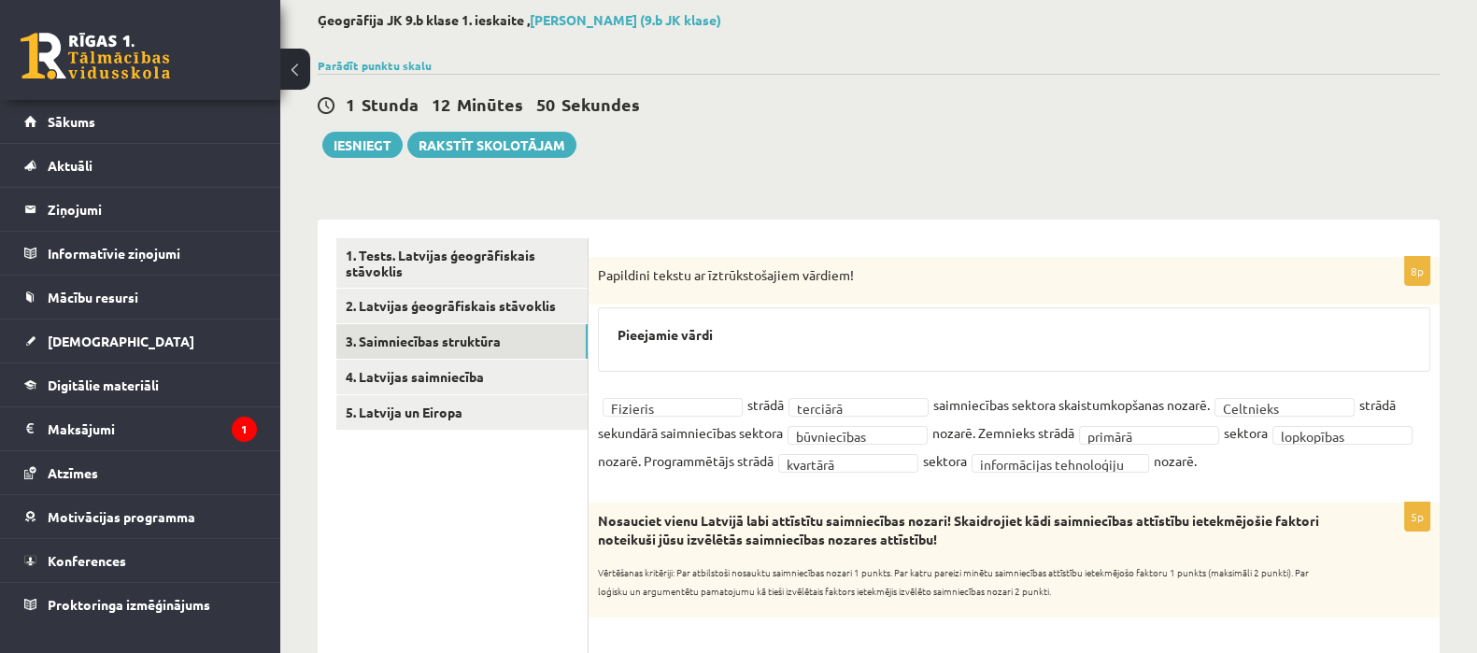
scroll to position [0, 0]
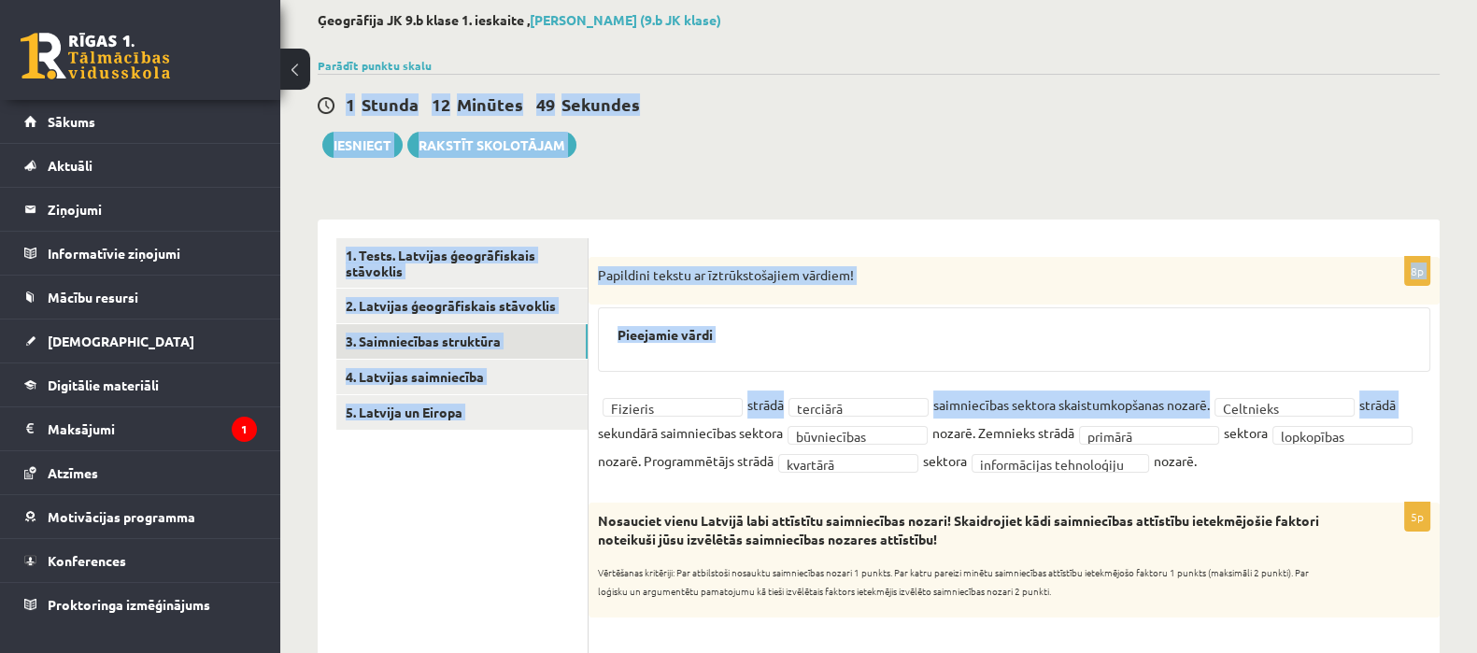
drag, startPoint x: 1464, startPoint y: 151, endPoint x: 1494, endPoint y: 398, distance: 248.5
click at [1477, 398] on html "0 Dāvanas 643 mP 1048 xp [PERSON_NAME] Sākums Aktuāli Kā mācīties eSKOLĀ Kontak…" at bounding box center [738, 229] width 1477 height 653
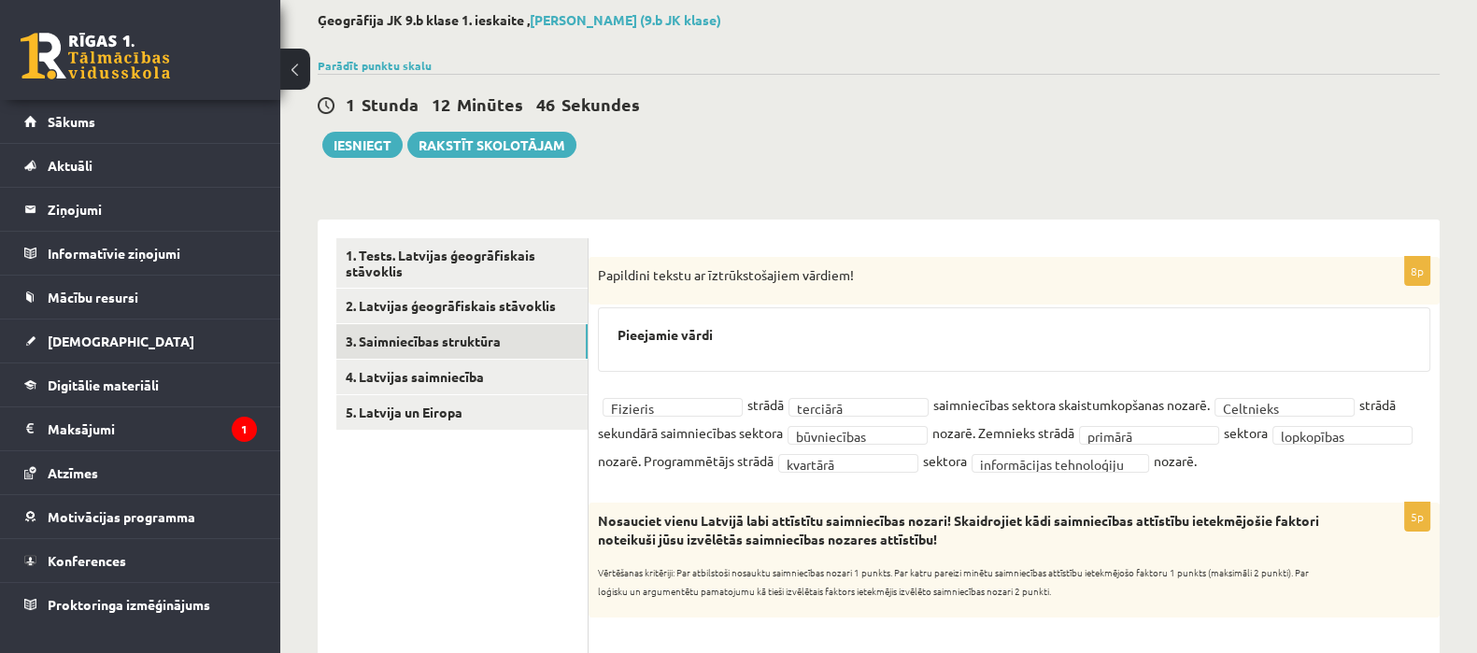
drag, startPoint x: 1419, startPoint y: 189, endPoint x: 1491, endPoint y: 196, distance: 72.3
click at [1477, 201] on html "0 Dāvanas 643 mP 1048 xp [PERSON_NAME] Sākums Aktuāli Kā mācīties eSKOLĀ Kontak…" at bounding box center [738, 229] width 1477 height 653
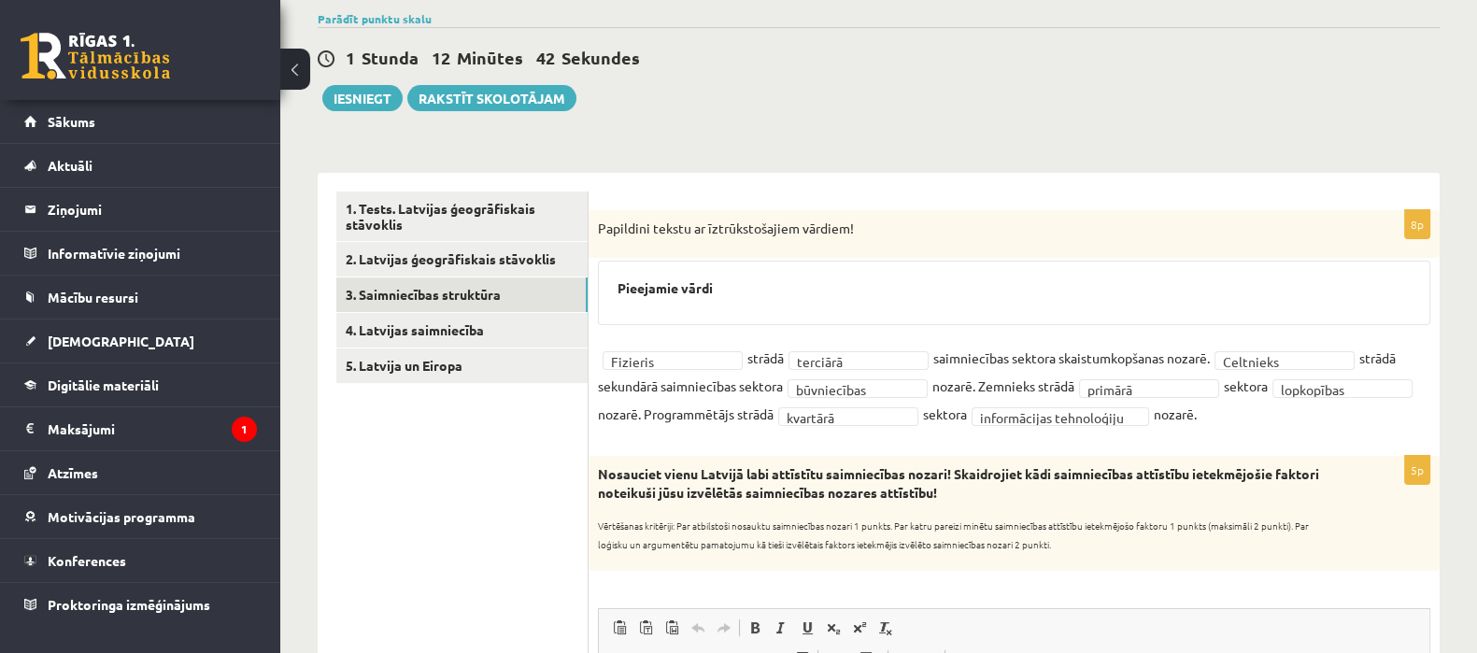
scroll to position [132, 0]
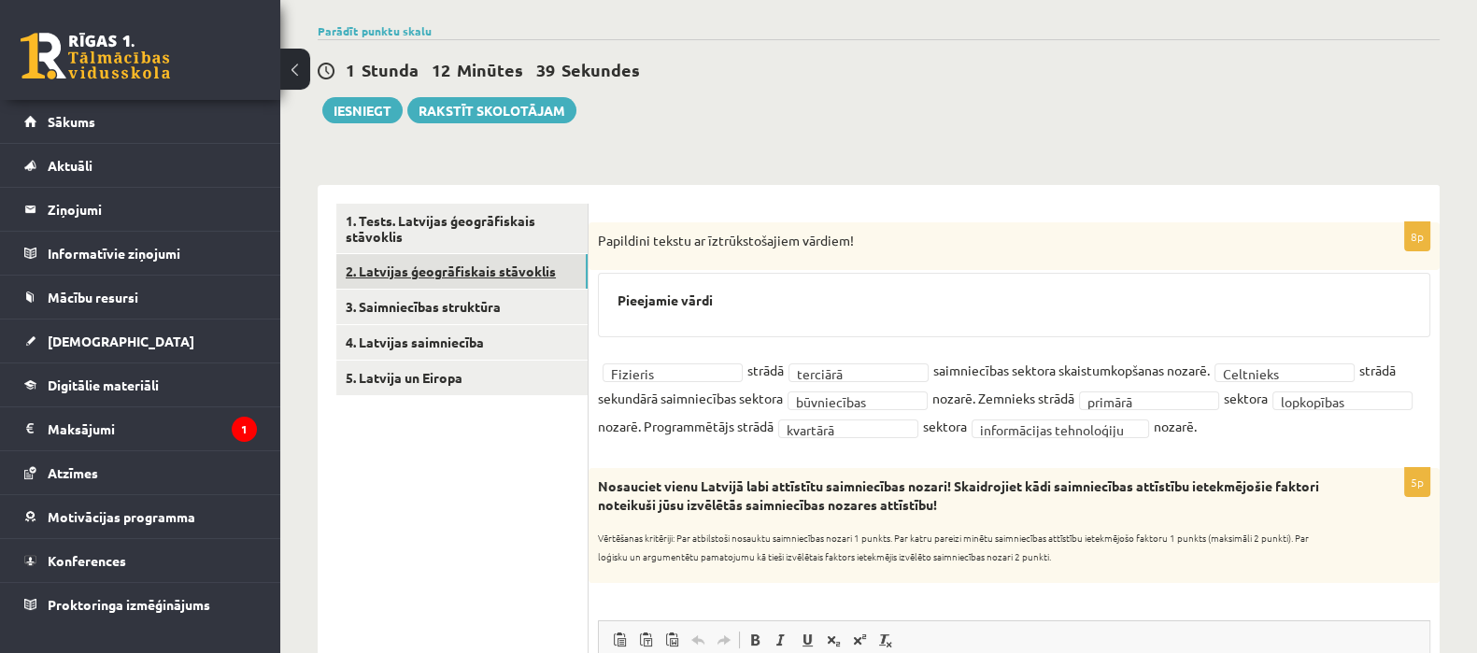
click at [563, 265] on link "2. Latvijas ģeogrāfiskais stāvoklis" at bounding box center [461, 271] width 251 height 35
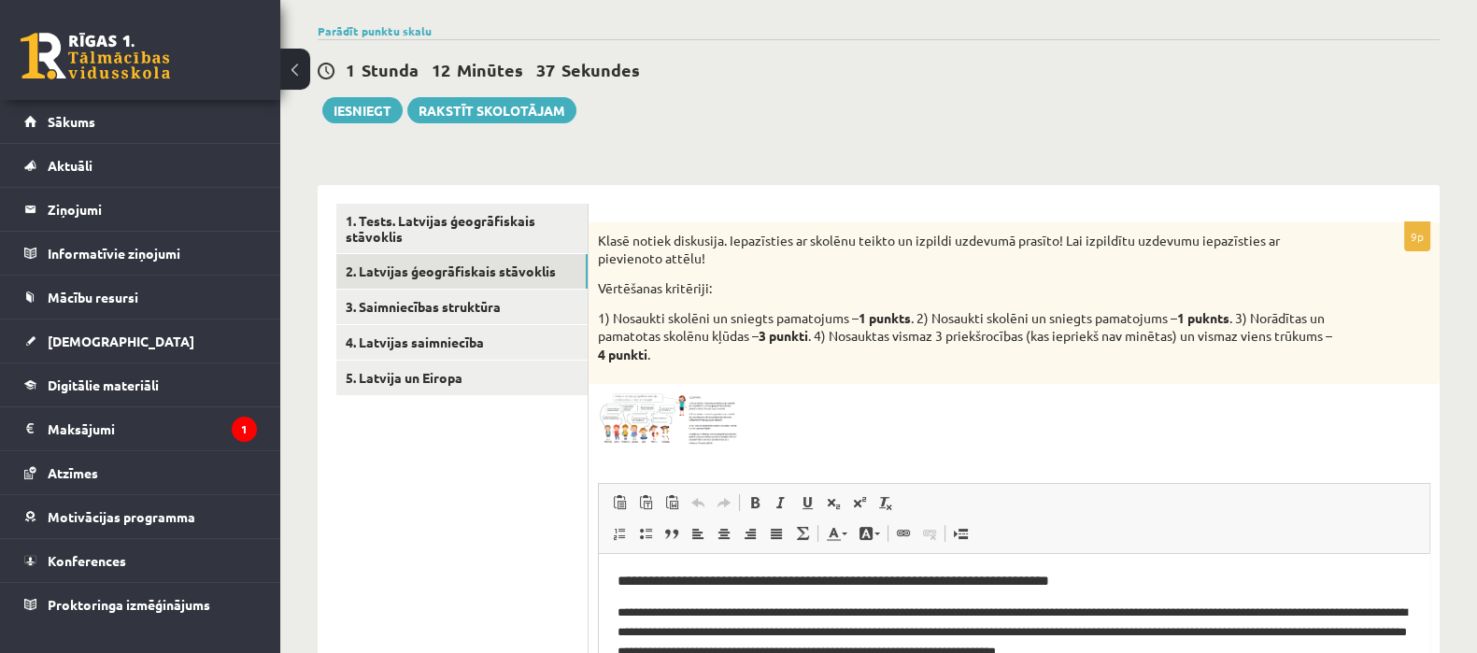
scroll to position [0, 0]
click at [430, 229] on link "1. Tests. Latvijas ģeogrāfiskais stāvoklis" at bounding box center [461, 229] width 251 height 50
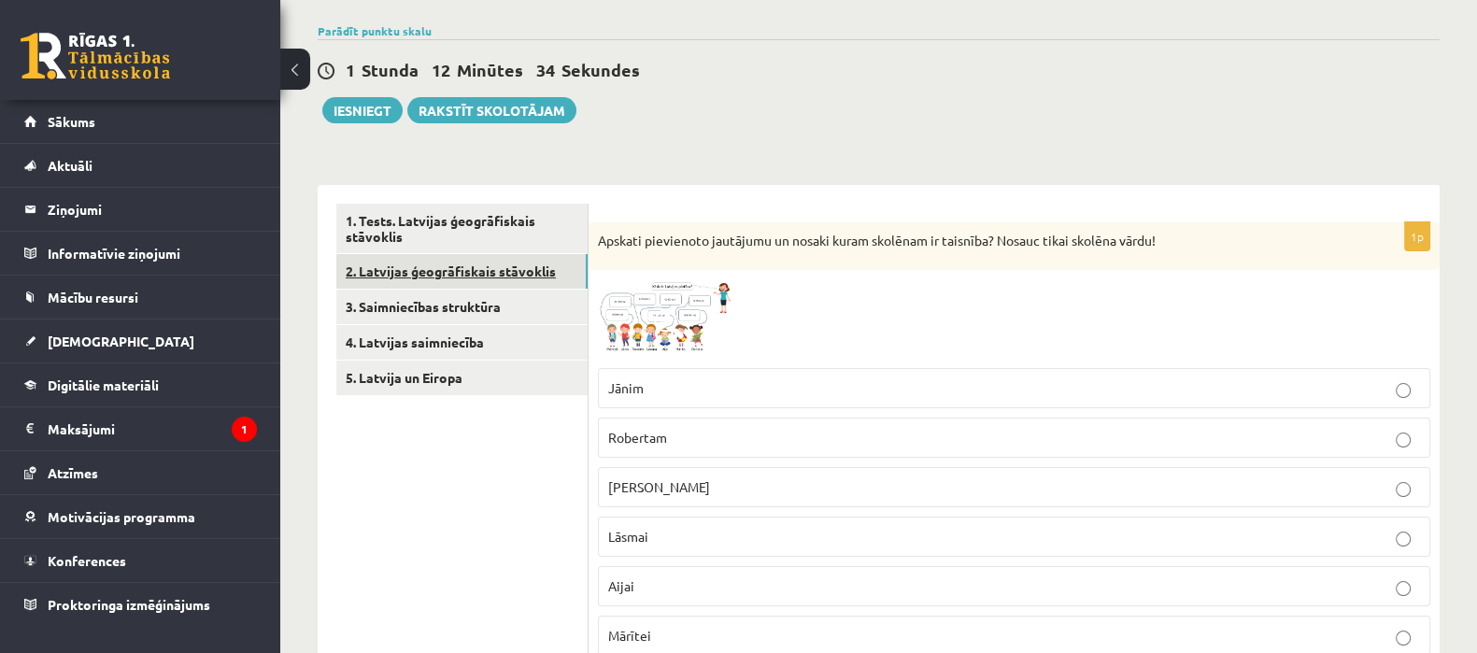
click at [454, 268] on link "2. Latvijas ģeogrāfiskais stāvoklis" at bounding box center [461, 271] width 251 height 35
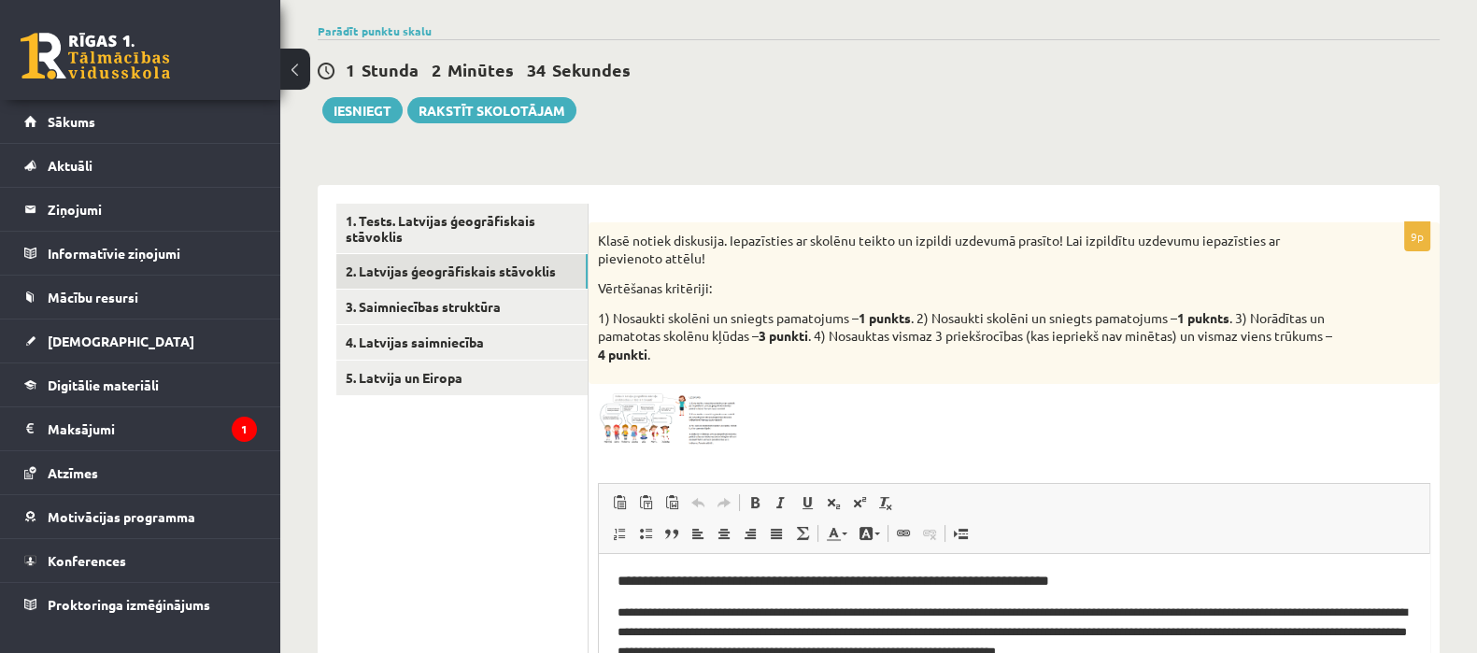
click at [894, 175] on div "**********" at bounding box center [879, 528] width 1122 height 724
click at [369, 121] on button "Iesniegt" at bounding box center [362, 110] width 80 height 26
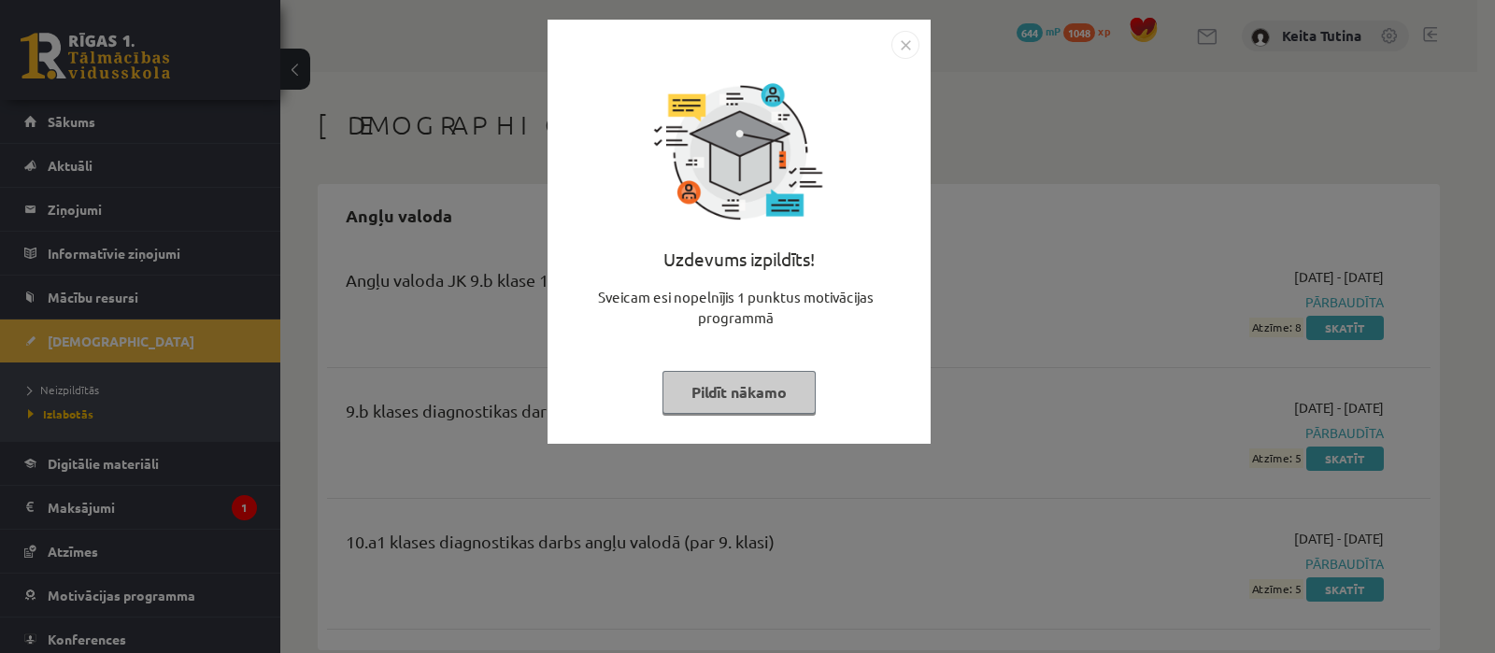
click at [790, 397] on button "Pildīt nākamo" at bounding box center [739, 392] width 153 height 43
